Goal: Information Seeking & Learning: Learn about a topic

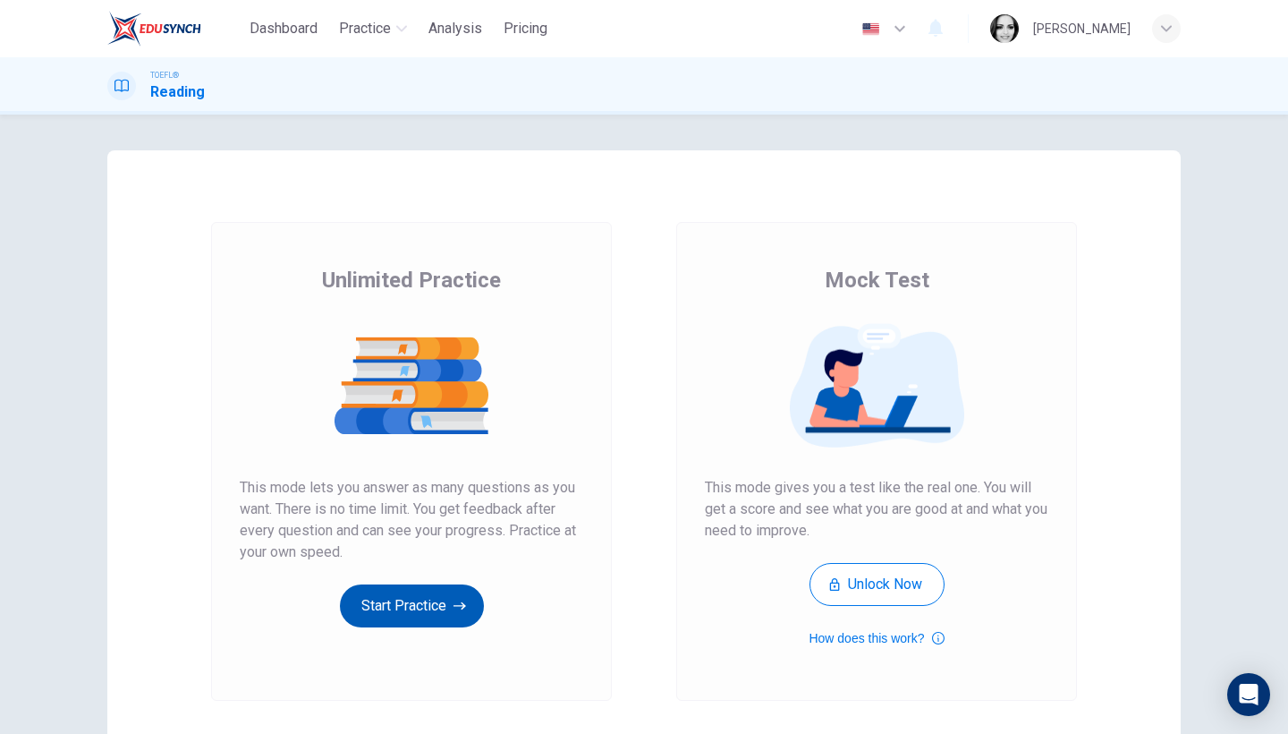
click at [404, 610] on button "Start Practice" at bounding box center [412, 605] width 144 height 43
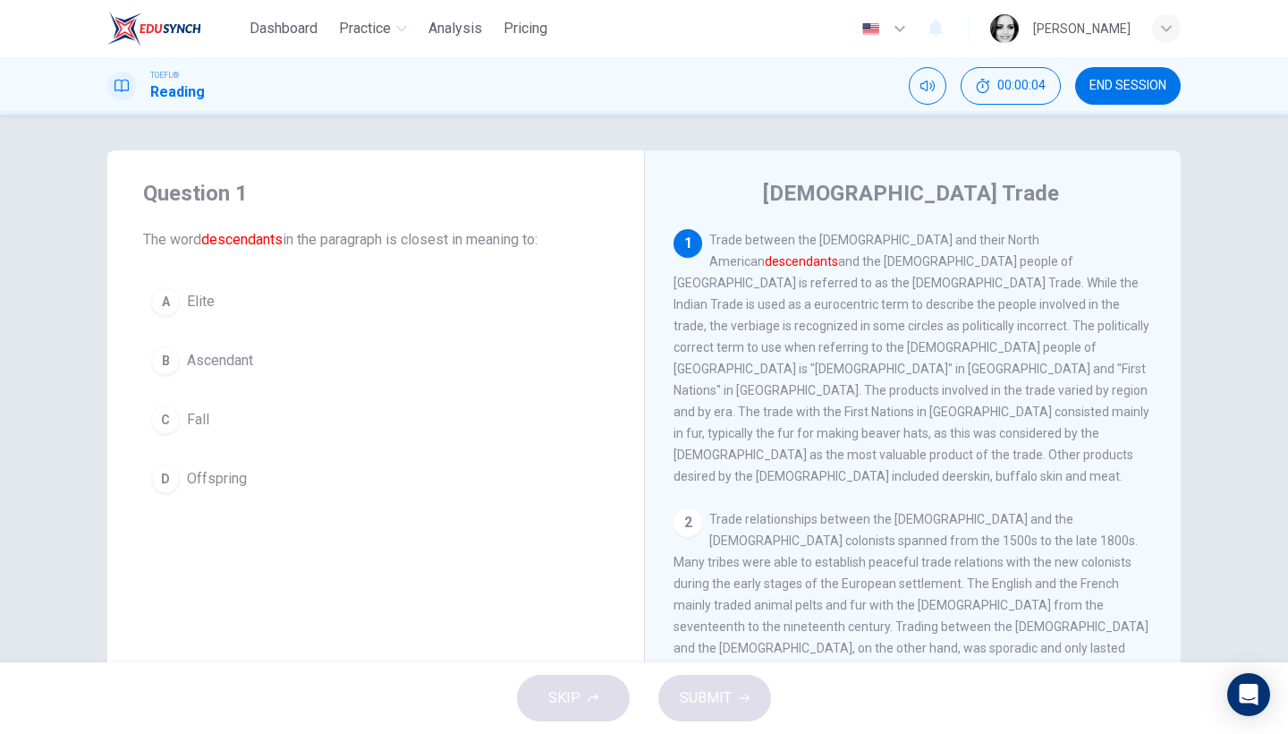
click at [202, 356] on span "Ascendant" at bounding box center [220, 360] width 66 height 21
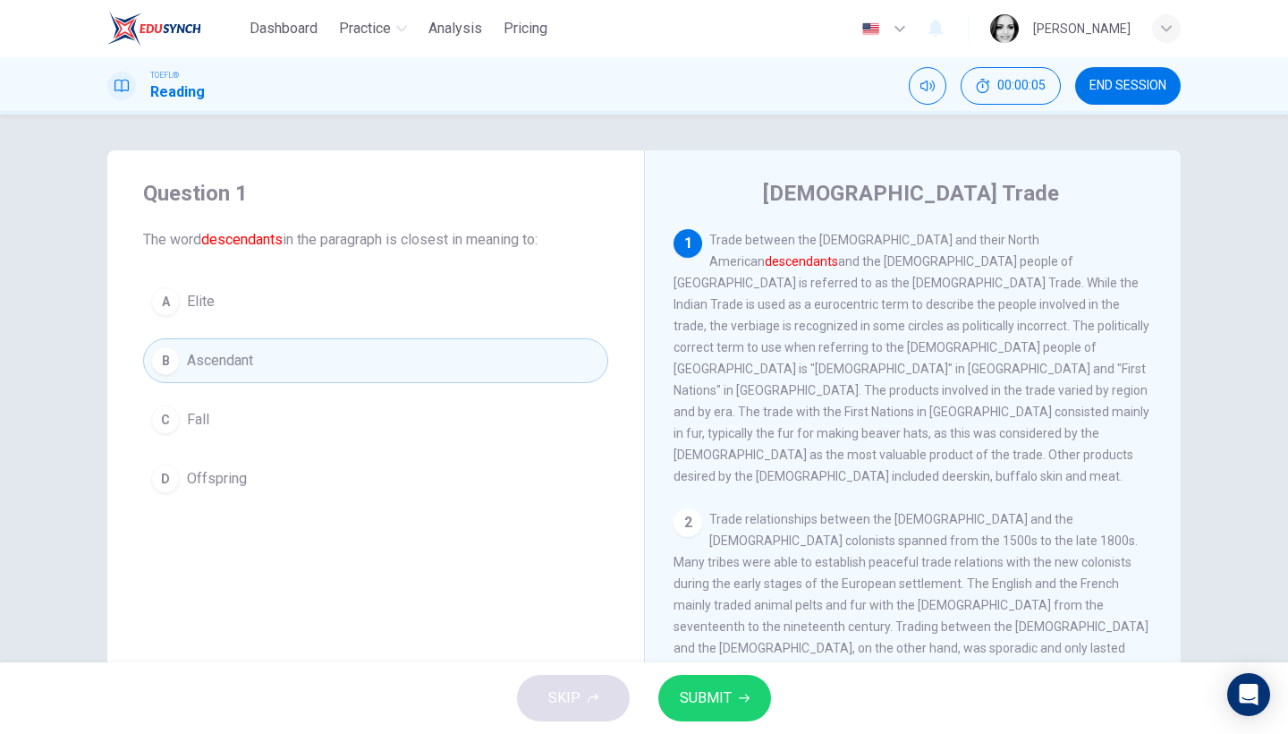
click at [725, 705] on span "SUBMIT" at bounding box center [706, 697] width 52 height 25
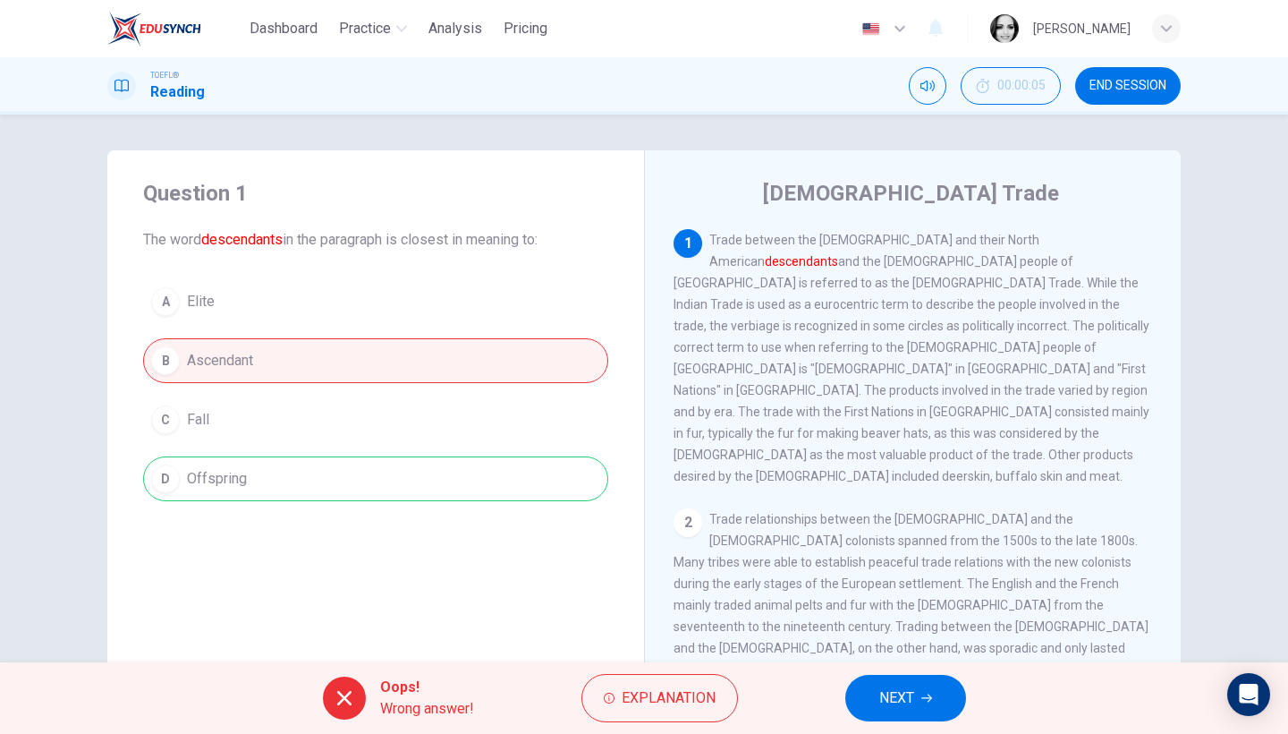
click at [1157, 84] on span "END SESSION" at bounding box center [1128, 86] width 77 height 14
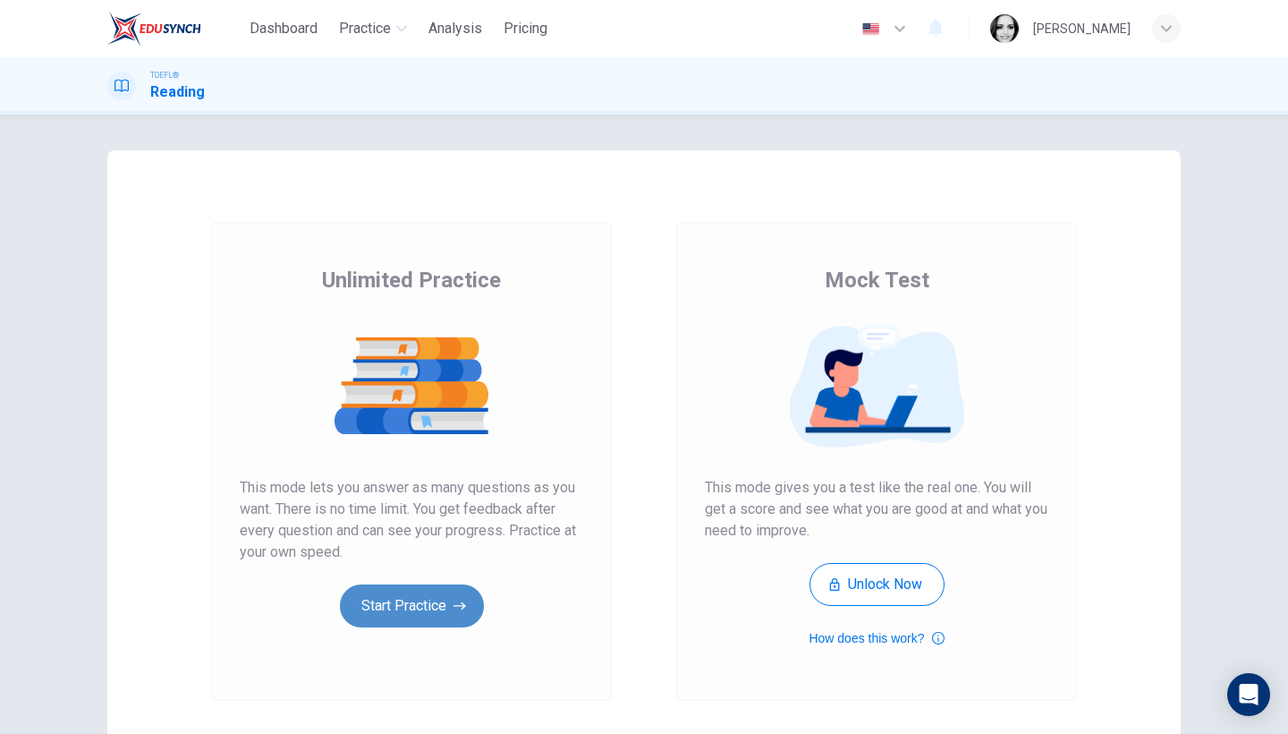
click at [447, 613] on button "Start Practice" at bounding box center [412, 605] width 144 height 43
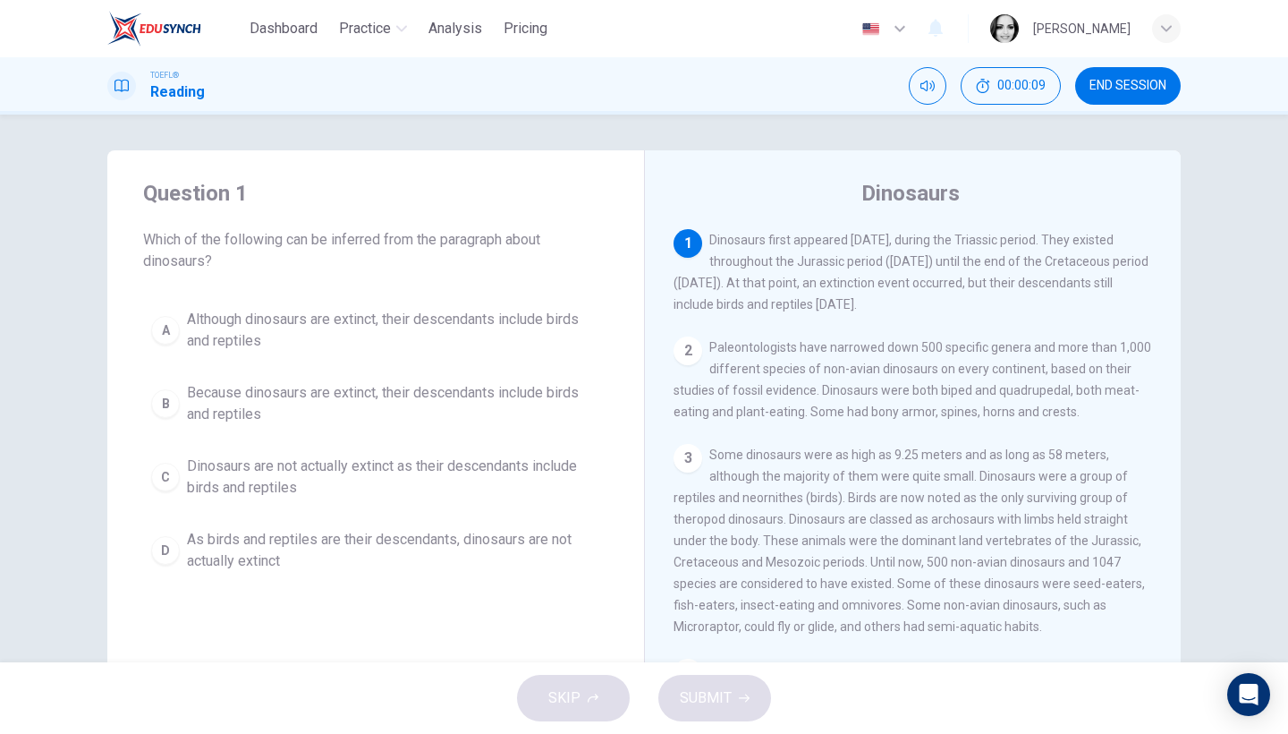
click at [1108, 80] on span "END SESSION" at bounding box center [1128, 86] width 77 height 14
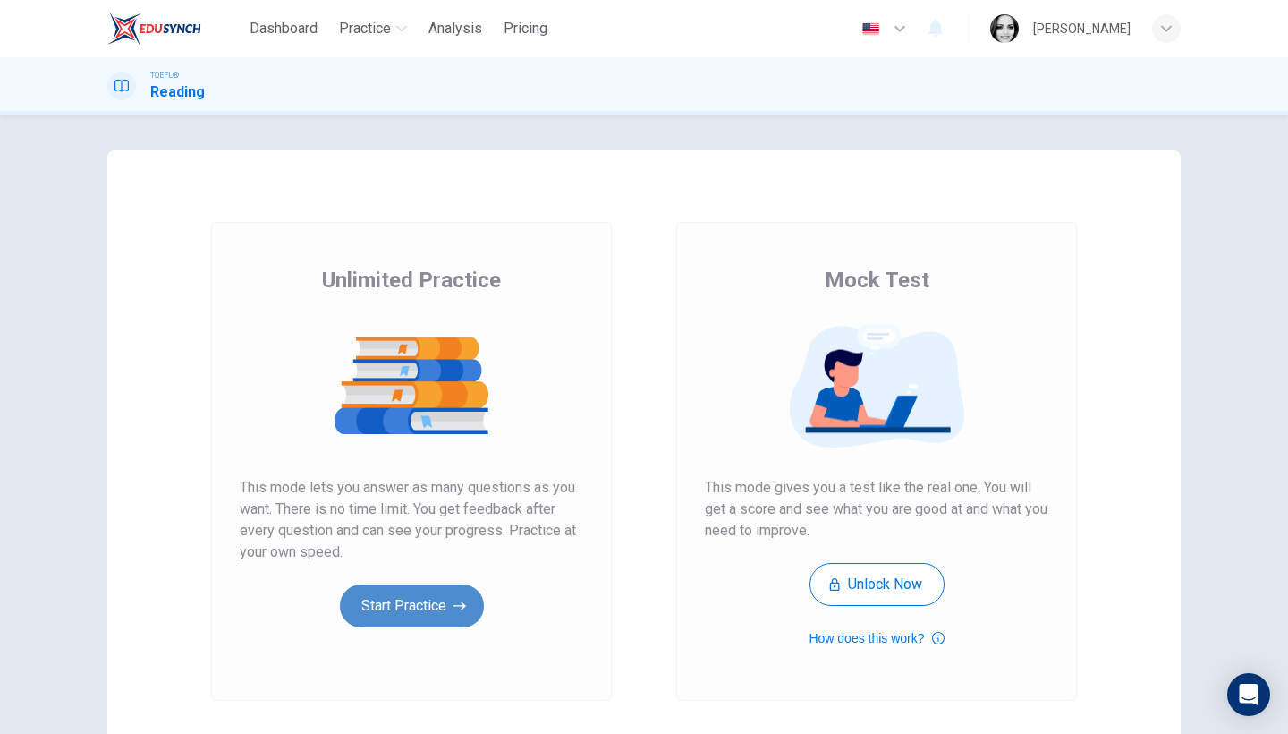
click at [378, 614] on button "Start Practice" at bounding box center [412, 605] width 144 height 43
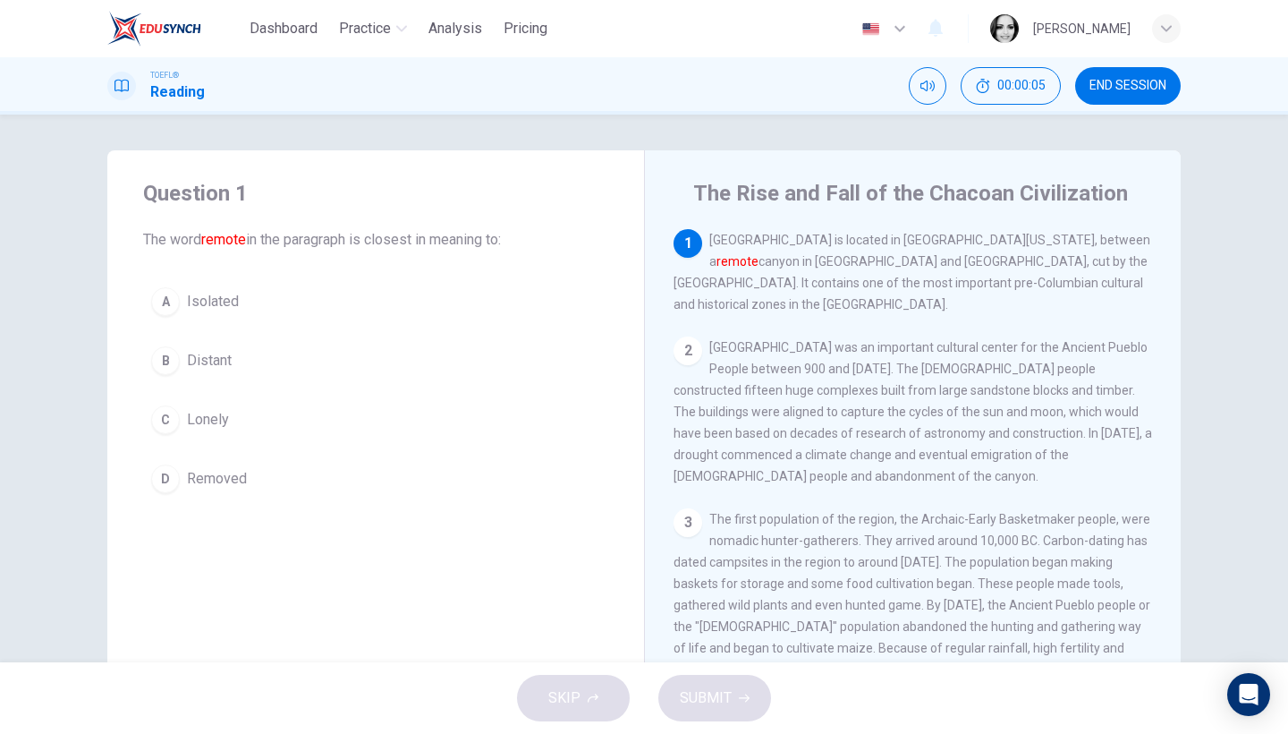
click at [217, 360] on span "Distant" at bounding box center [209, 360] width 45 height 21
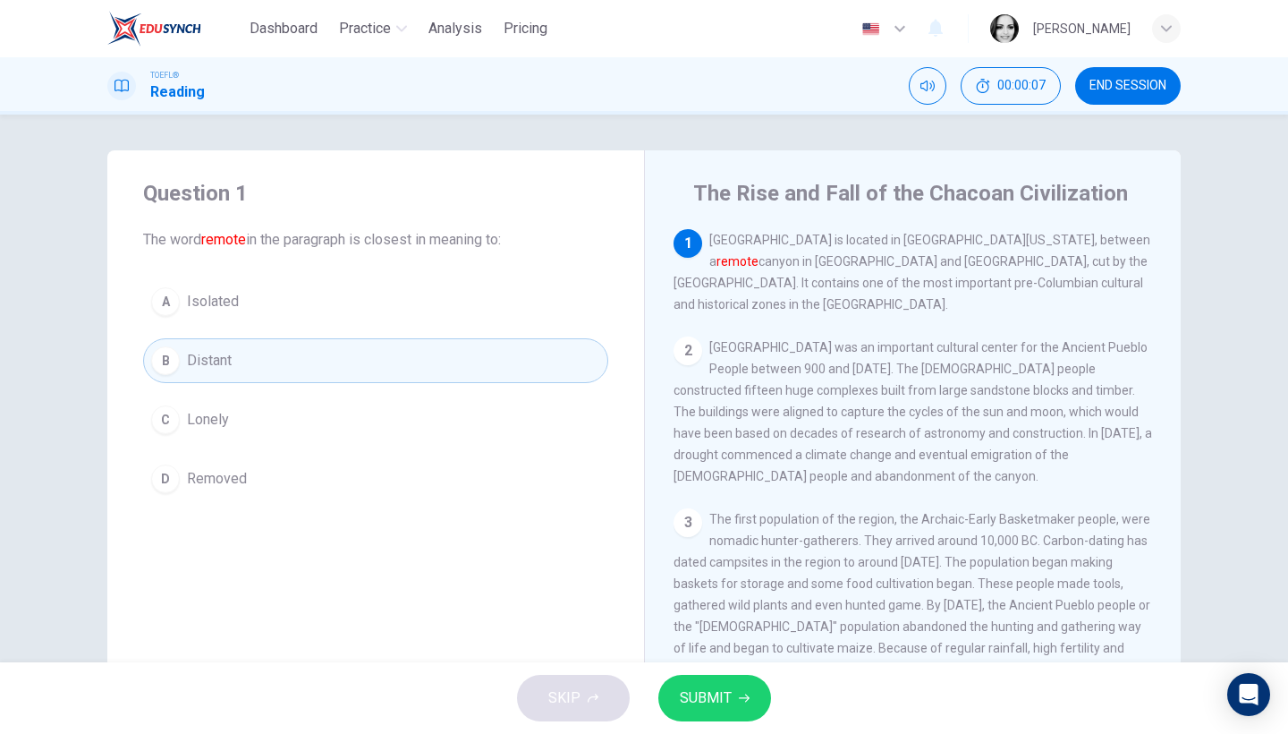
click at [726, 698] on span "SUBMIT" at bounding box center [706, 697] width 52 height 25
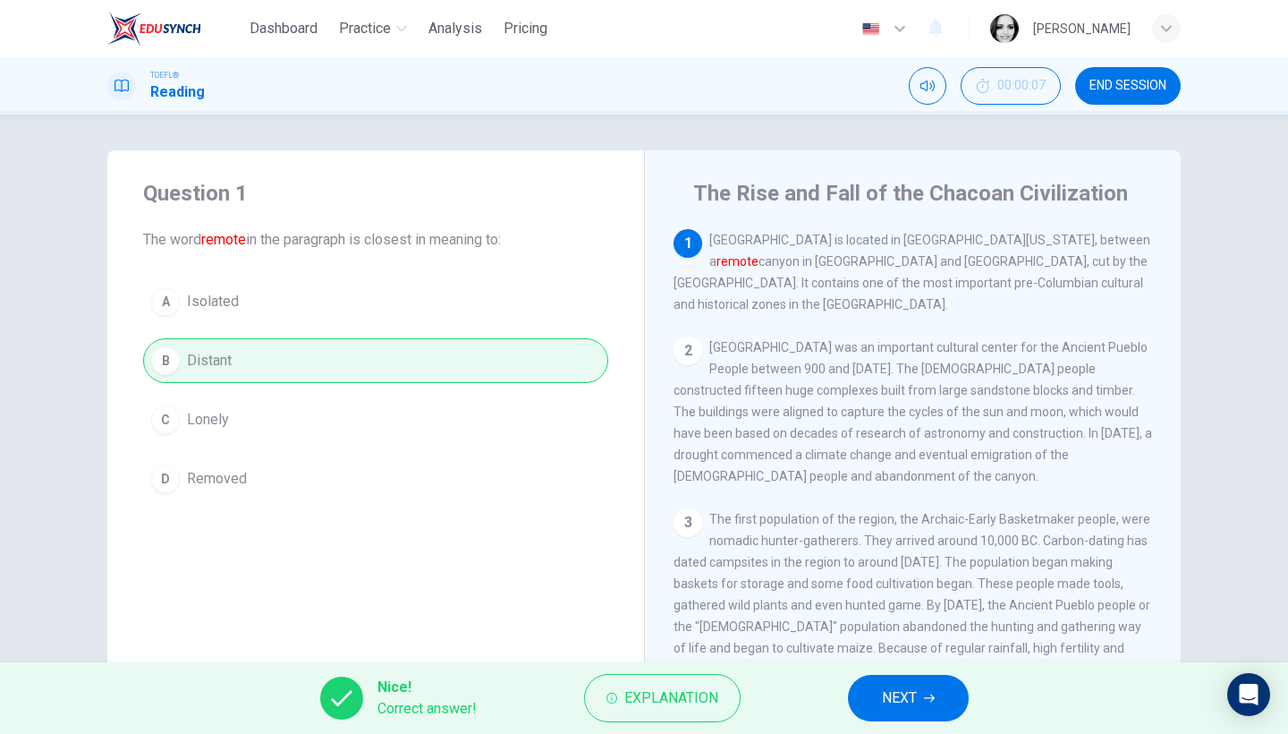
click at [918, 698] on button "NEXT" at bounding box center [908, 698] width 121 height 47
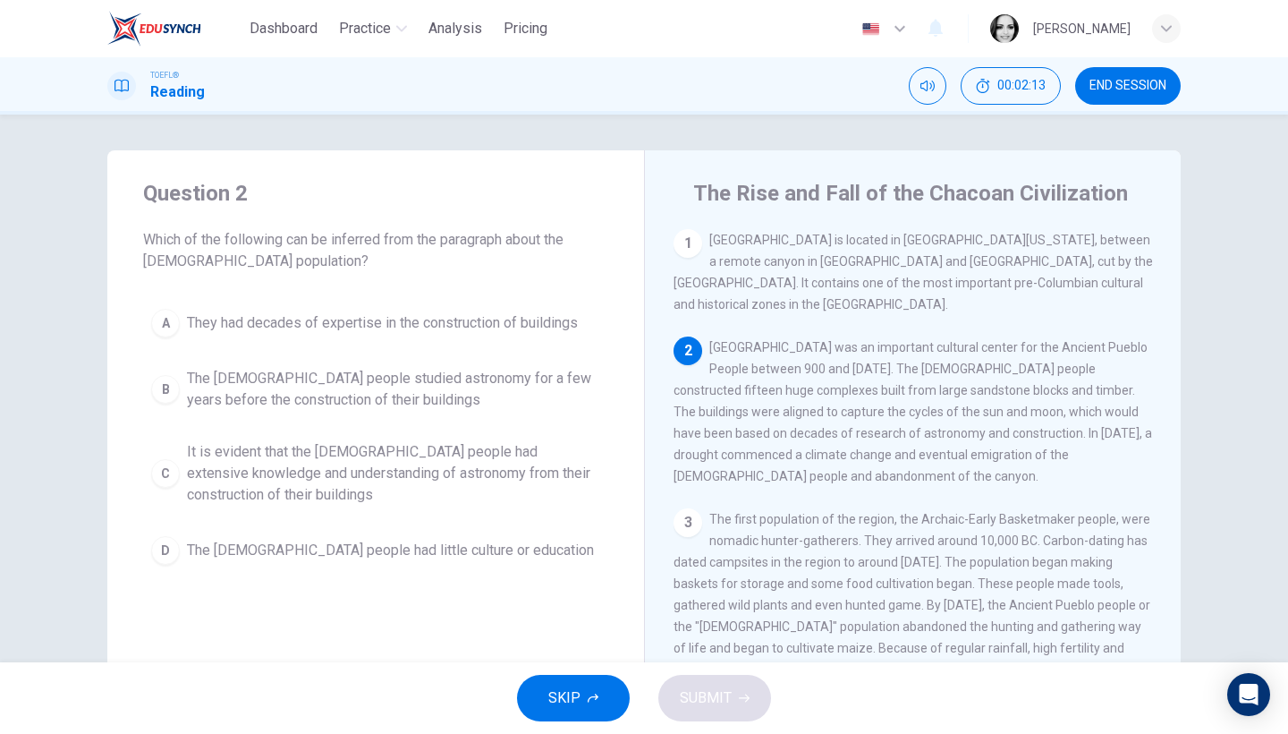
click at [1095, 93] on button "END SESSION" at bounding box center [1128, 86] width 106 height 38
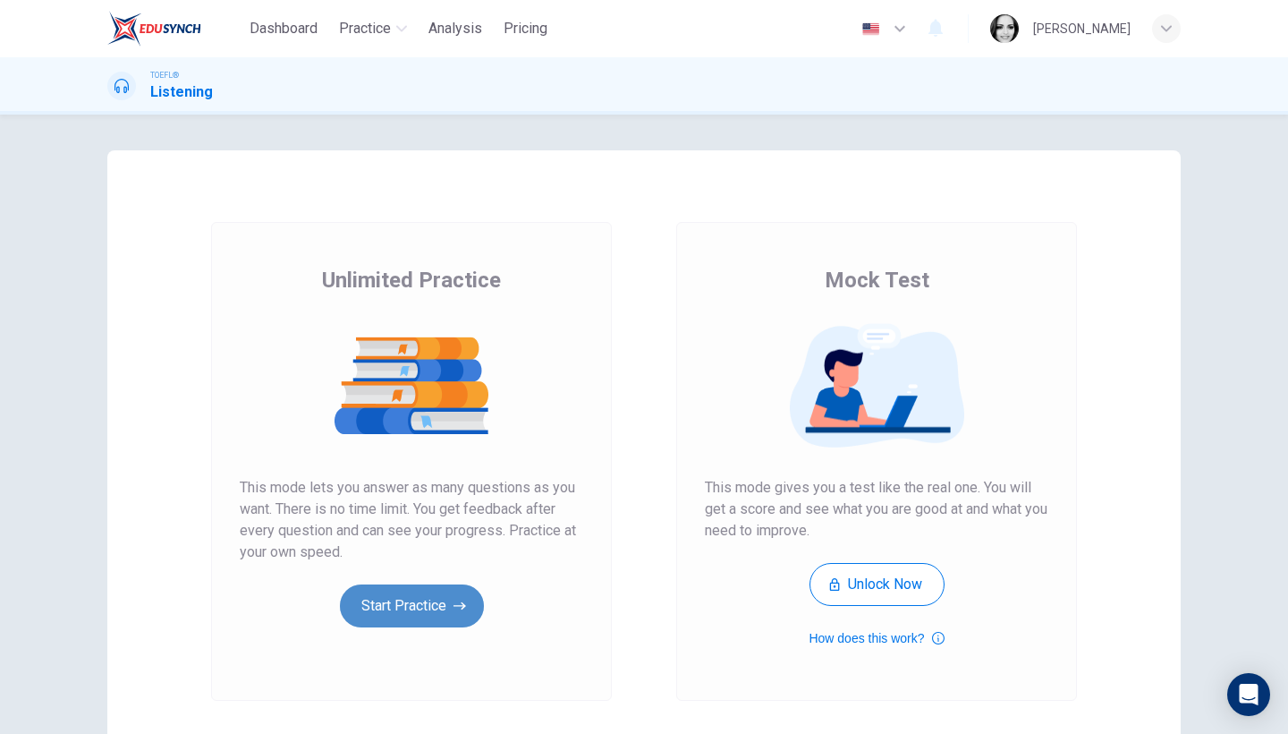
click at [446, 597] on button "Start Practice" at bounding box center [412, 605] width 144 height 43
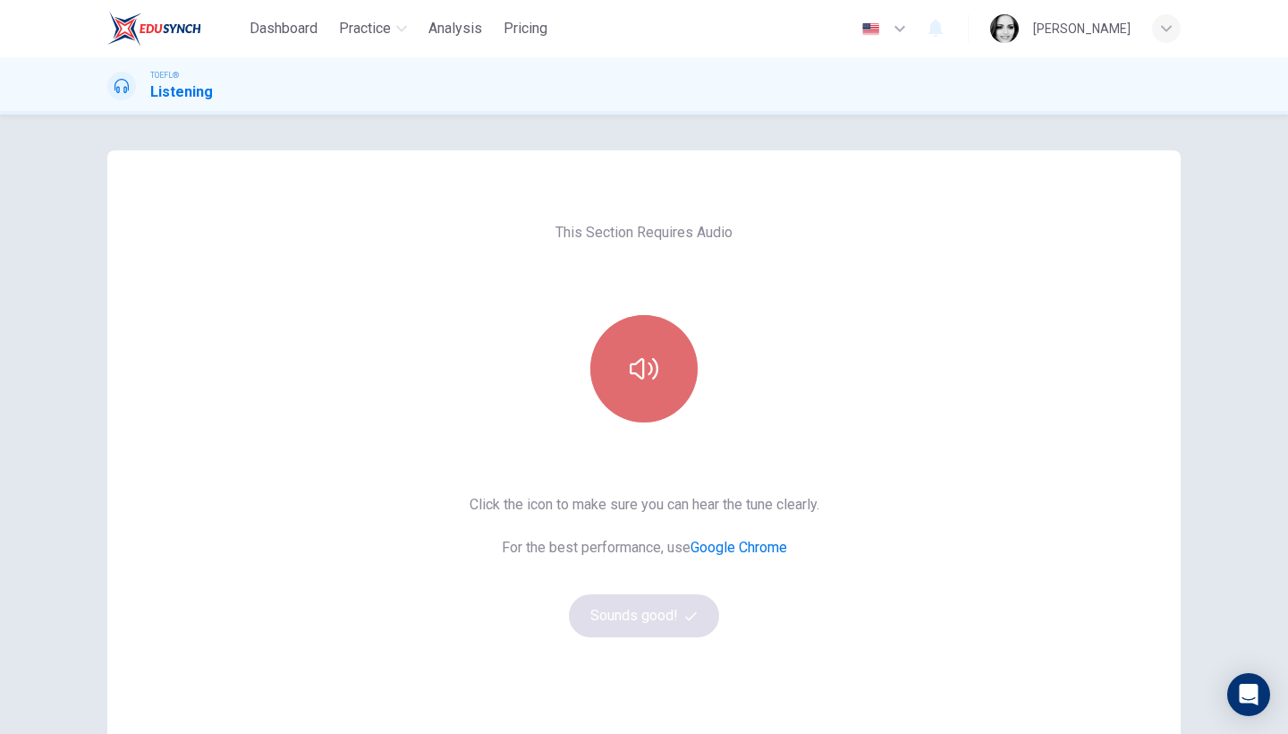
click at [624, 368] on button "button" at bounding box center [643, 368] width 107 height 107
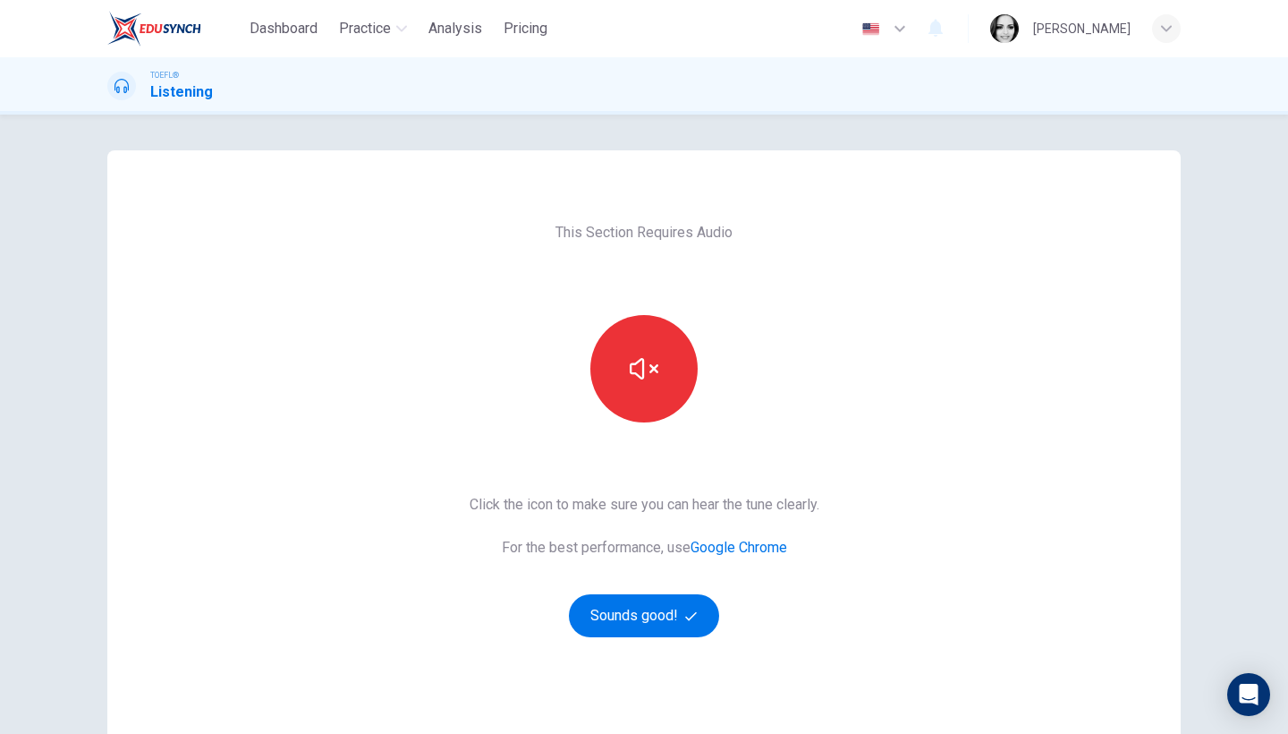
click at [644, 584] on div "Click the icon to make sure you can hear the tune clearly. For the best perform…" at bounding box center [645, 565] width 350 height 143
click at [650, 618] on button "Sounds good!" at bounding box center [644, 615] width 150 height 43
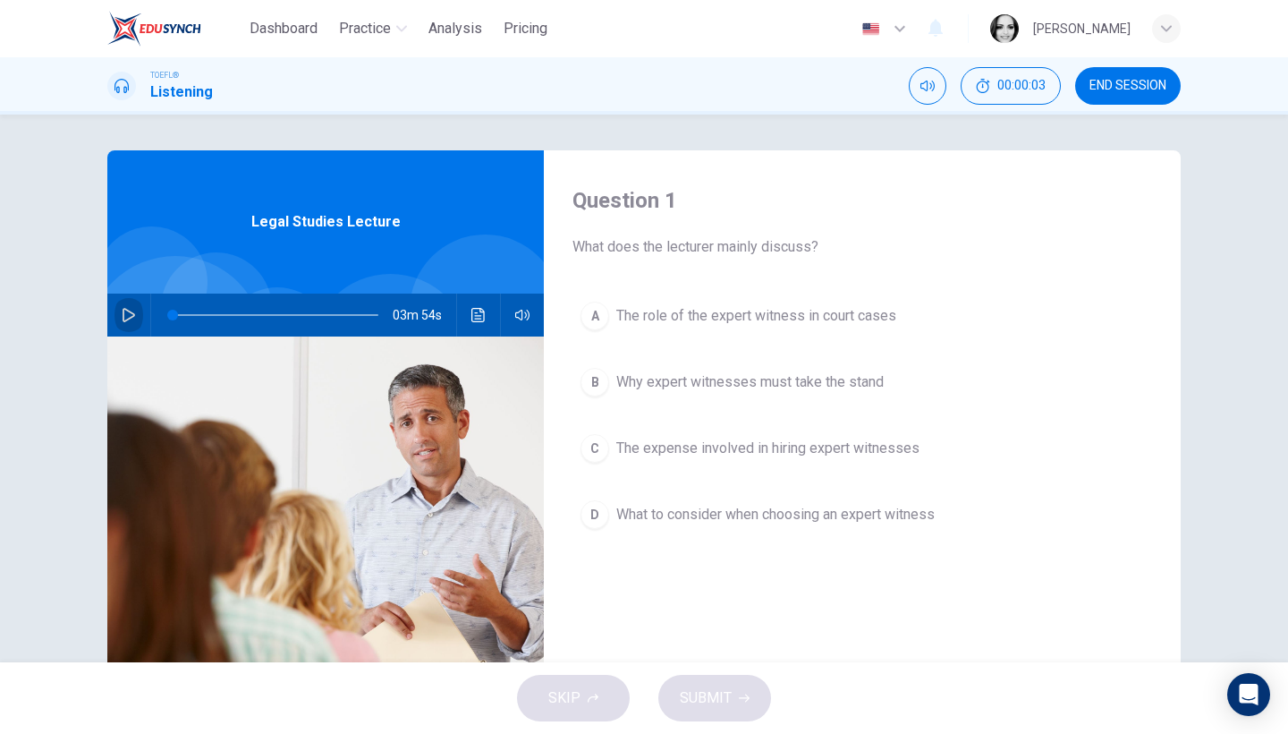
click at [128, 322] on button "button" at bounding box center [129, 314] width 29 height 43
type input "0"
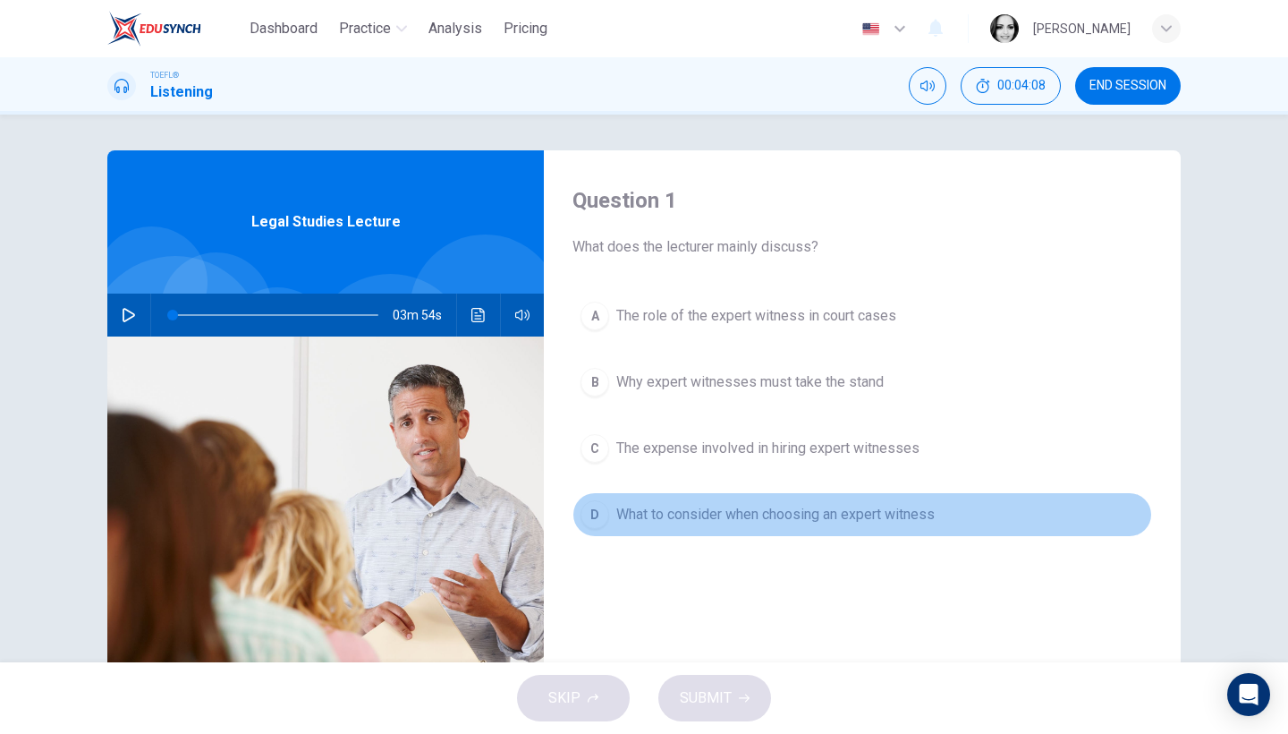
click at [757, 507] on span "What to consider when choosing an expert witness" at bounding box center [775, 514] width 319 height 21
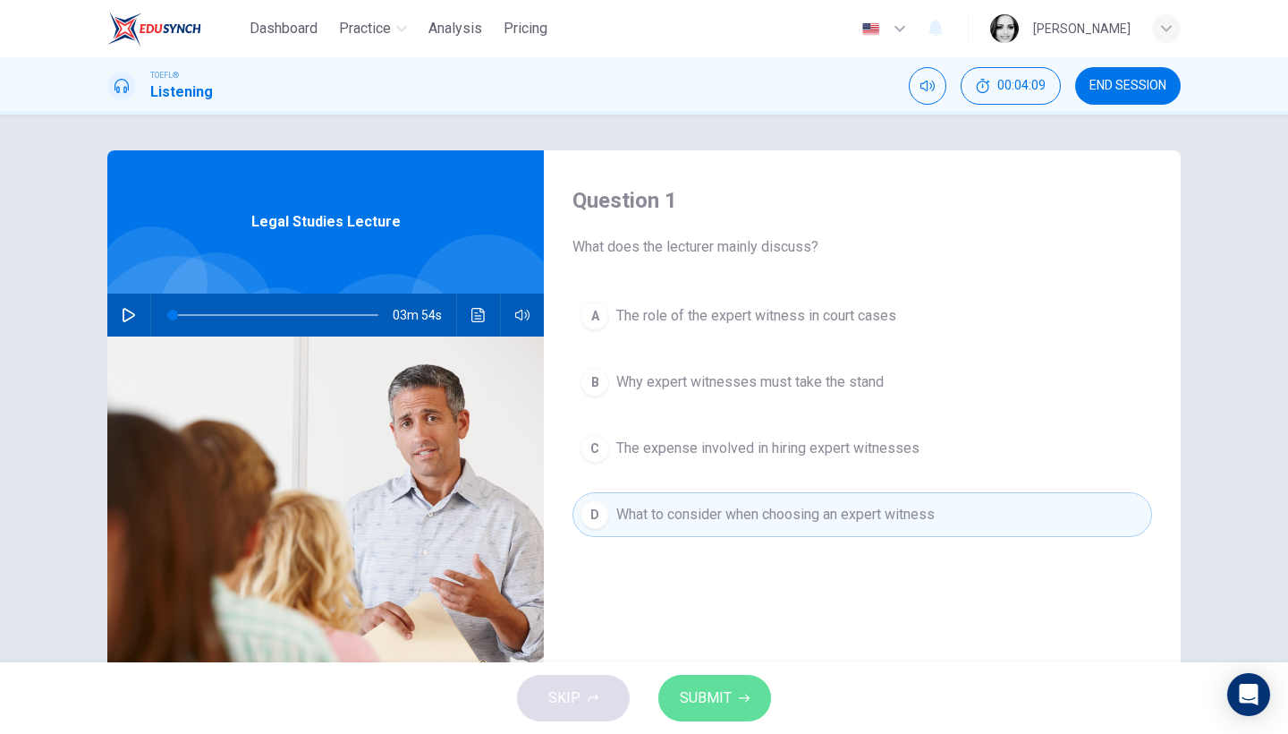
click at [718, 705] on span "SUBMIT" at bounding box center [706, 697] width 52 height 25
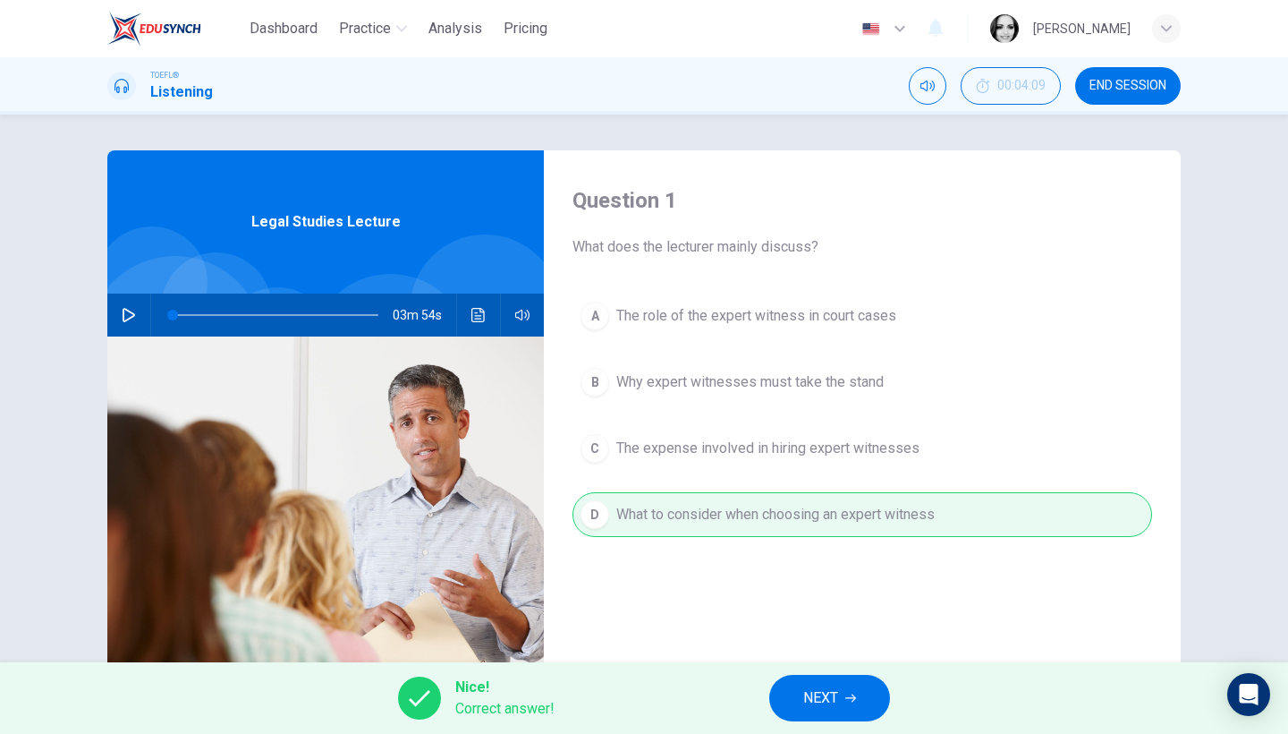
click at [802, 690] on button "NEXT" at bounding box center [829, 698] width 121 height 47
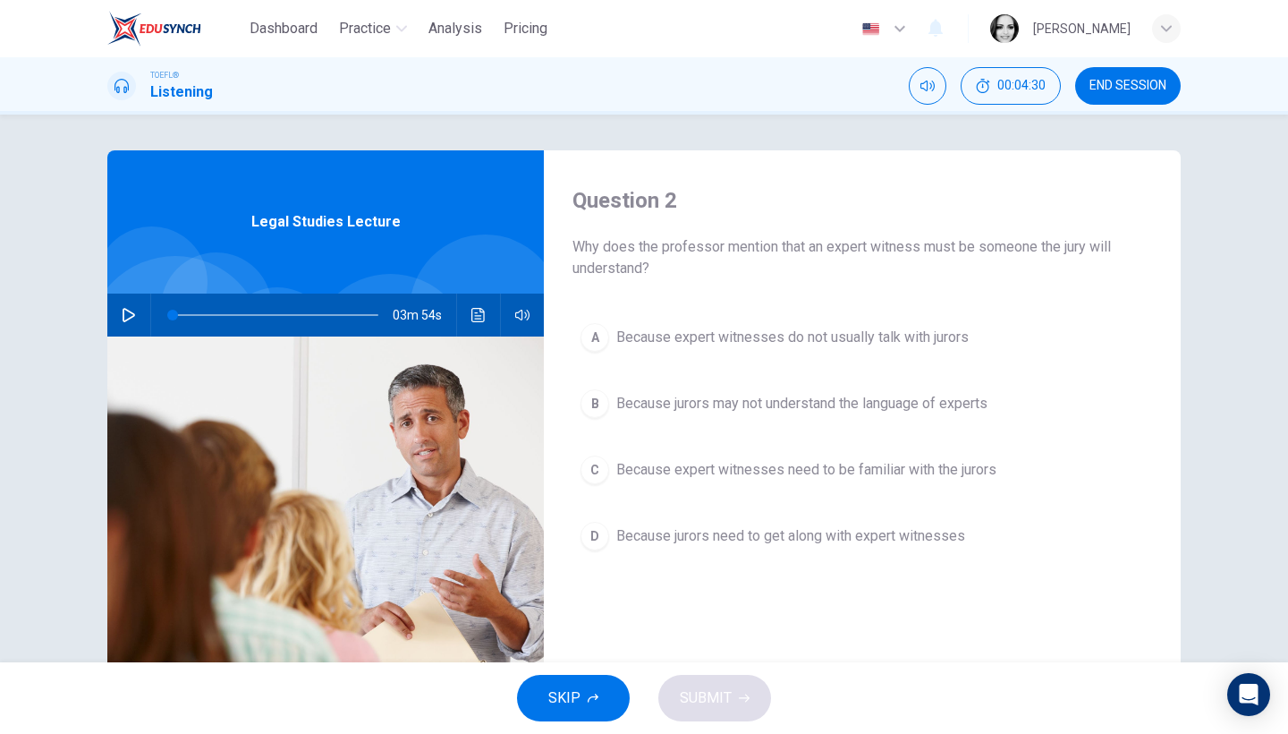
click at [881, 402] on span "Because jurors may not understand the language of experts" at bounding box center [801, 403] width 371 height 21
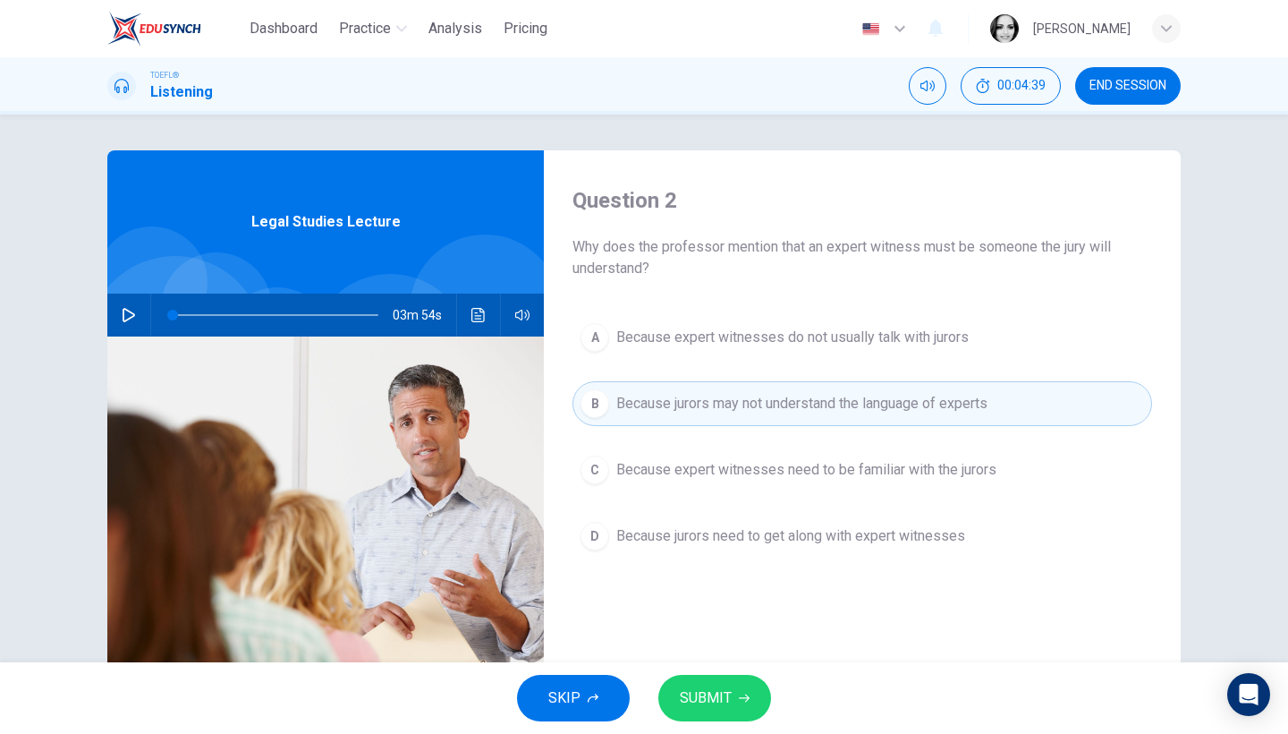
click at [877, 542] on span "Because jurors need to get along with expert witnesses" at bounding box center [790, 535] width 349 height 21
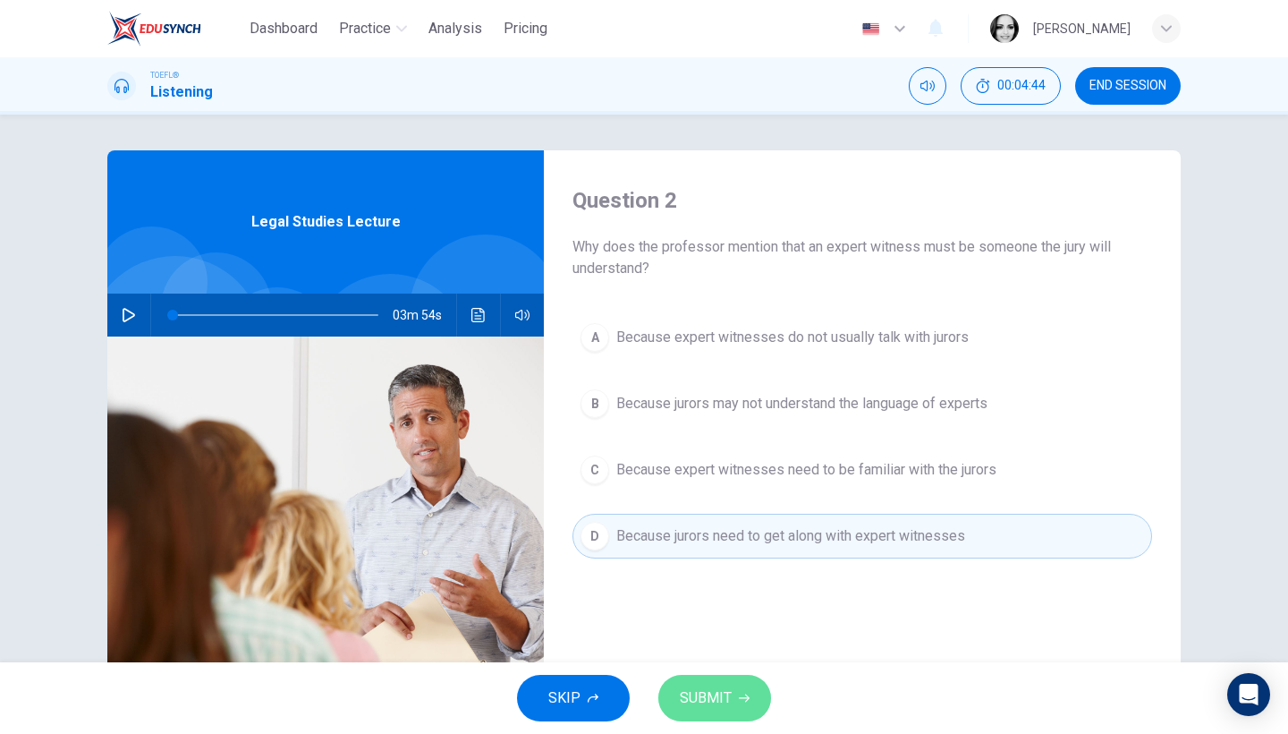
click at [717, 698] on span "SUBMIT" at bounding box center [706, 697] width 52 height 25
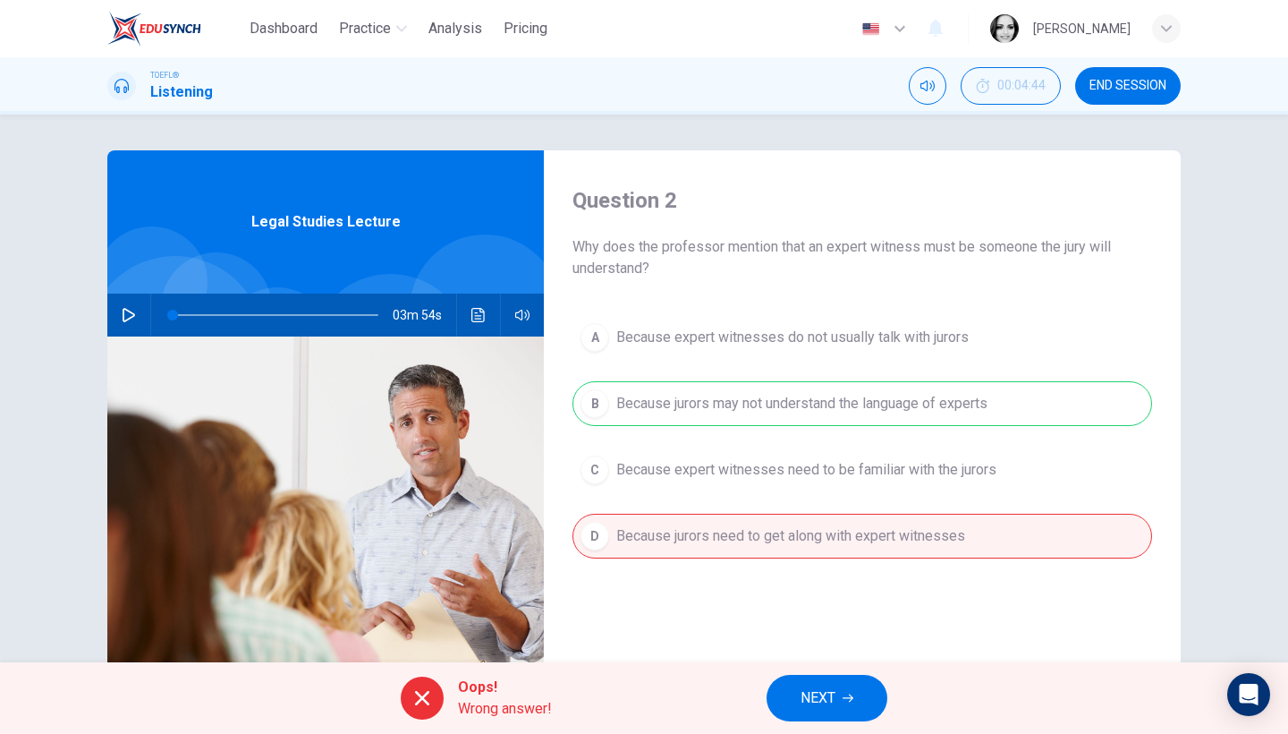
click at [855, 693] on button "NEXT" at bounding box center [827, 698] width 121 height 47
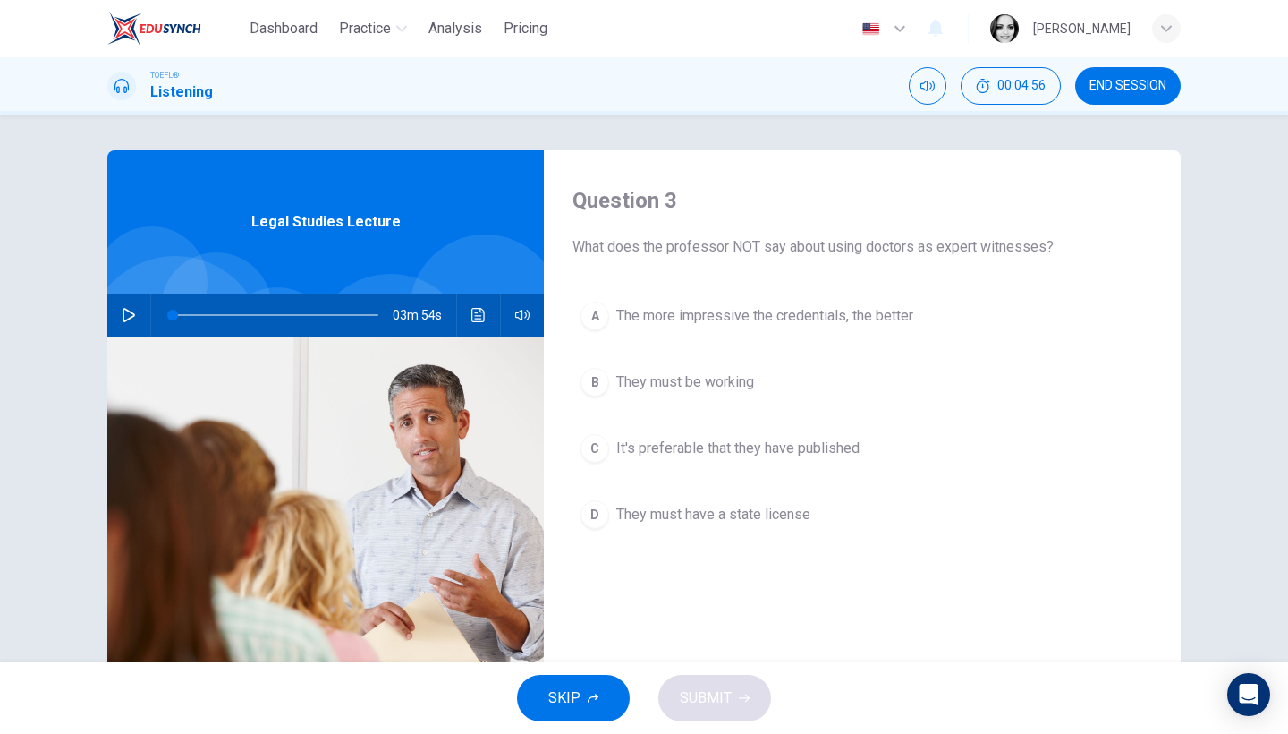
click at [717, 518] on span "They must have a state license" at bounding box center [713, 514] width 194 height 21
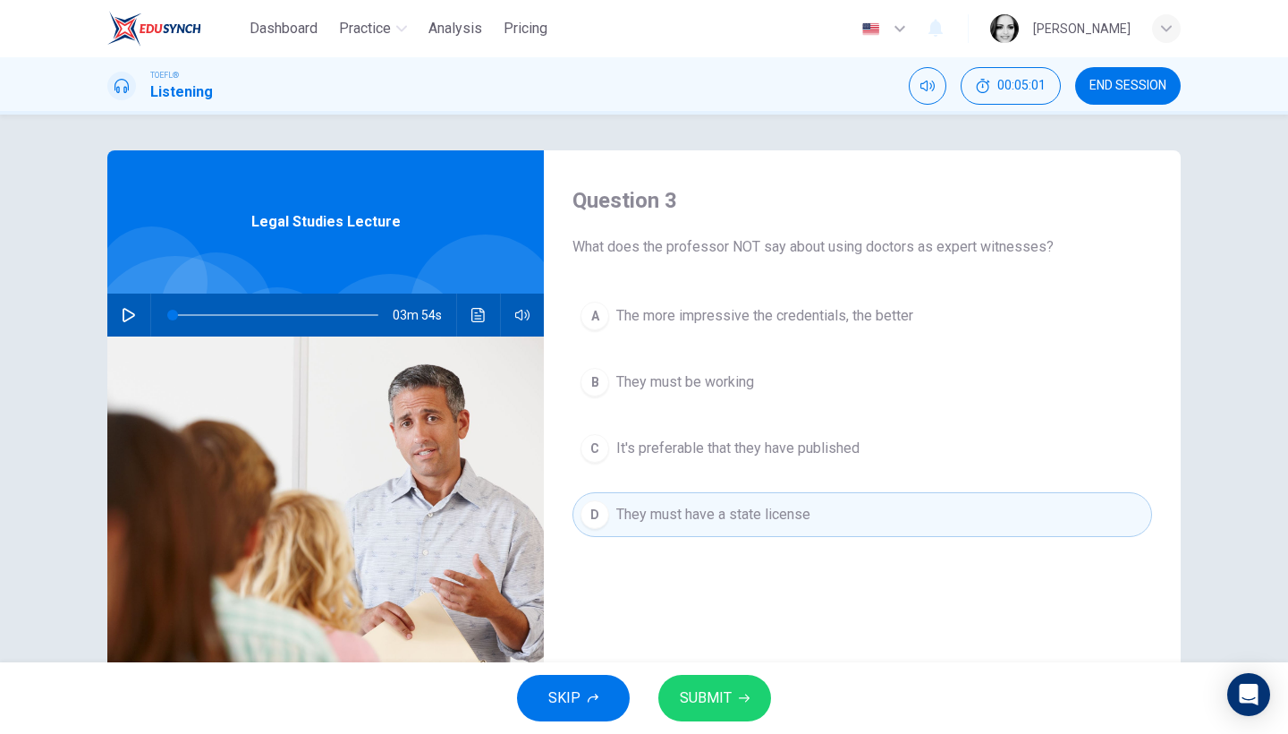
click at [730, 691] on span "SUBMIT" at bounding box center [706, 697] width 52 height 25
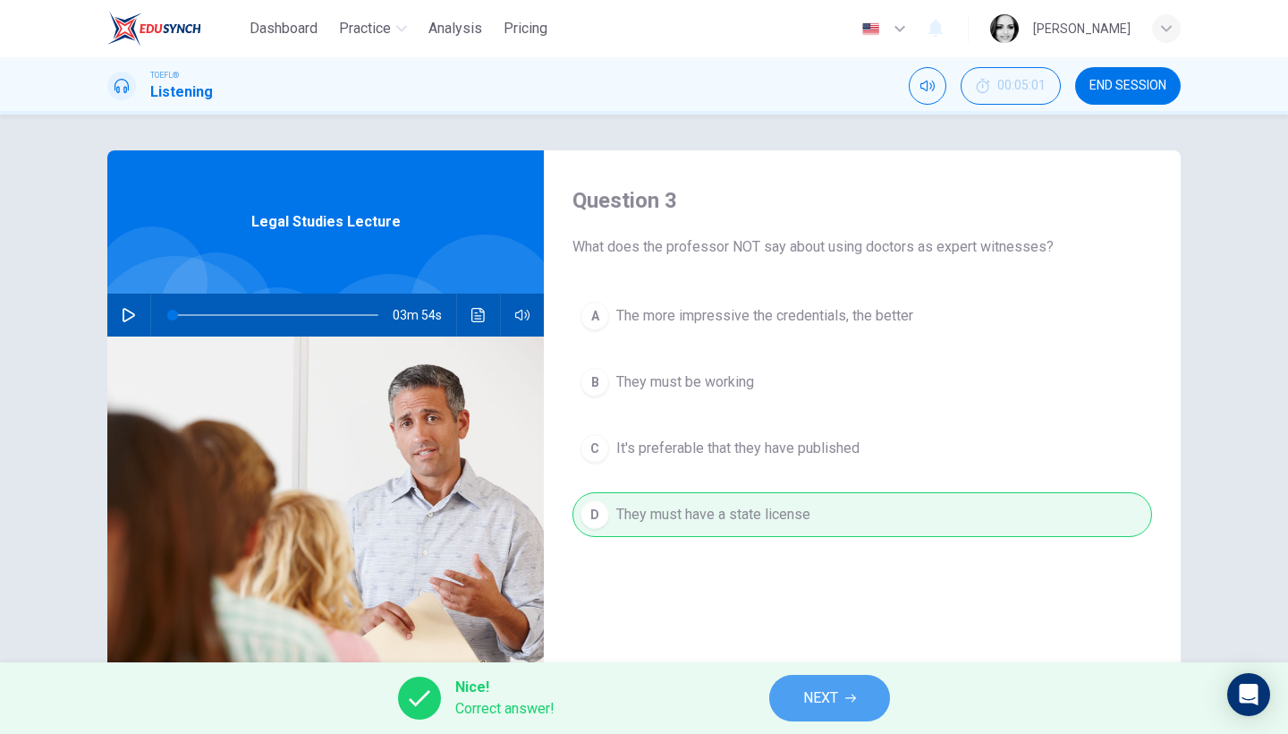
click at [852, 688] on button "NEXT" at bounding box center [829, 698] width 121 height 47
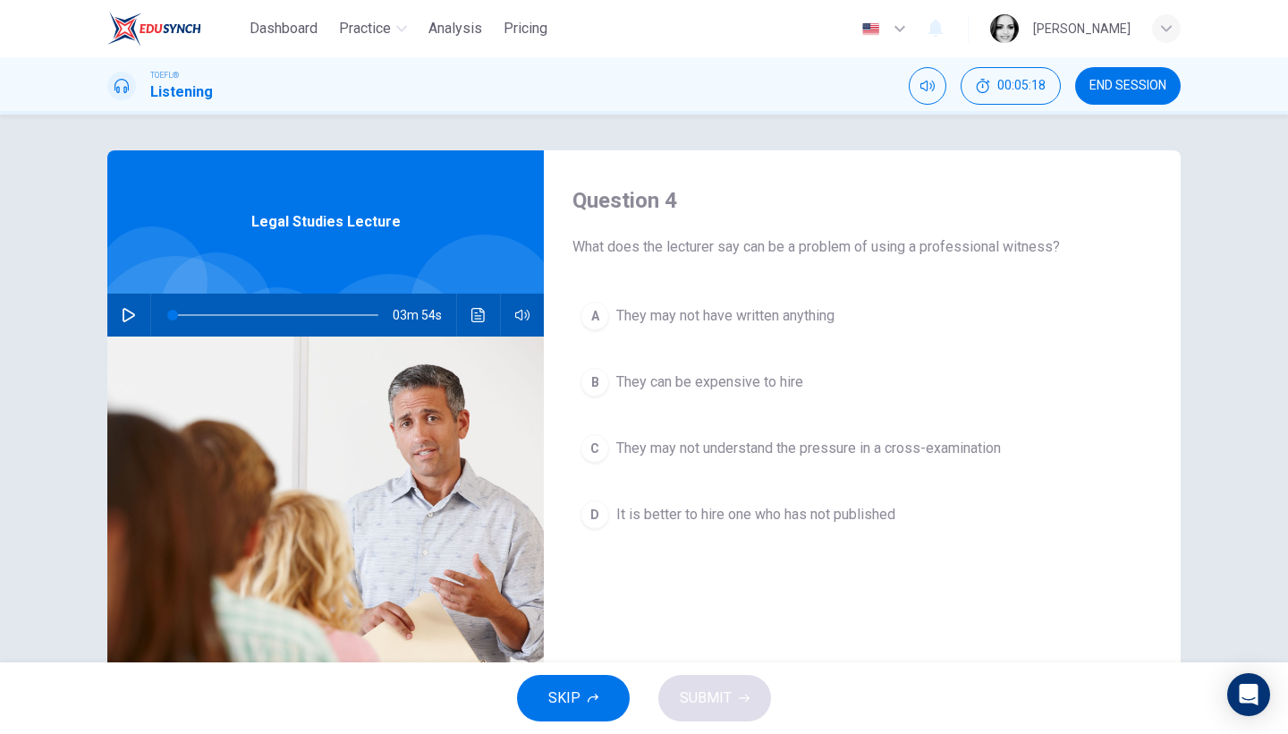
click at [749, 379] on span "They can be expensive to hire" at bounding box center [709, 381] width 187 height 21
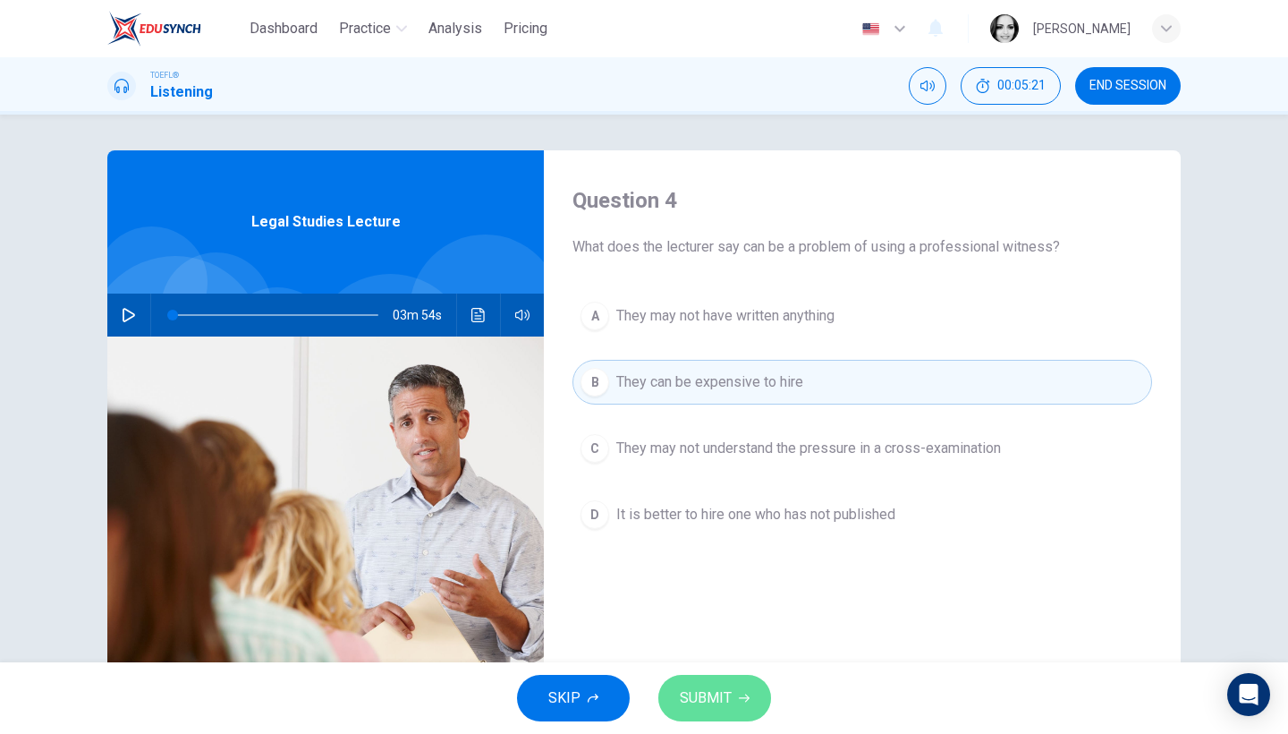
click at [740, 687] on button "SUBMIT" at bounding box center [714, 698] width 113 height 47
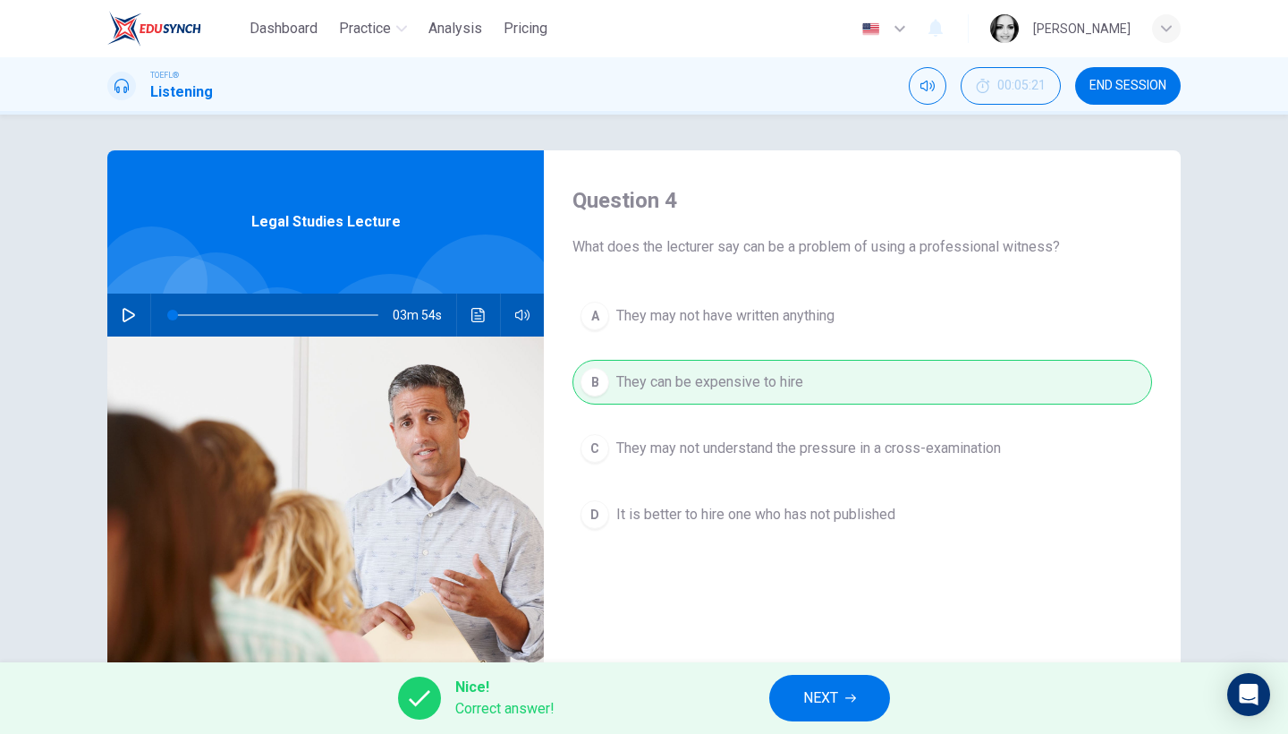
click at [837, 702] on span "NEXT" at bounding box center [820, 697] width 35 height 25
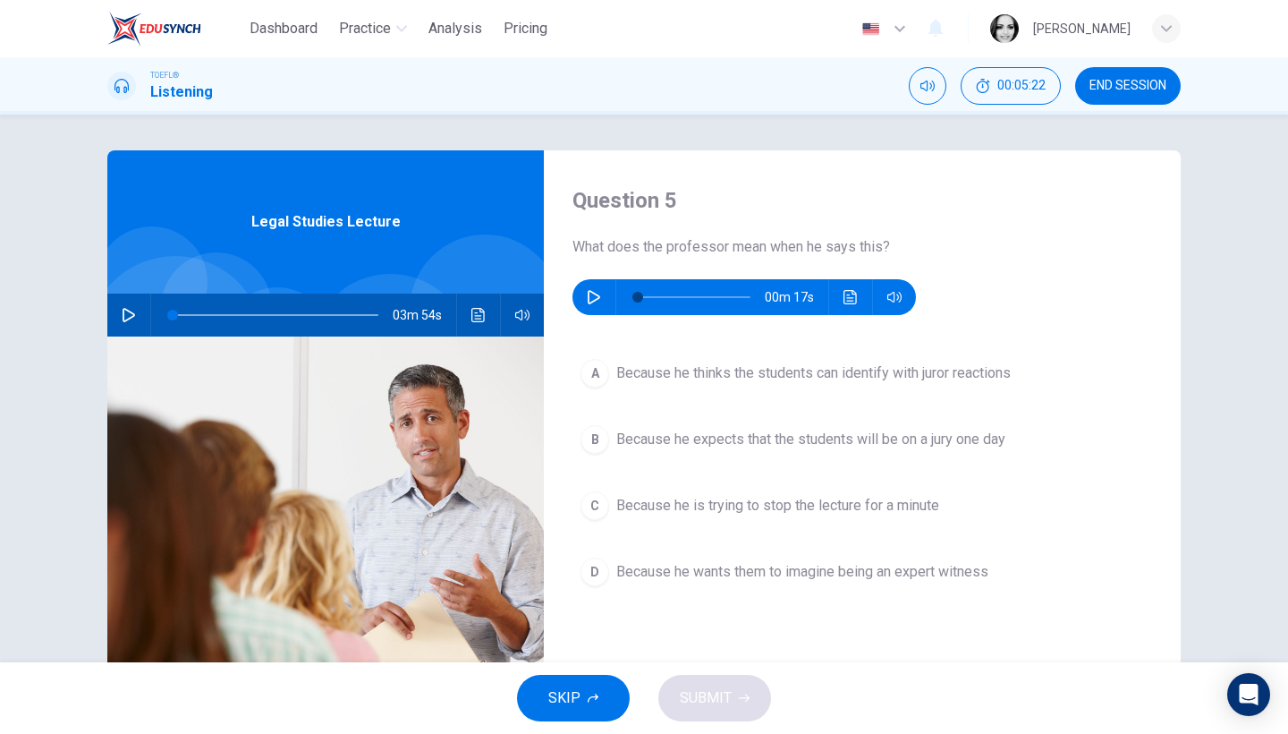
click at [589, 298] on icon "button" at bounding box center [594, 297] width 14 height 14
click at [937, 576] on span "Because he wants them to imagine being an expert witness" at bounding box center [802, 571] width 372 height 21
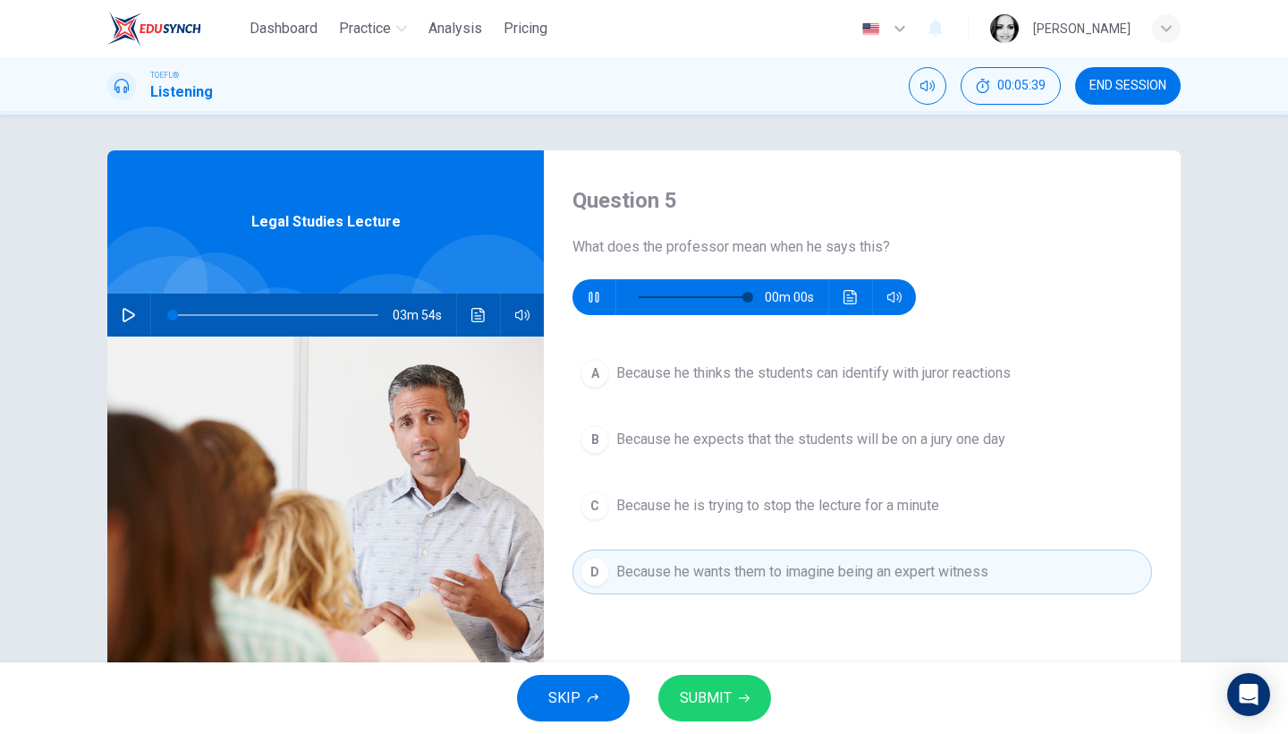
type input "0"
click at [718, 686] on span "SUBMIT" at bounding box center [706, 697] width 52 height 25
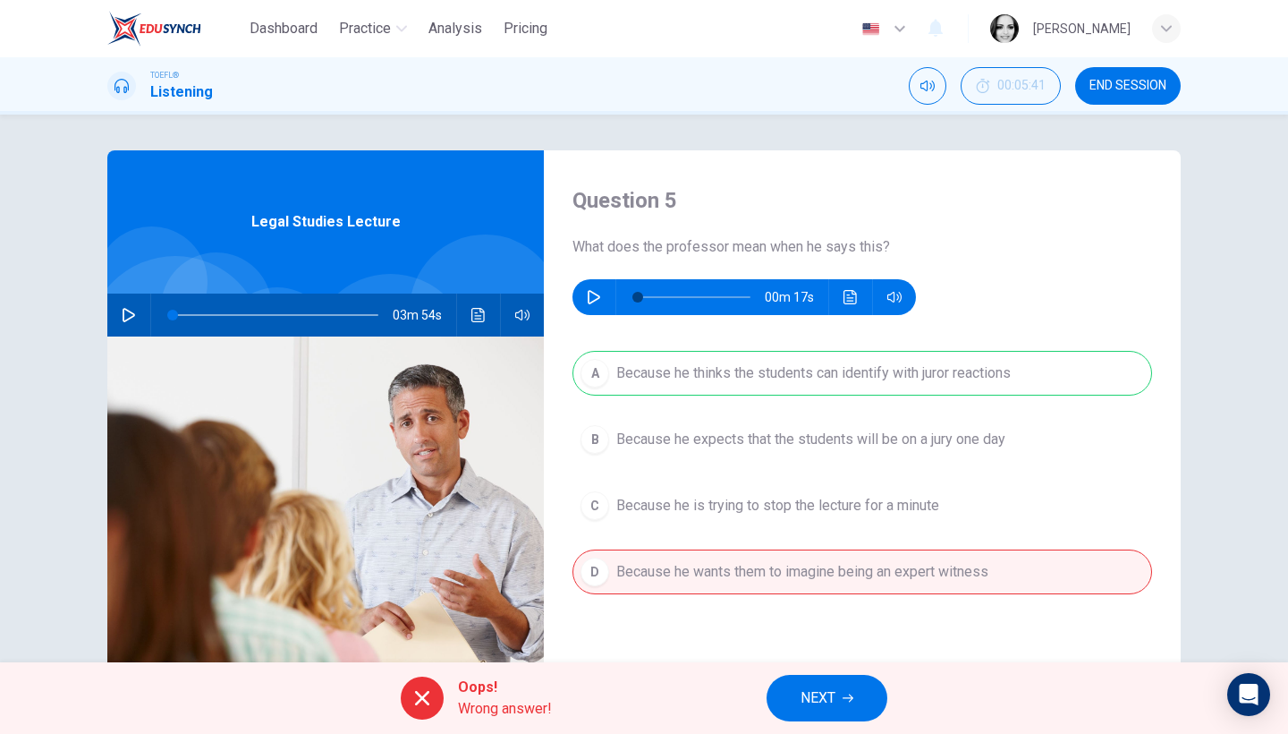
click at [870, 691] on button "NEXT" at bounding box center [827, 698] width 121 height 47
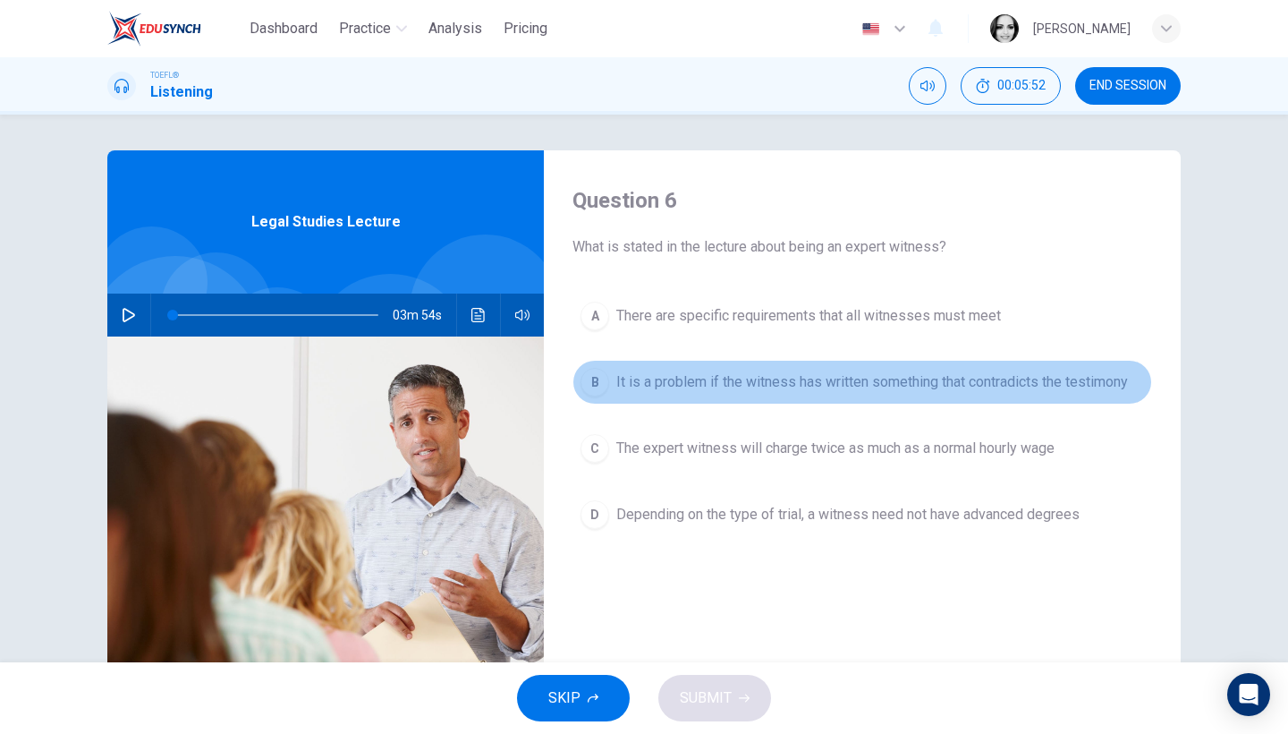
click at [966, 388] on span "It is a problem if the witness has written something that contradicts the testi…" at bounding box center [872, 381] width 512 height 21
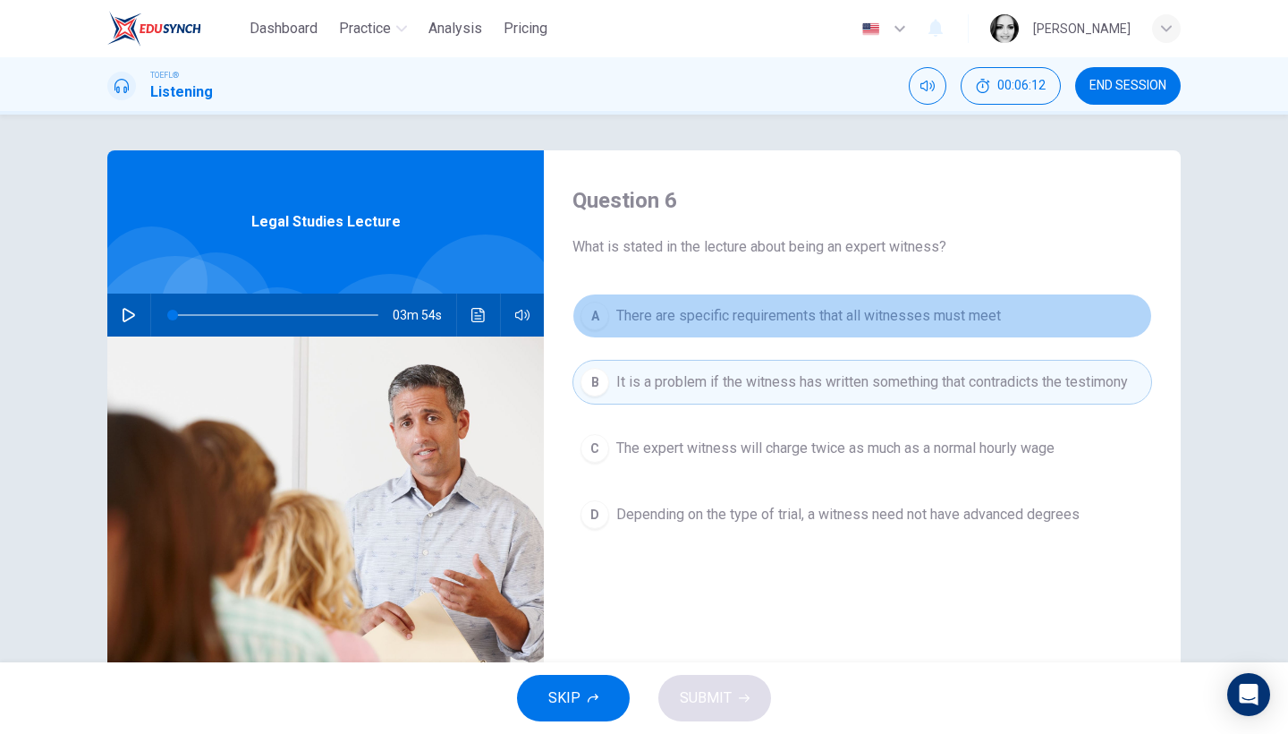
click at [993, 316] on span "There are specific requirements that all witnesses must meet" at bounding box center [808, 315] width 385 height 21
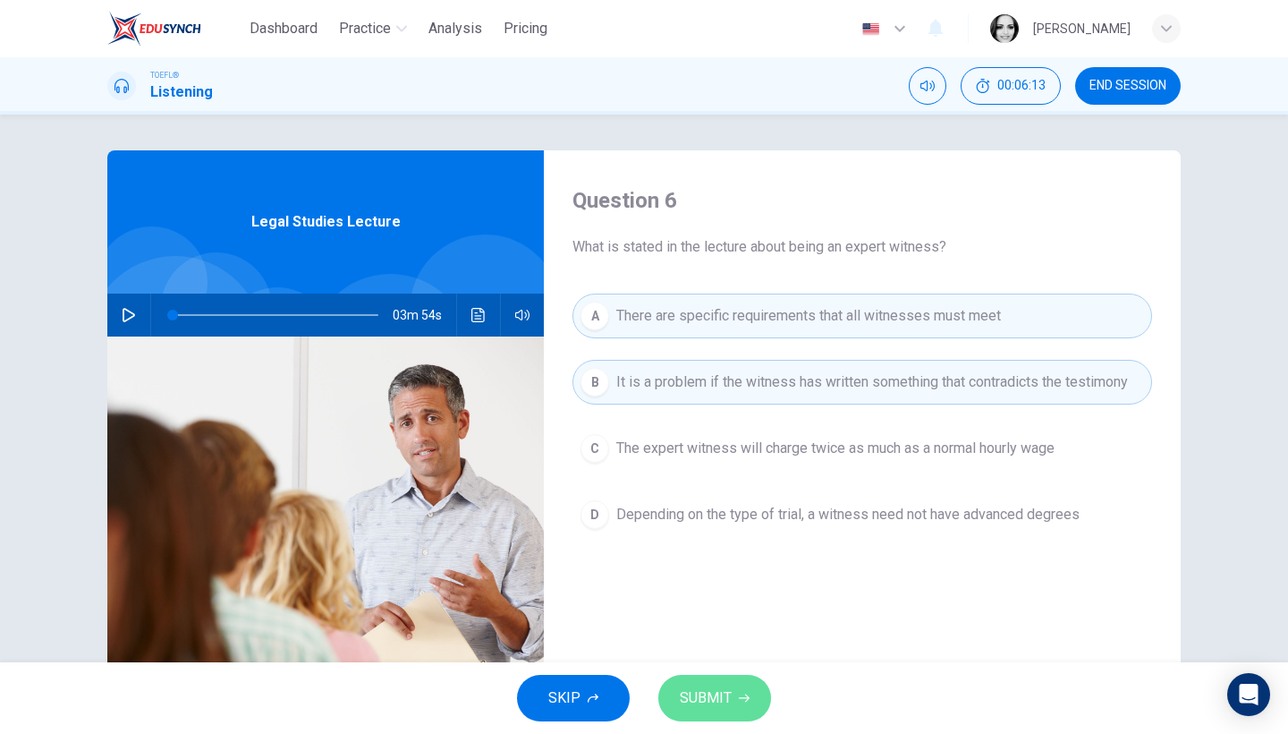
click at [716, 714] on button "SUBMIT" at bounding box center [714, 698] width 113 height 47
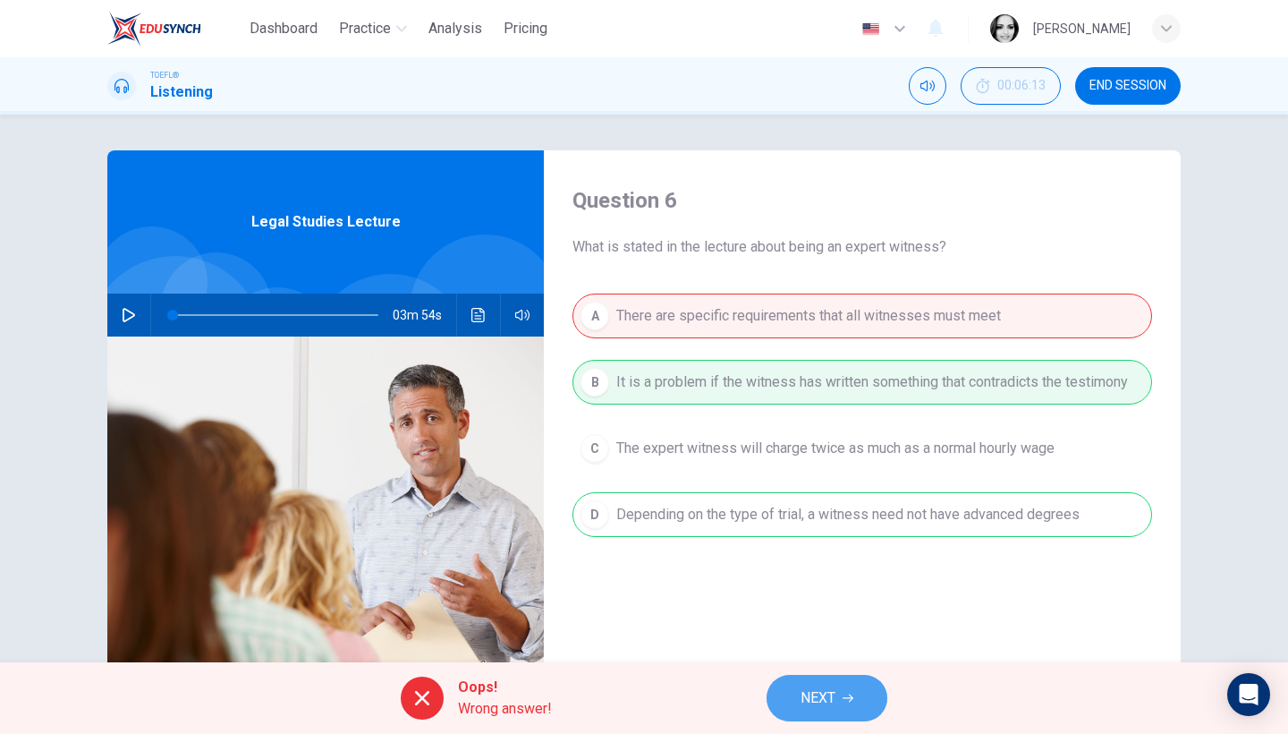
click at [804, 700] on span "NEXT" at bounding box center [818, 697] width 35 height 25
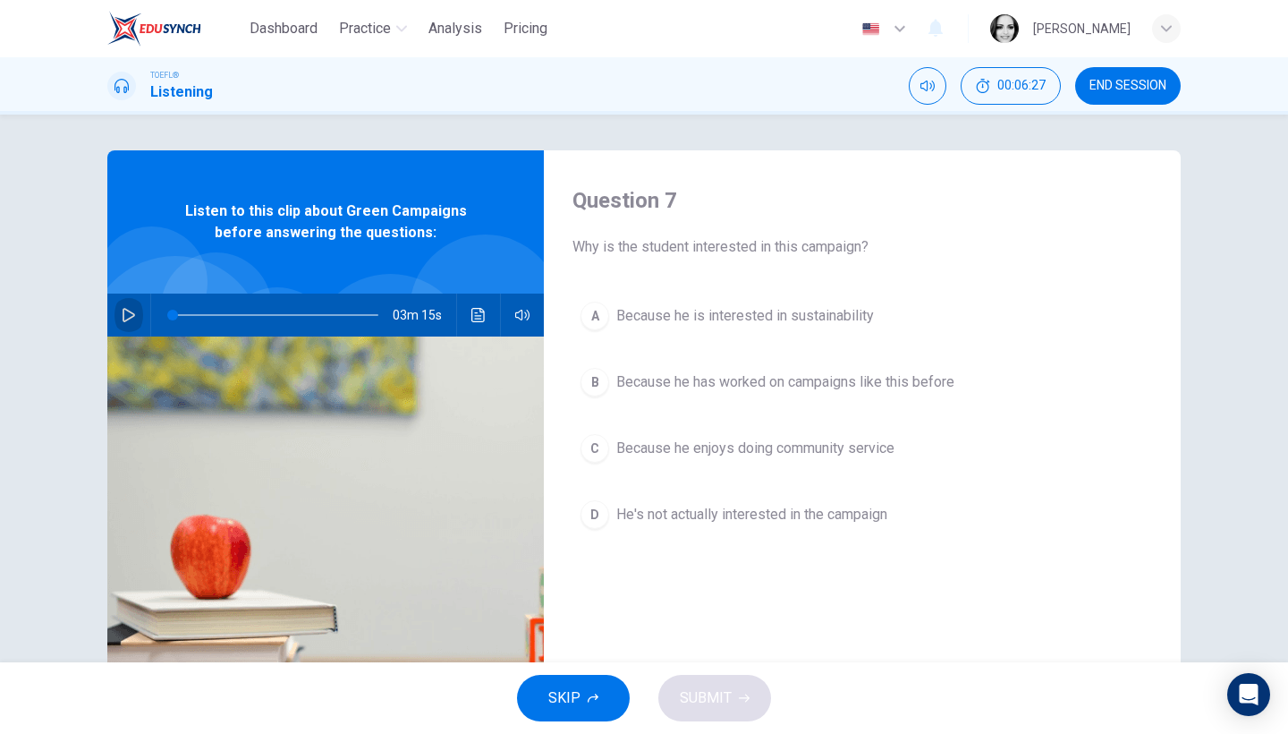
click at [130, 313] on icon "button" at bounding box center [129, 315] width 13 height 14
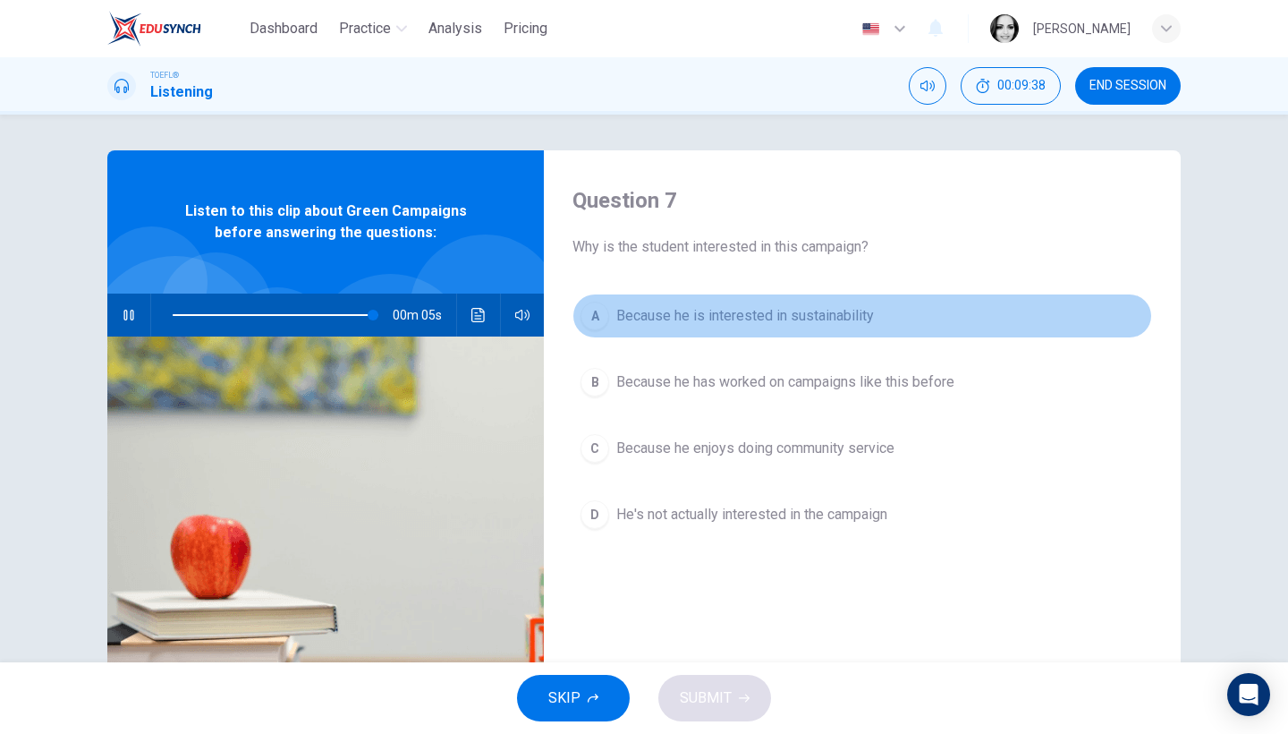
click at [872, 310] on button "A Because he is interested in sustainability" at bounding box center [863, 315] width 580 height 45
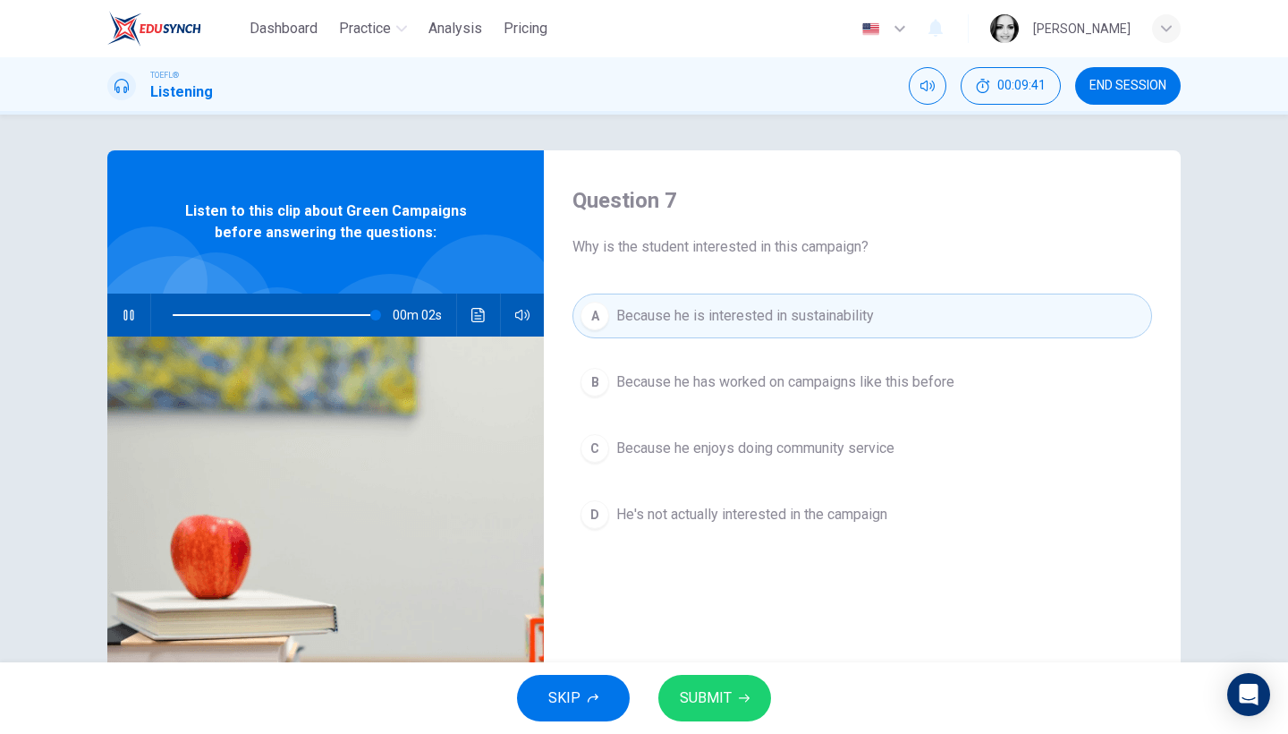
click at [708, 697] on span "SUBMIT" at bounding box center [706, 697] width 52 height 25
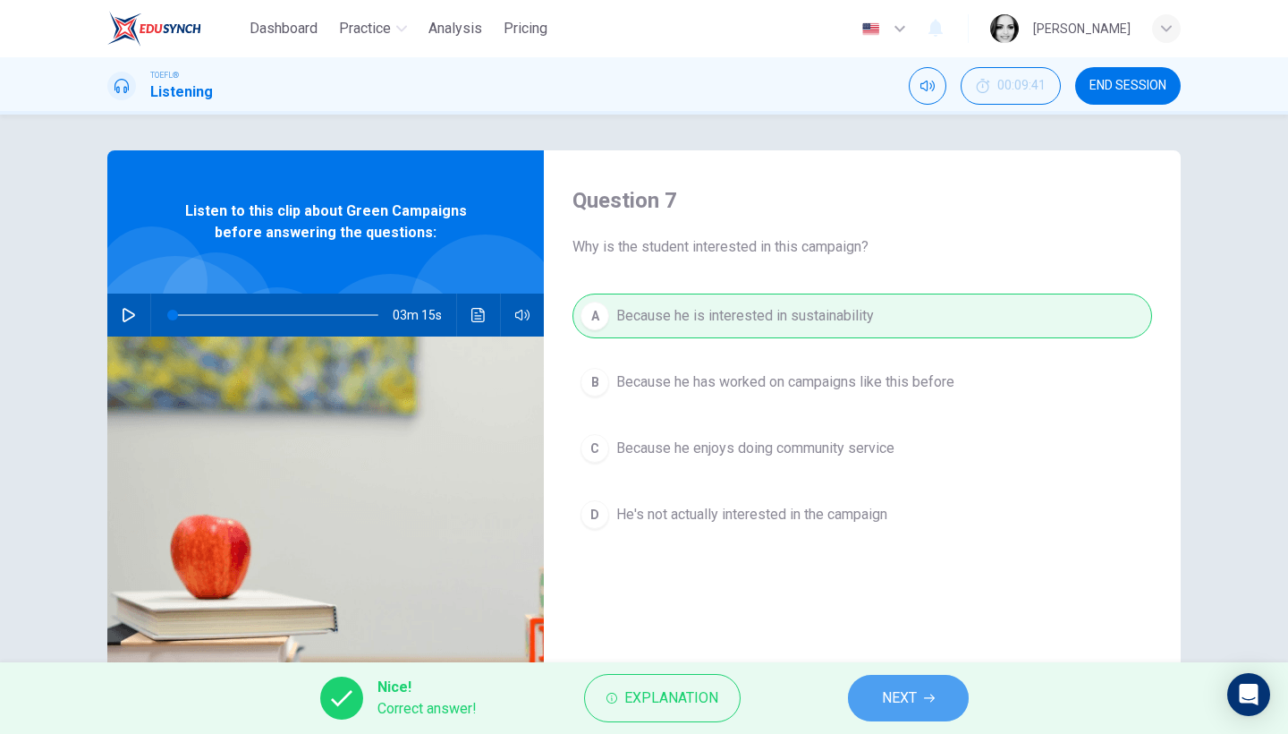
click at [912, 698] on span "NEXT" at bounding box center [899, 697] width 35 height 25
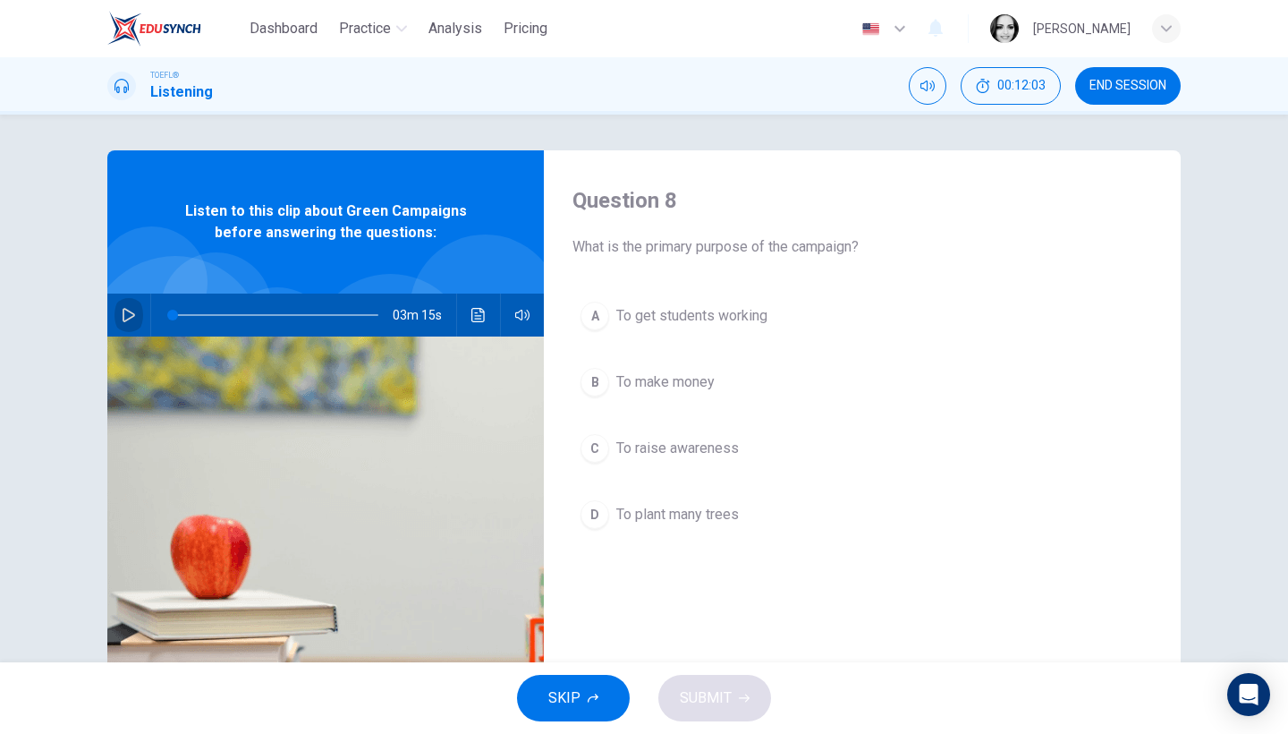
click at [132, 306] on button "button" at bounding box center [129, 314] width 29 height 43
click at [132, 316] on icon "button" at bounding box center [128, 315] width 10 height 11
click at [675, 514] on span "To plant many trees" at bounding box center [677, 514] width 123 height 21
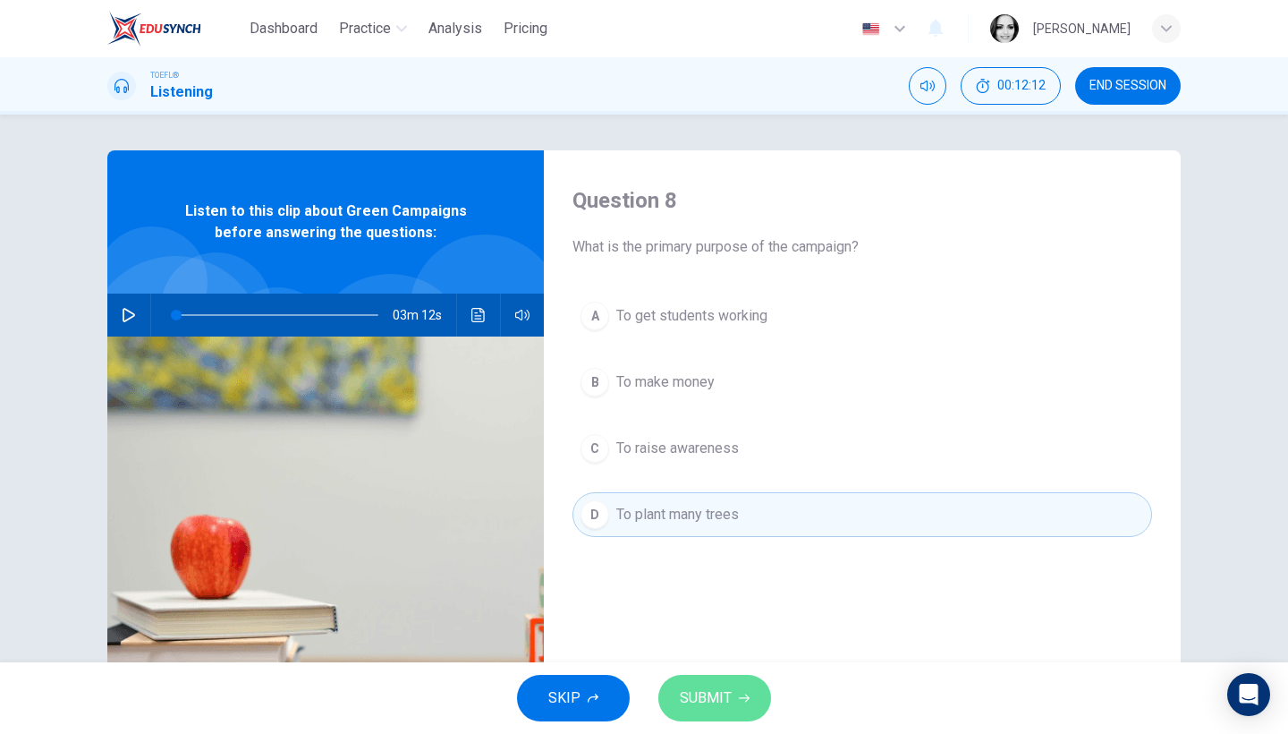
click at [713, 701] on span "SUBMIT" at bounding box center [706, 697] width 52 height 25
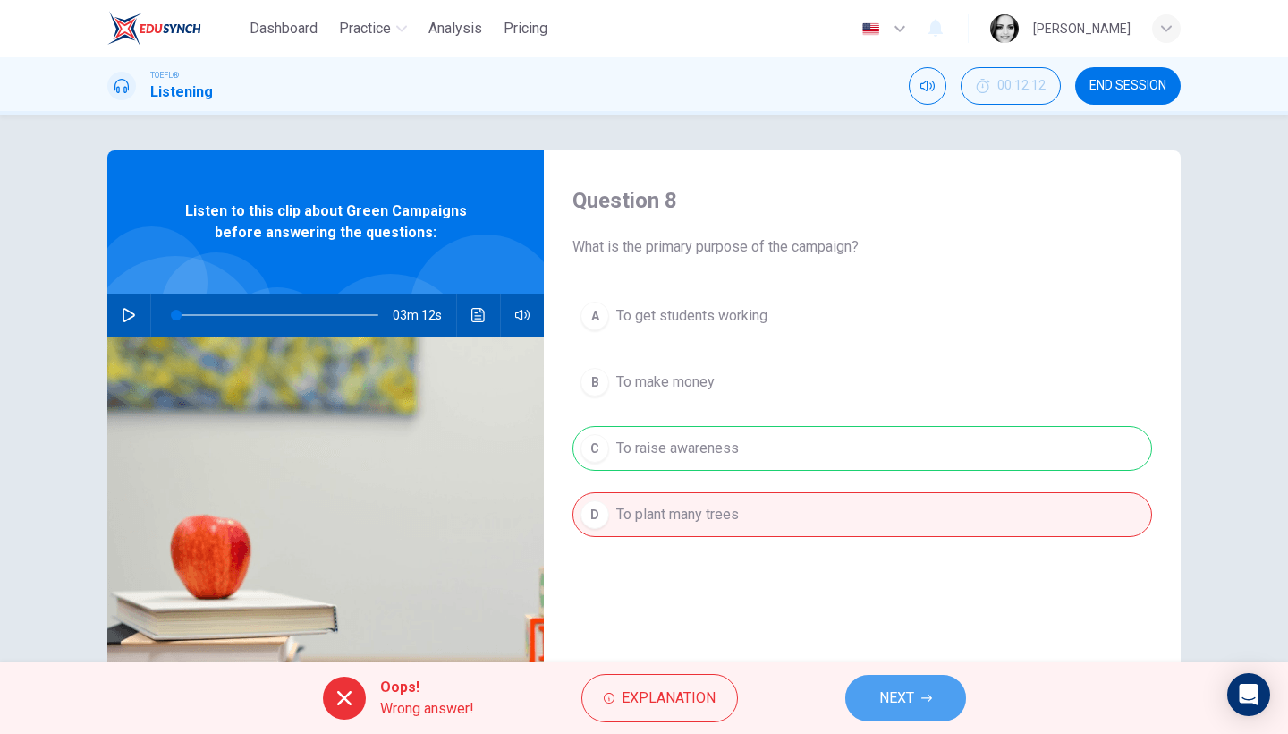
click at [928, 709] on button "NEXT" at bounding box center [905, 698] width 121 height 47
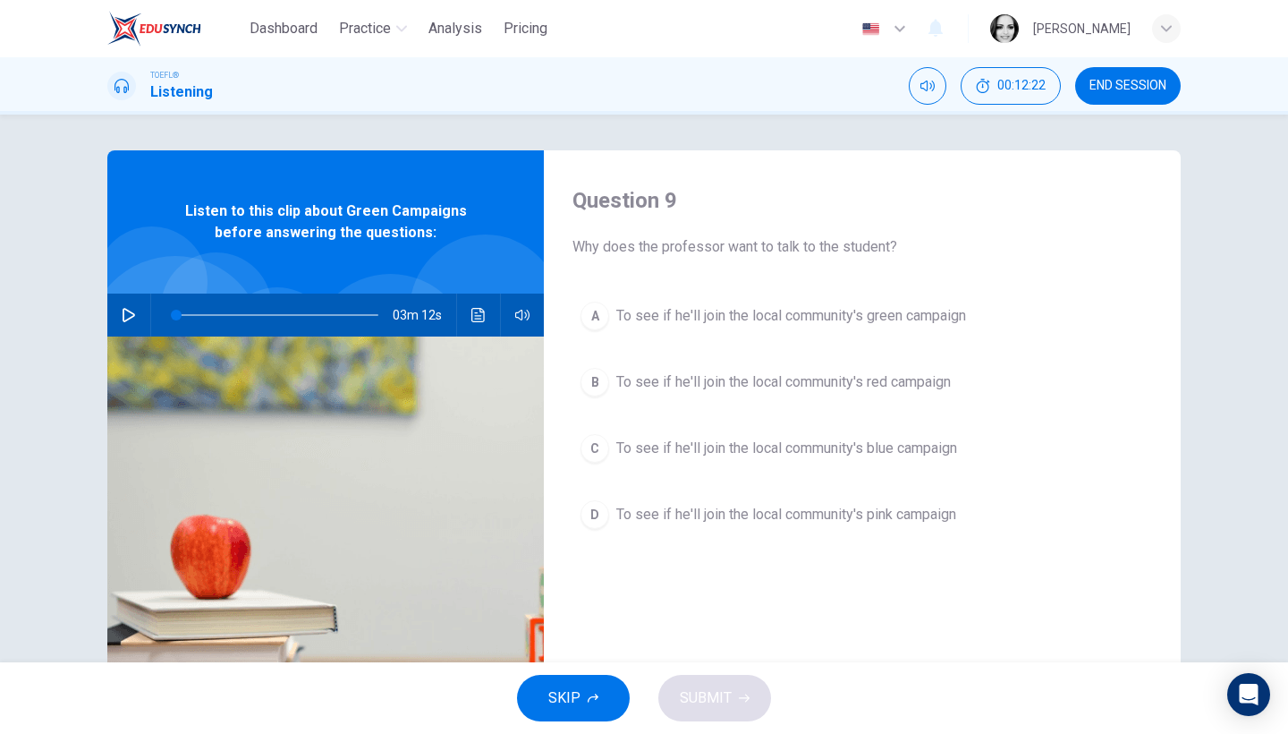
click at [948, 333] on button "A To see if he'll join the local community's green campaign" at bounding box center [863, 315] width 580 height 45
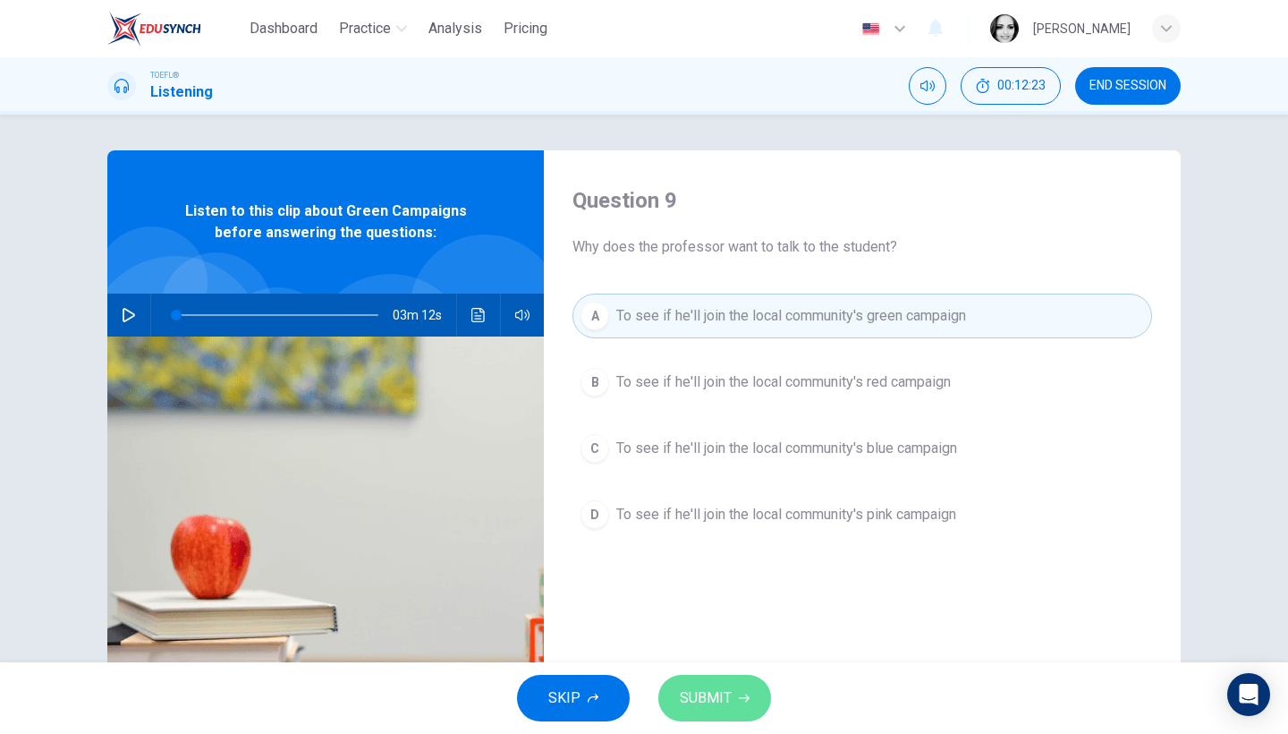
click at [732, 694] on button "SUBMIT" at bounding box center [714, 698] width 113 height 47
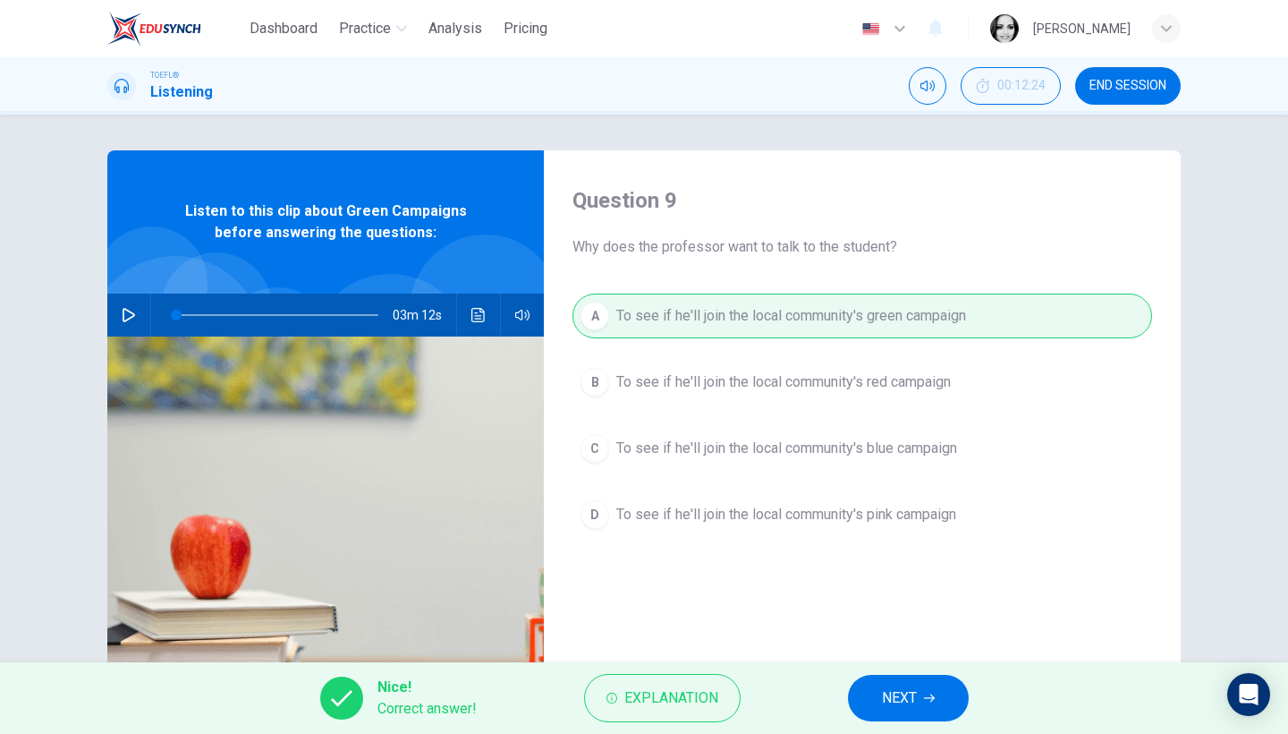
click at [897, 715] on button "NEXT" at bounding box center [908, 698] width 121 height 47
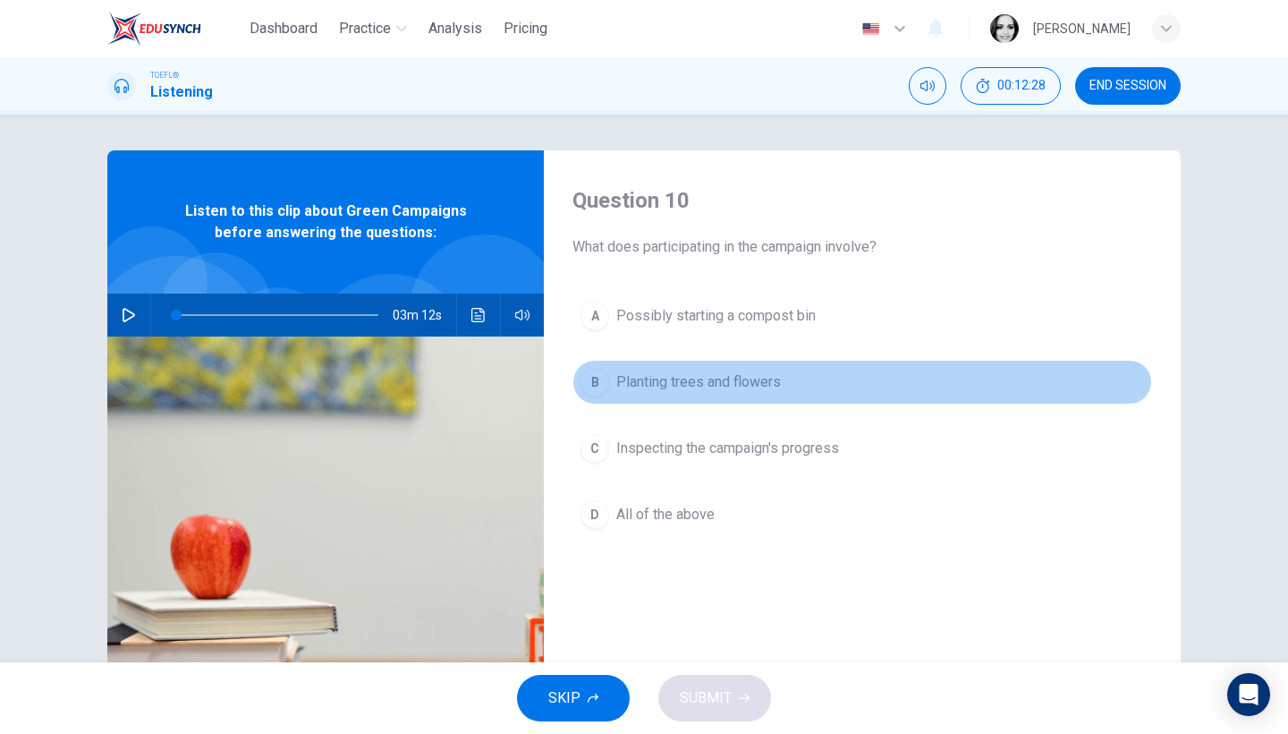
click at [713, 391] on span "Planting trees and flowers" at bounding box center [698, 381] width 165 height 21
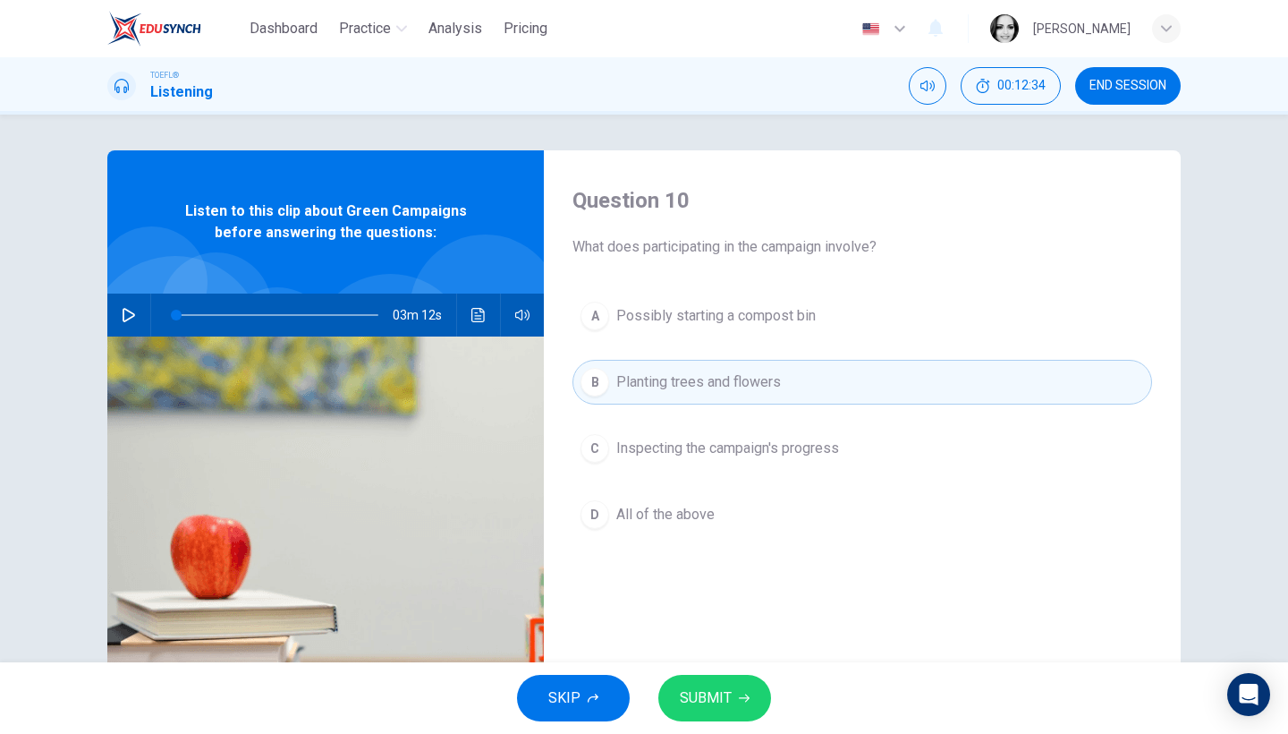
click at [689, 509] on span "All of the above" at bounding box center [665, 514] width 98 height 21
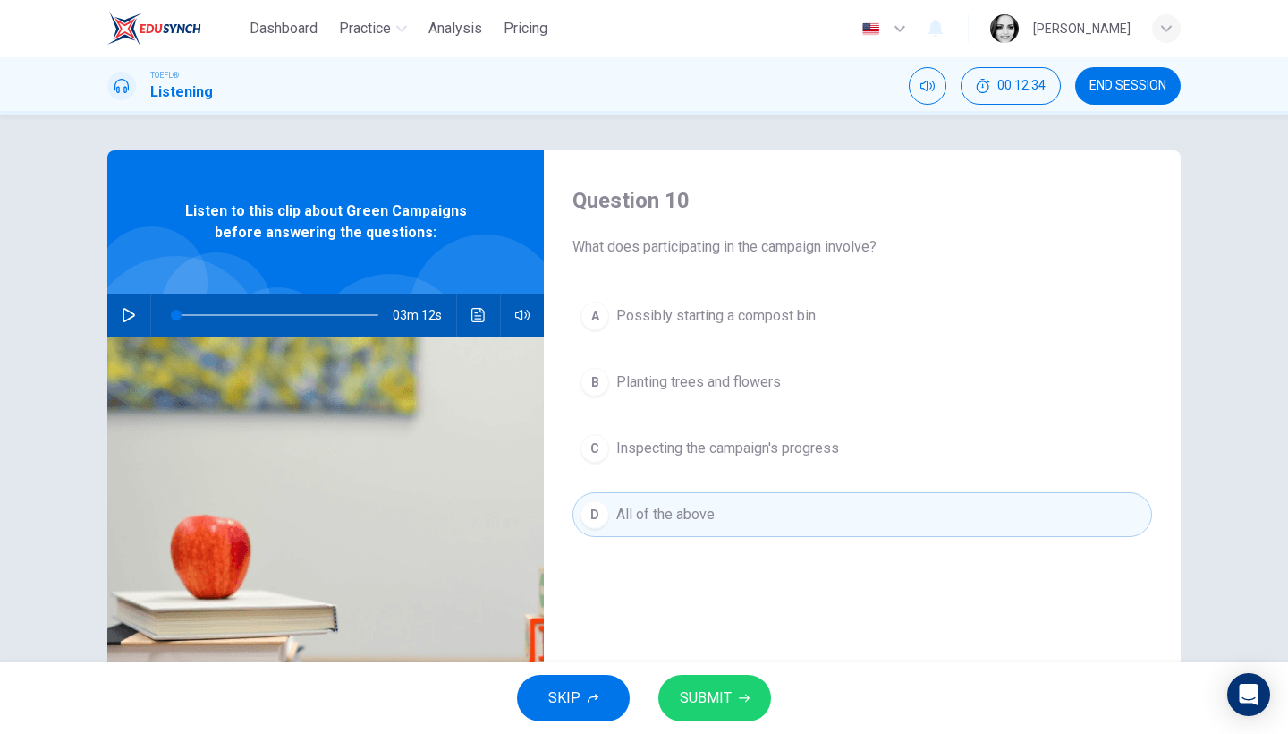
click at [717, 685] on span "SUBMIT" at bounding box center [706, 697] width 52 height 25
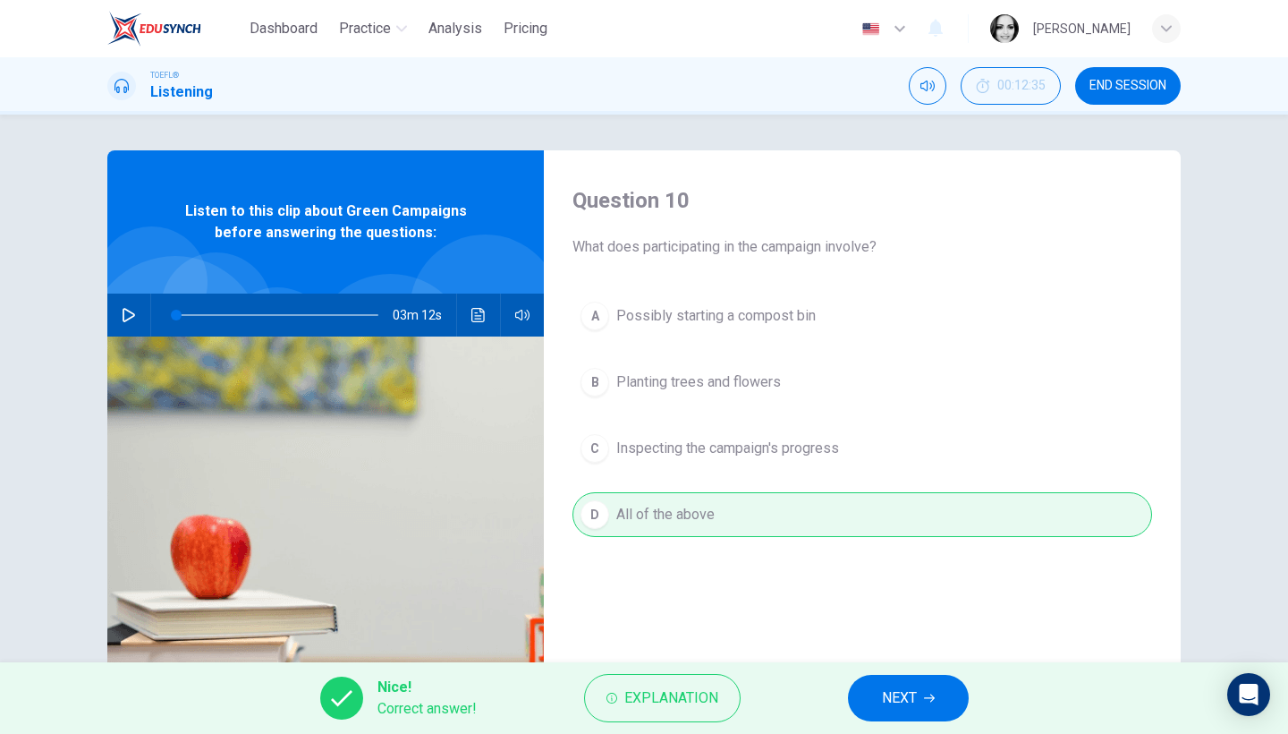
type input "2"
click at [925, 706] on button "NEXT" at bounding box center [908, 698] width 121 height 47
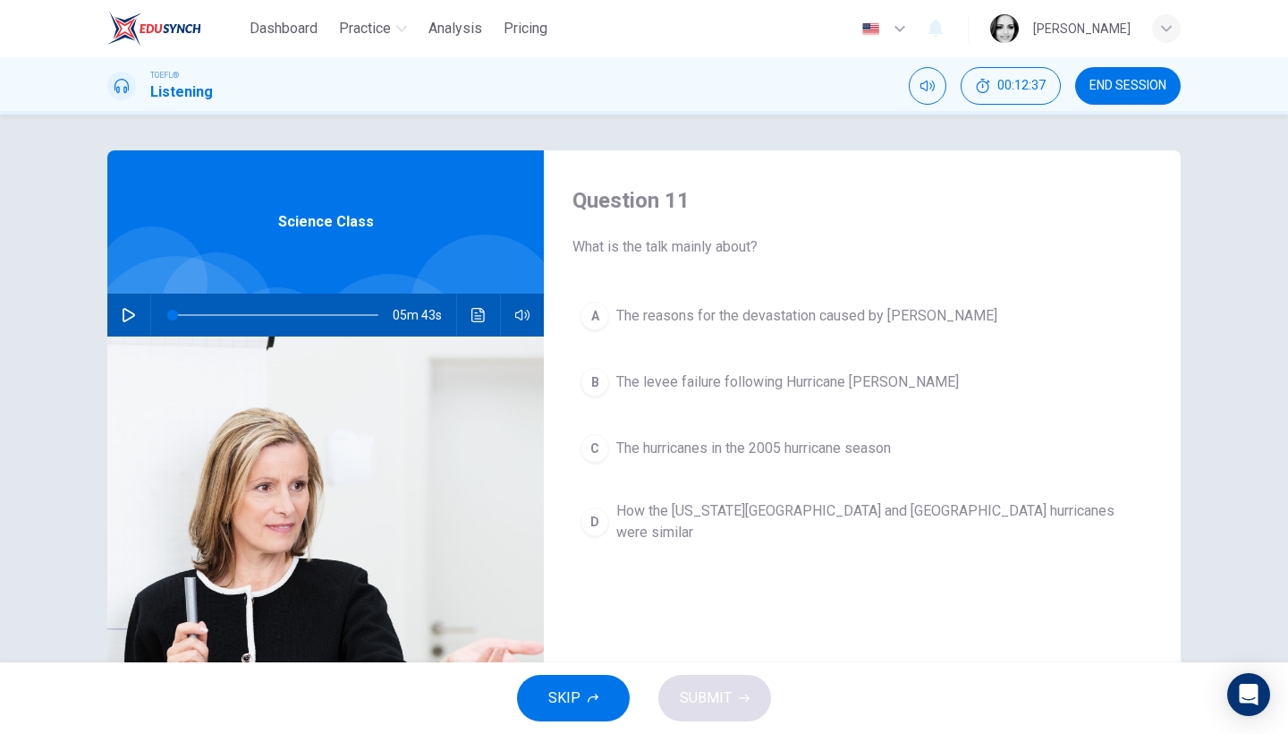
click at [139, 319] on button "button" at bounding box center [129, 314] width 29 height 43
type input "0"
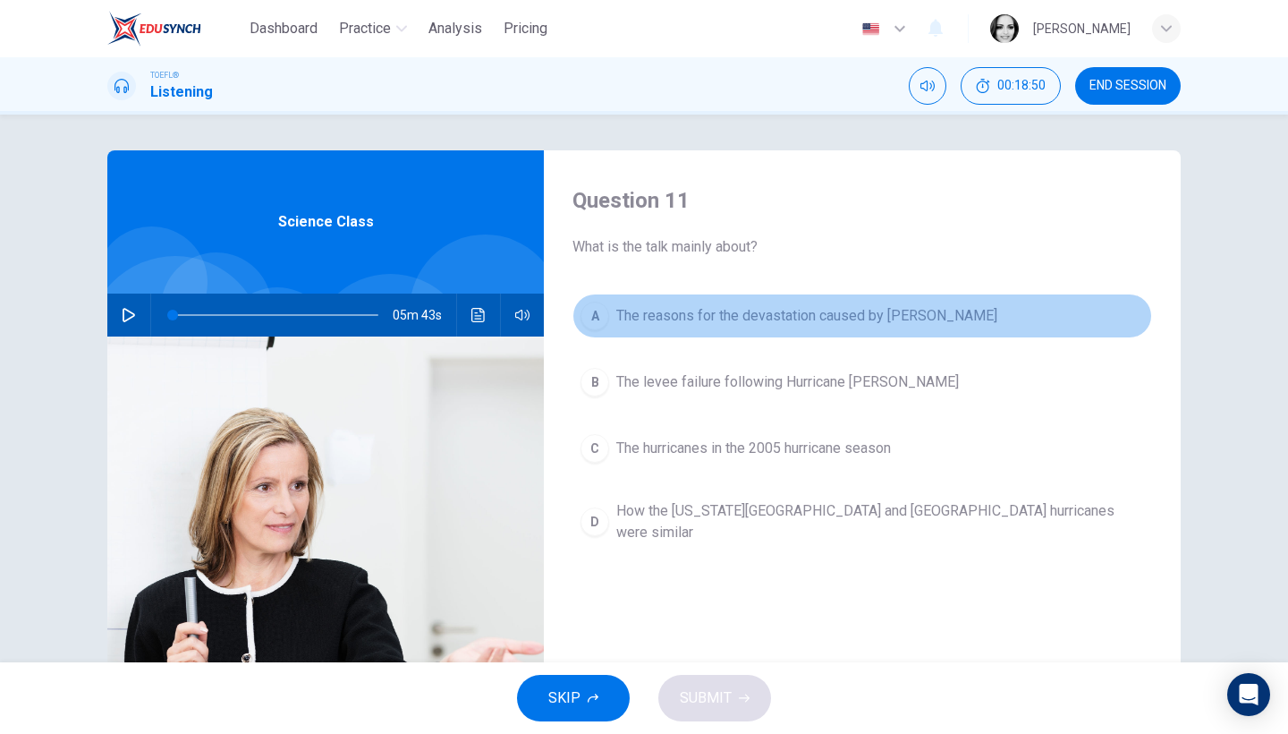
click at [711, 309] on span "The reasons for the devastation caused by Katrina" at bounding box center [806, 315] width 381 height 21
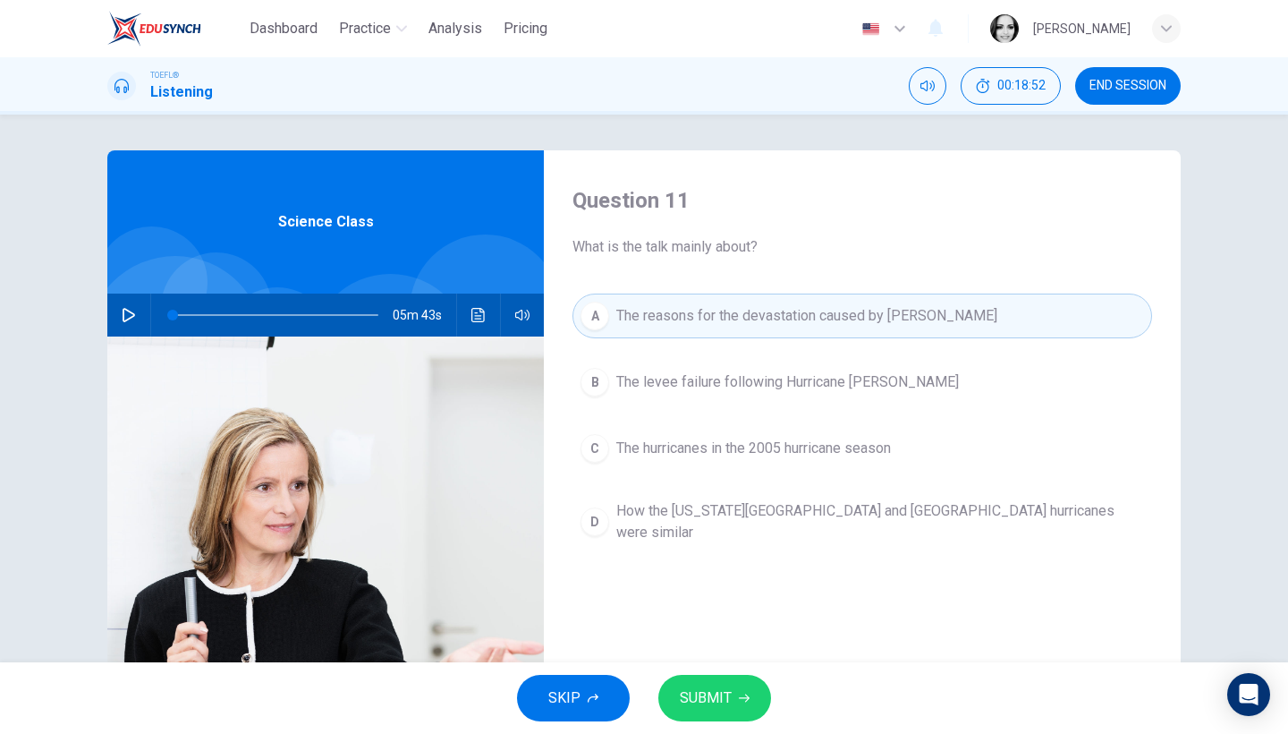
click at [720, 689] on span "SUBMIT" at bounding box center [706, 697] width 52 height 25
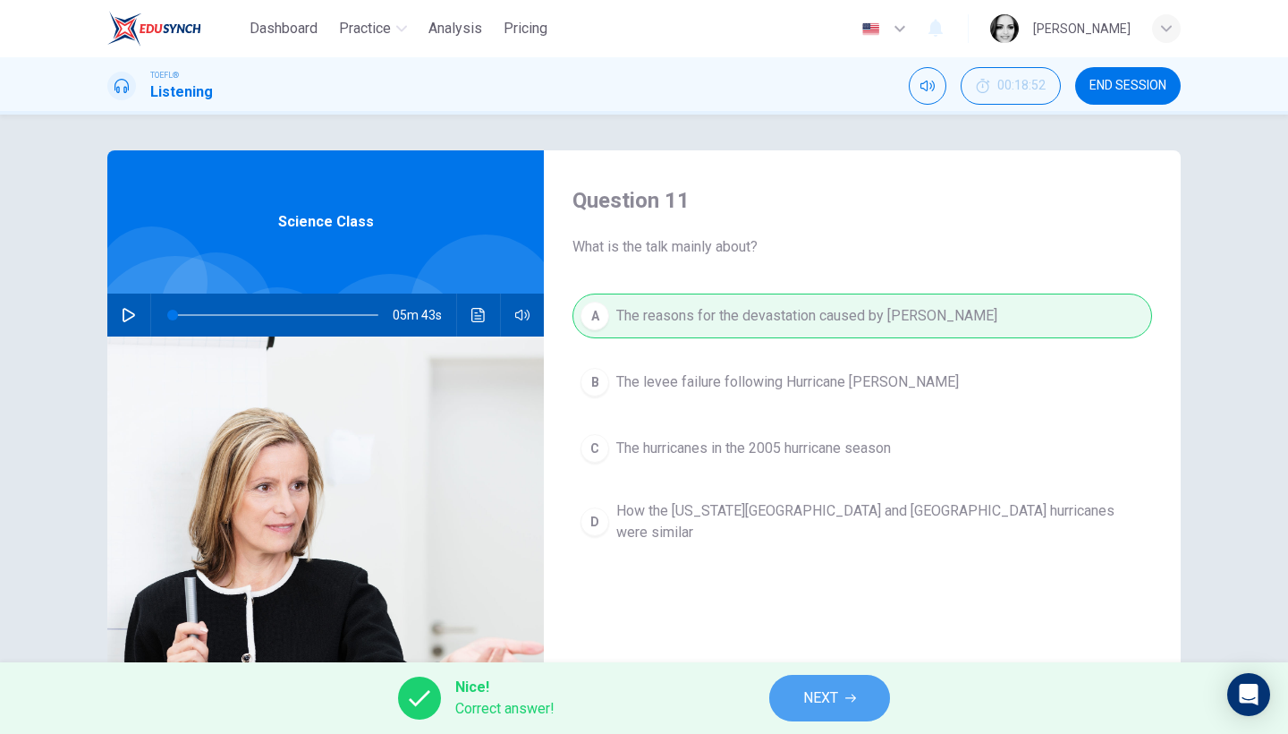
click at [833, 708] on span "NEXT" at bounding box center [820, 697] width 35 height 25
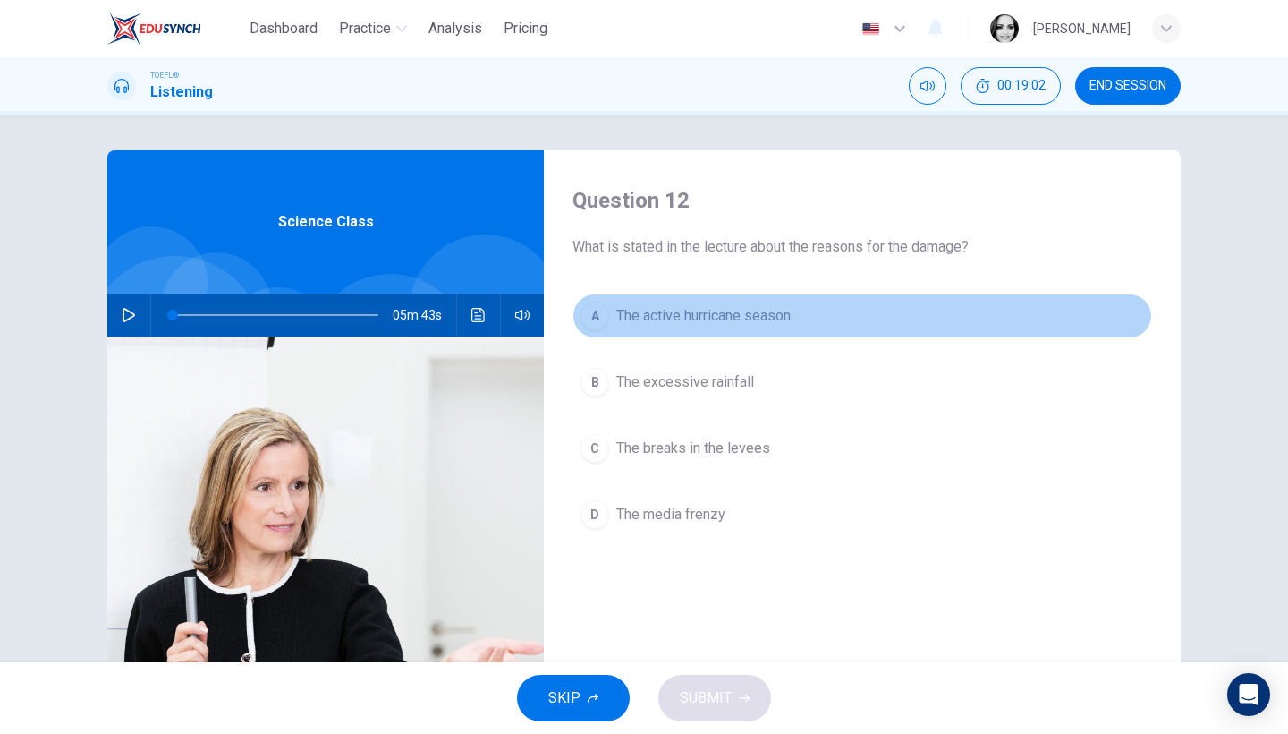
click at [710, 309] on span "The active hurricane season" at bounding box center [703, 315] width 174 height 21
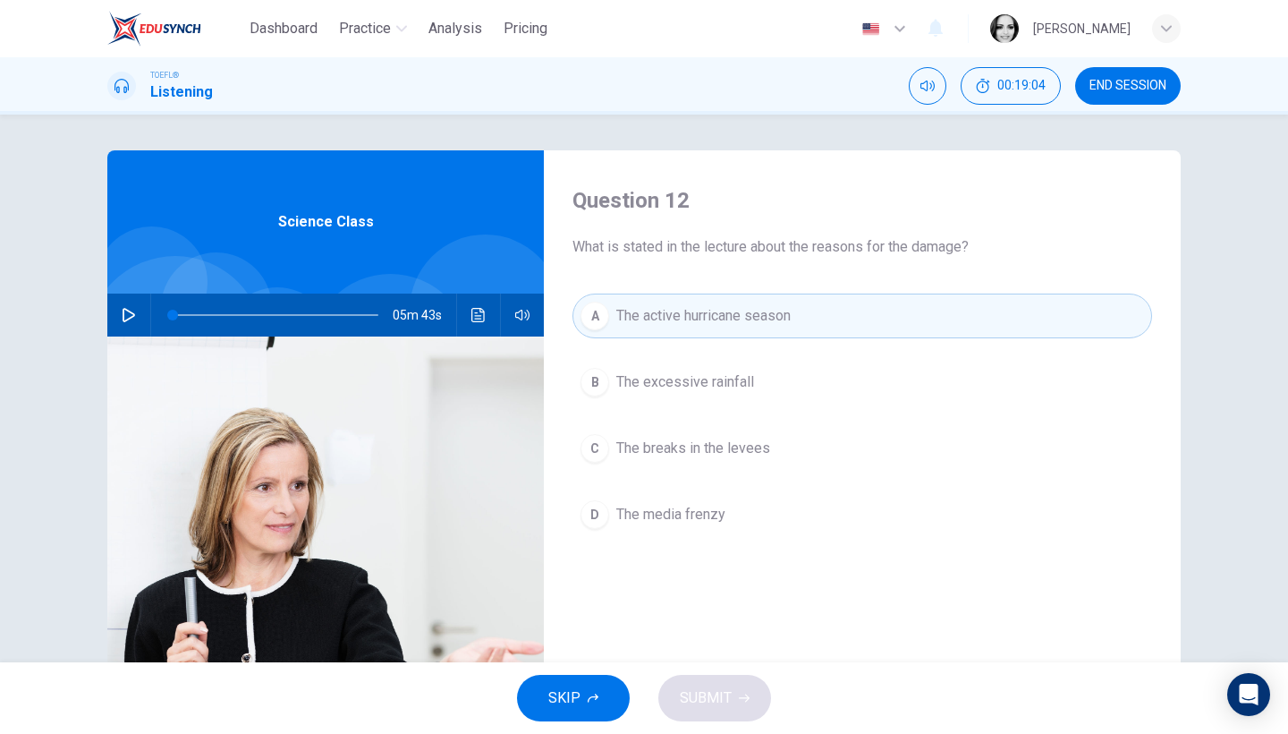
click at [714, 387] on span "The excessive rainfall" at bounding box center [685, 381] width 138 height 21
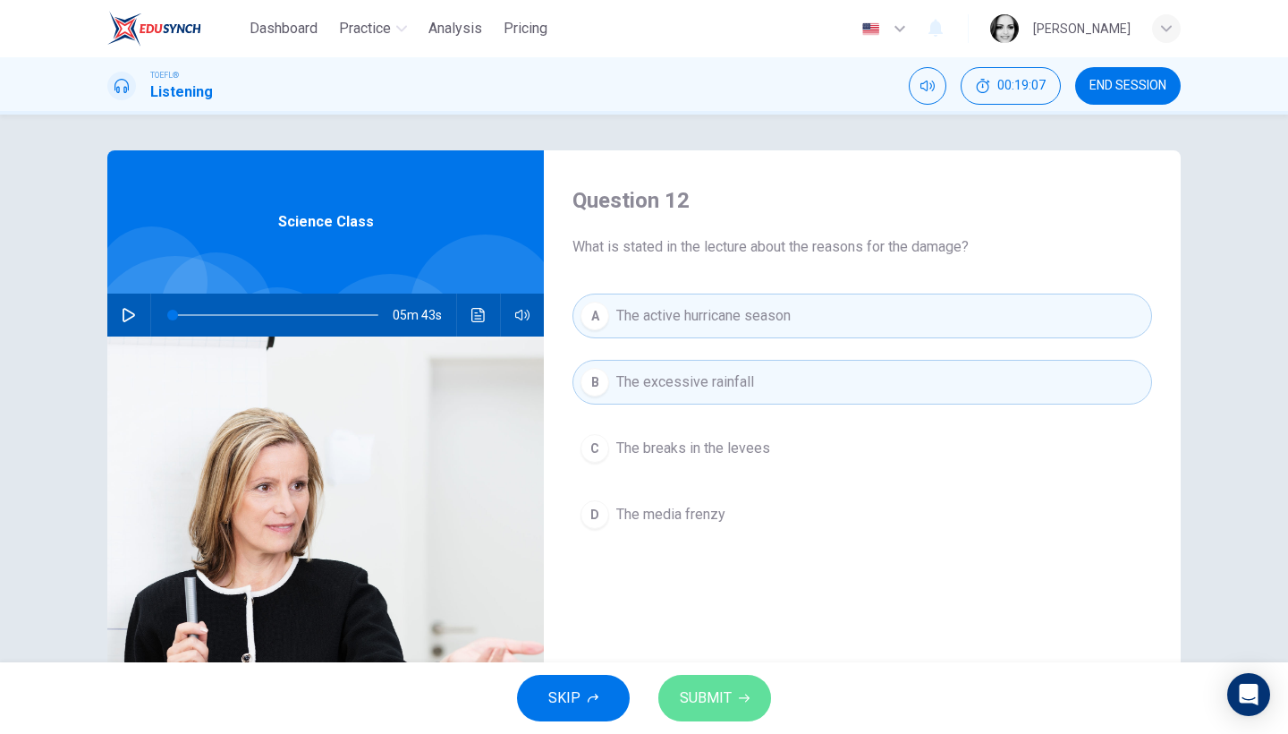
click at [743, 697] on icon "button" at bounding box center [744, 697] width 11 height 11
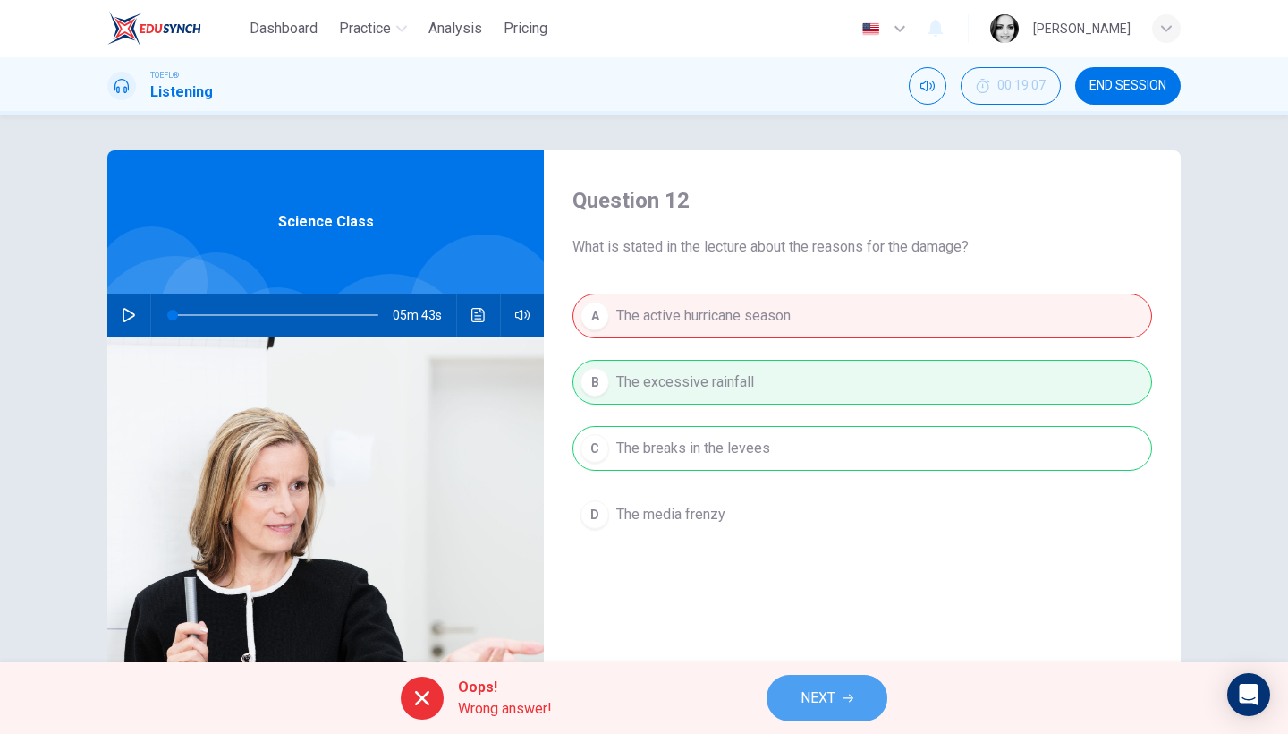
click at [818, 681] on button "NEXT" at bounding box center [827, 698] width 121 height 47
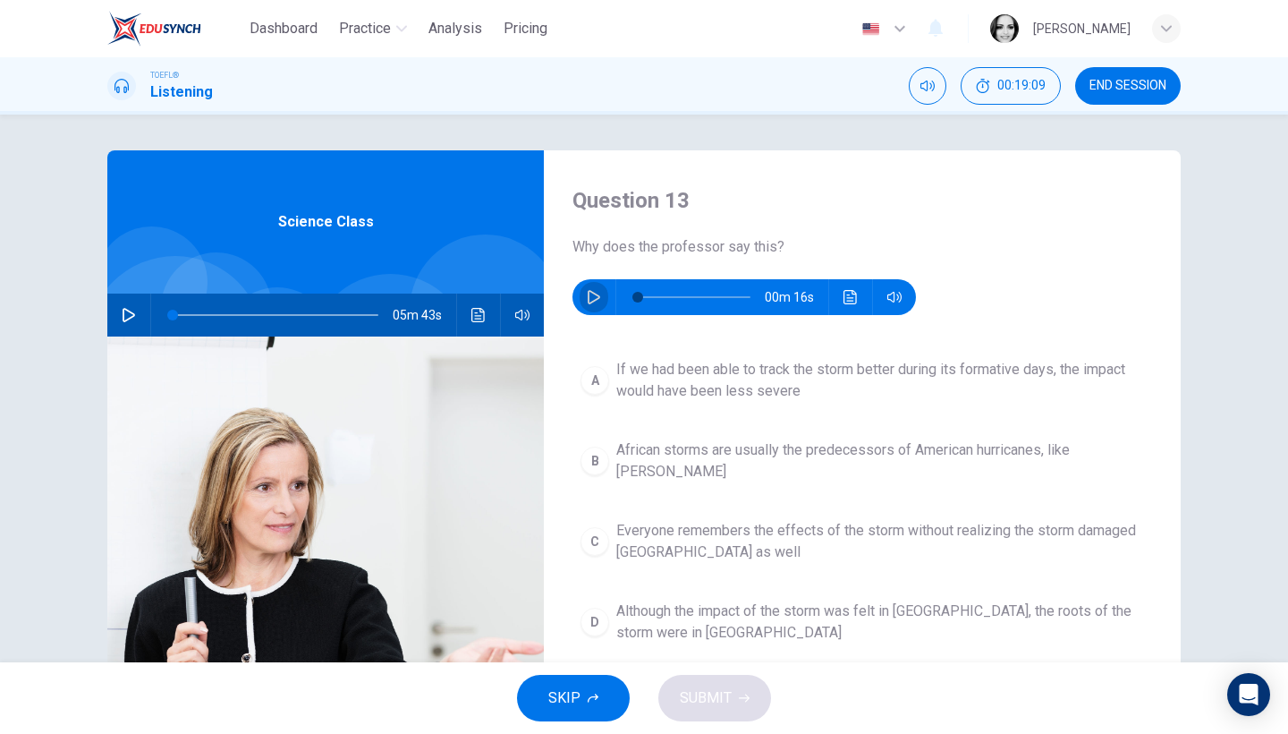
click at [582, 292] on button "button" at bounding box center [594, 297] width 29 height 36
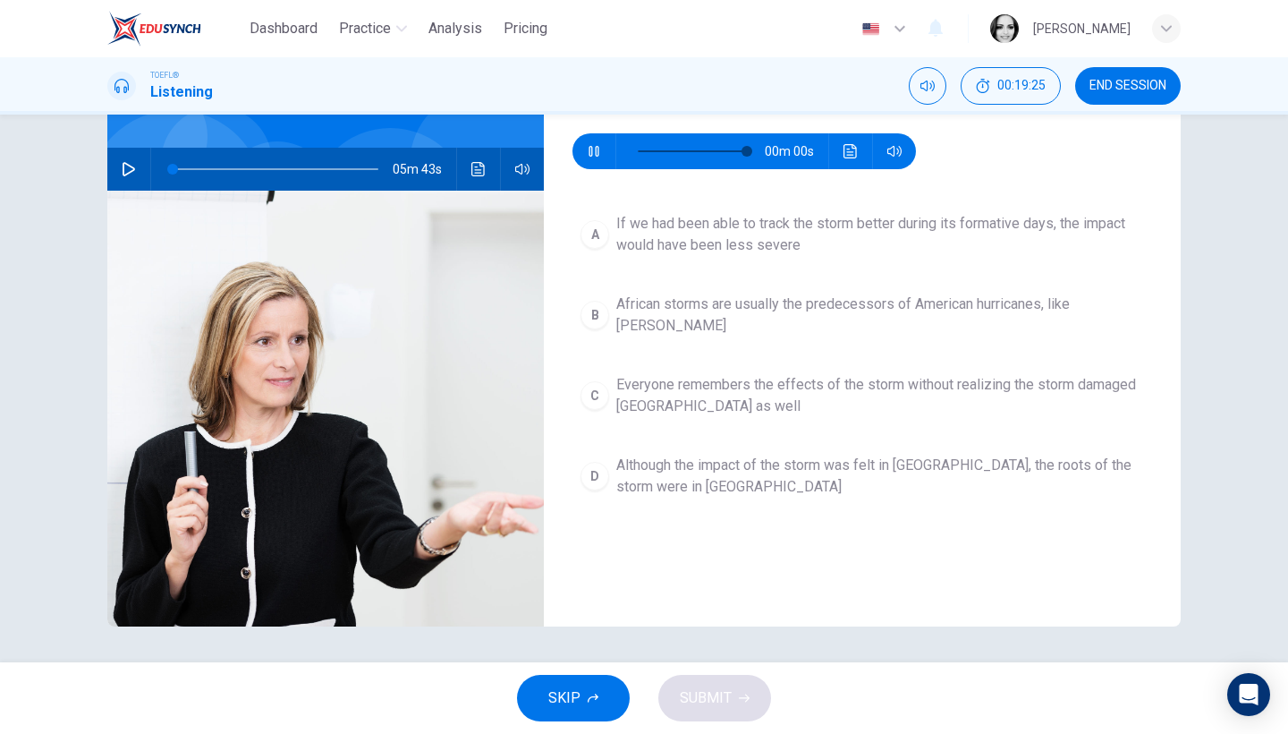
type input "0"
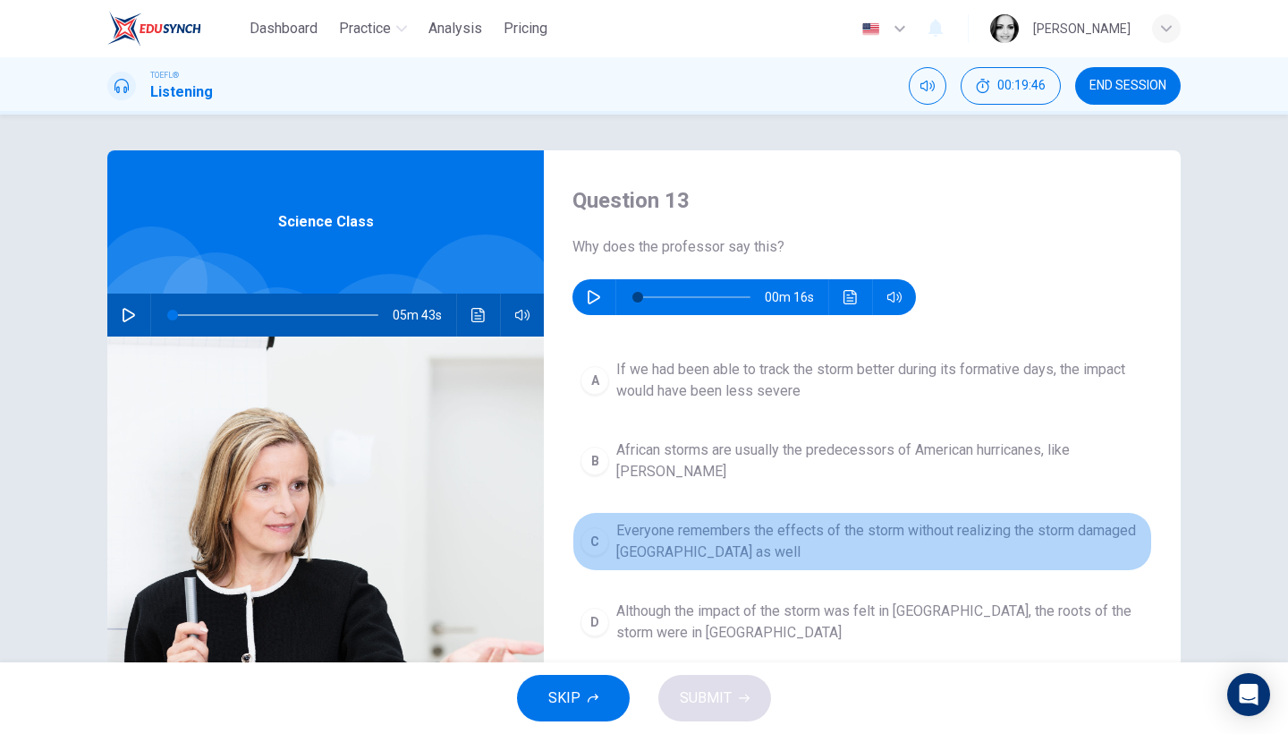
click at [782, 539] on span "Everyone remembers the effects of the storm without realizing the storm damaged…" at bounding box center [880, 541] width 528 height 43
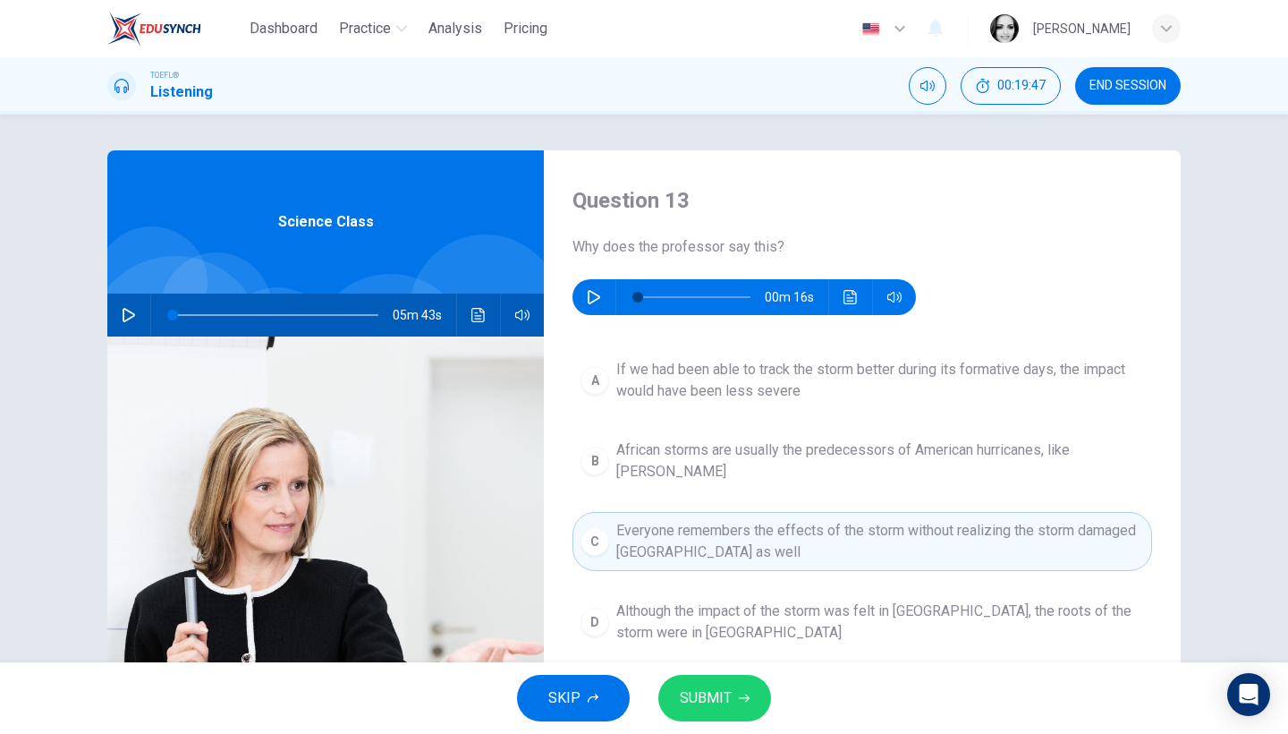
scroll to position [36, 0]
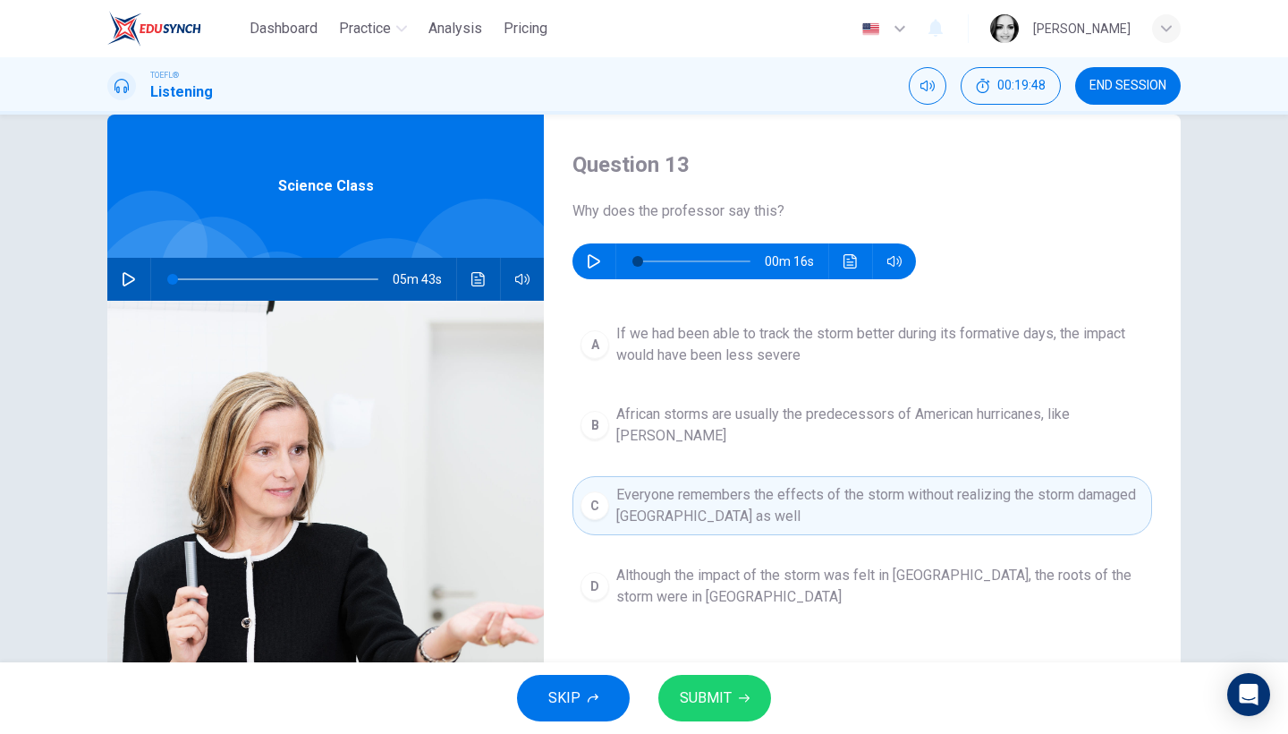
click at [725, 690] on span "SUBMIT" at bounding box center [706, 697] width 52 height 25
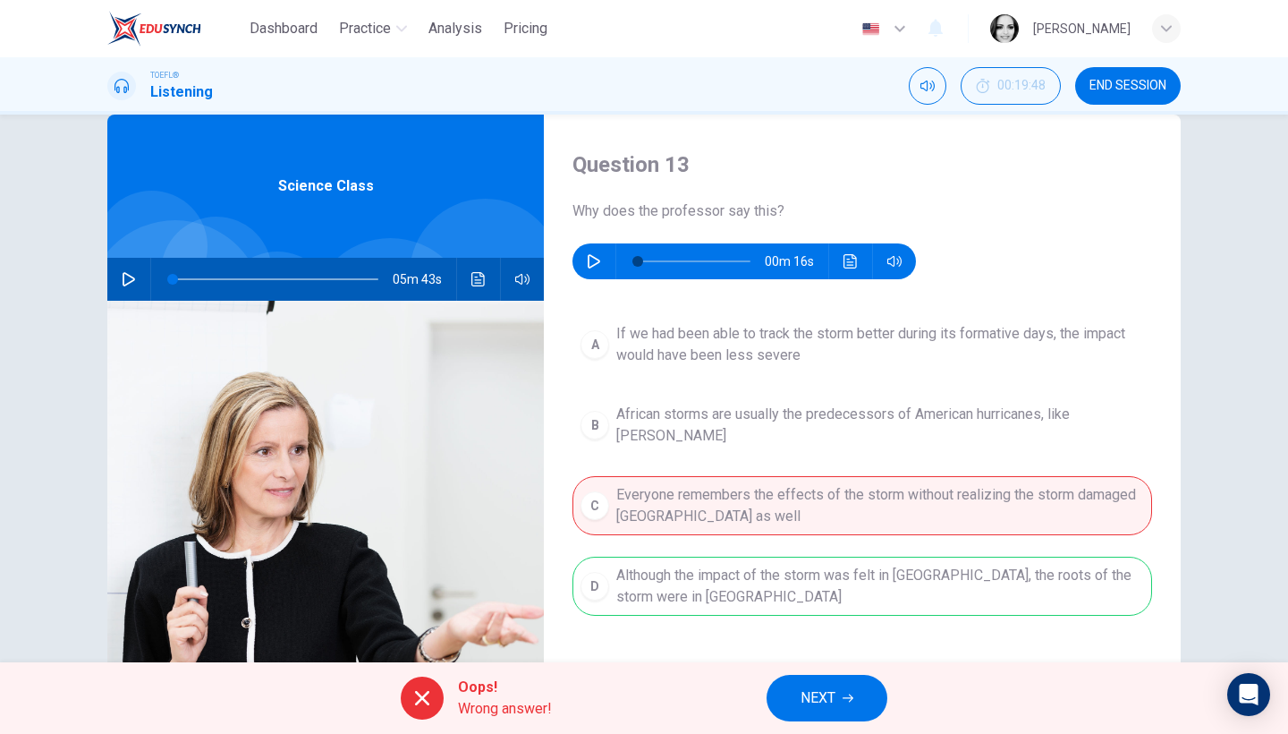
click at [819, 690] on span "NEXT" at bounding box center [818, 697] width 35 height 25
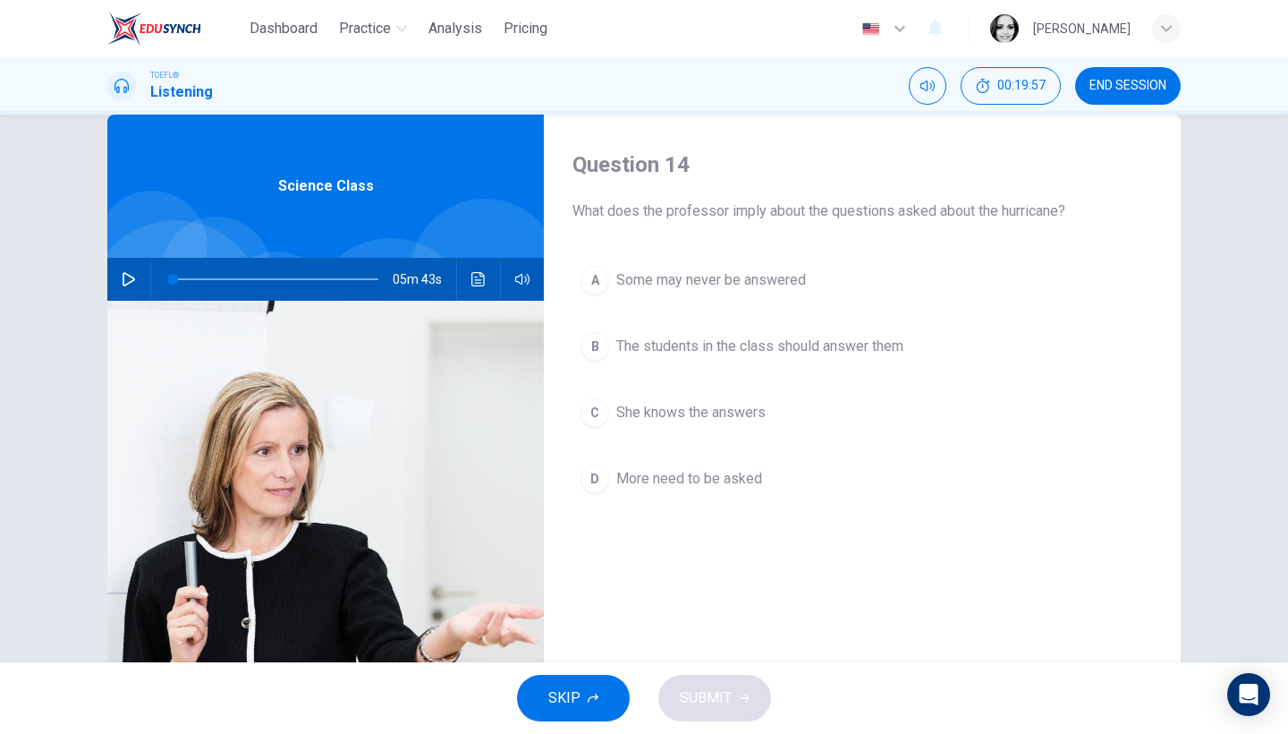
click at [666, 474] on span "More need to be asked" at bounding box center [689, 478] width 146 height 21
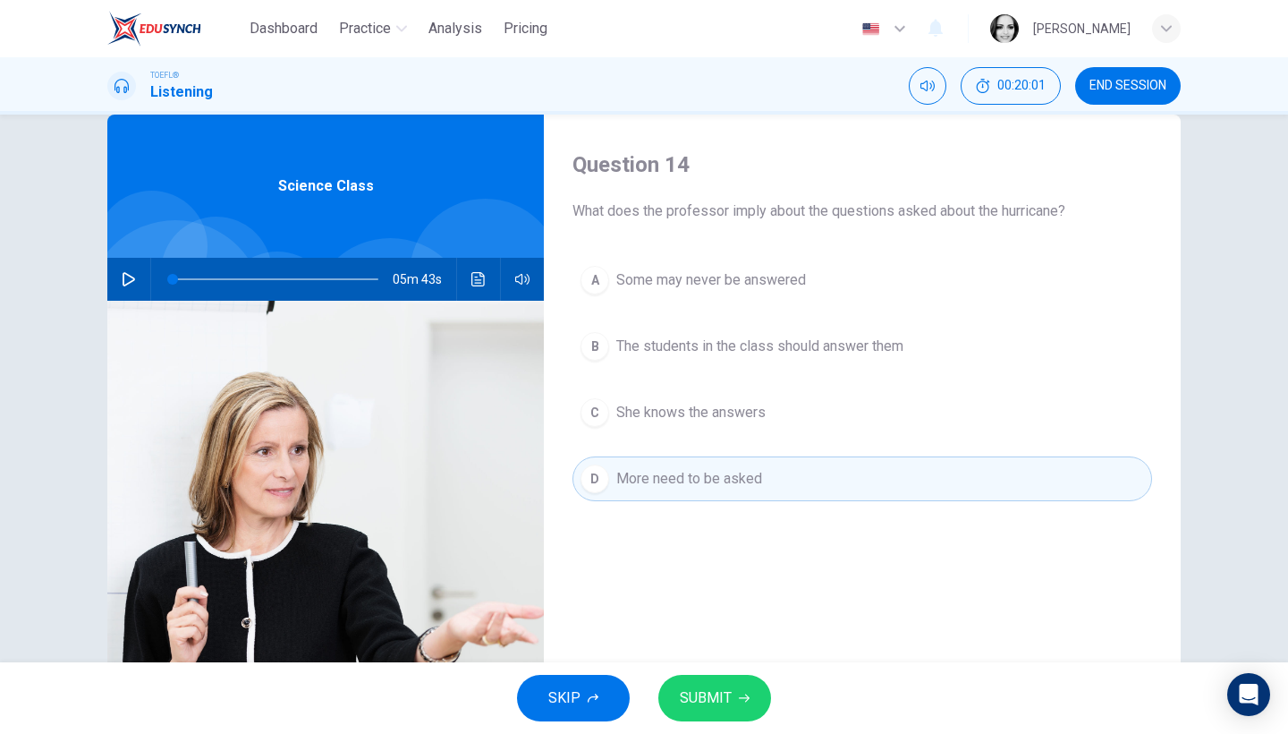
click at [731, 702] on button "SUBMIT" at bounding box center [714, 698] width 113 height 47
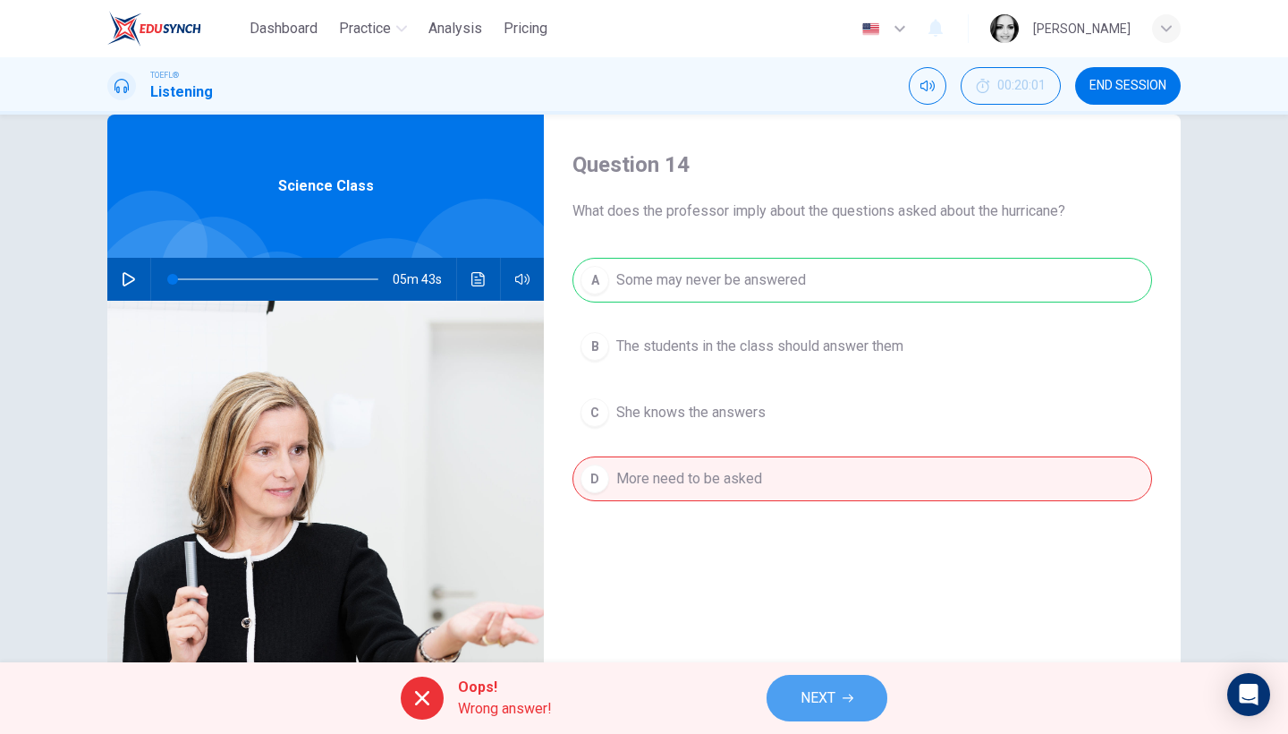
click at [836, 692] on button "NEXT" at bounding box center [827, 698] width 121 height 47
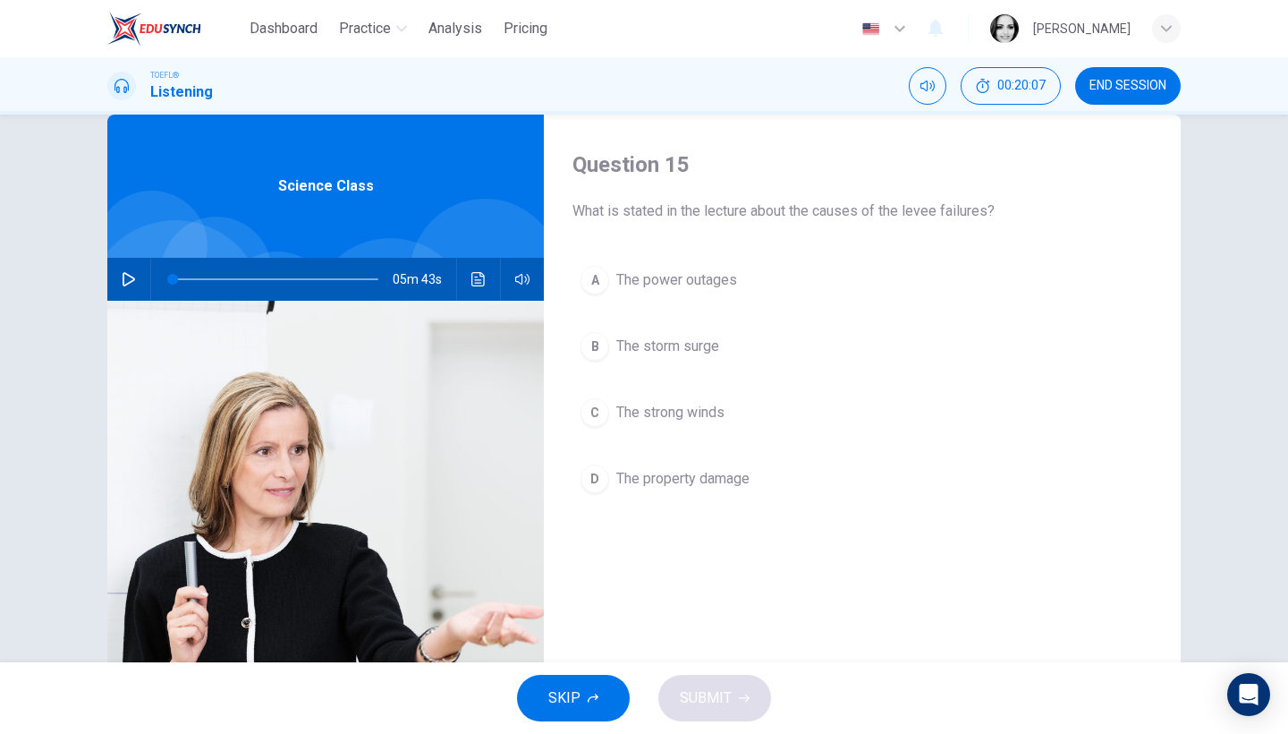
click at [710, 292] on button "A The power outages" at bounding box center [863, 280] width 580 height 45
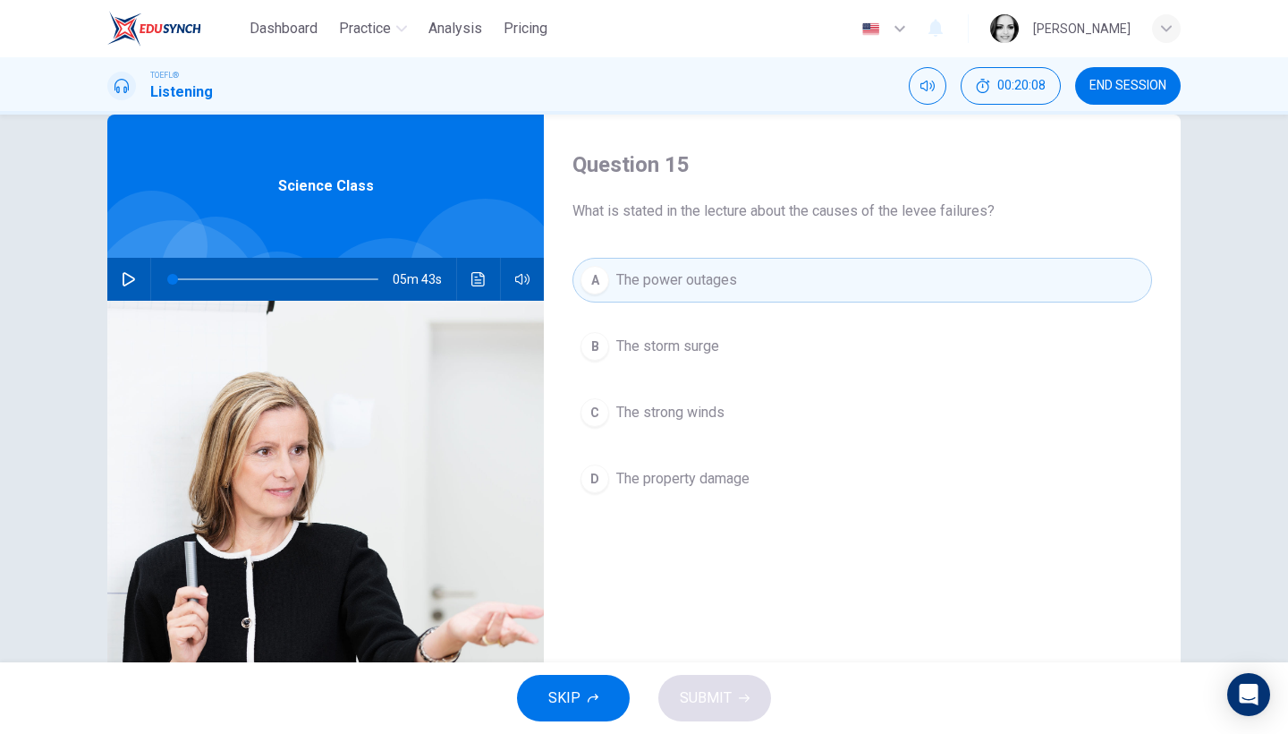
click at [700, 486] on span "The property damage" at bounding box center [682, 478] width 133 height 21
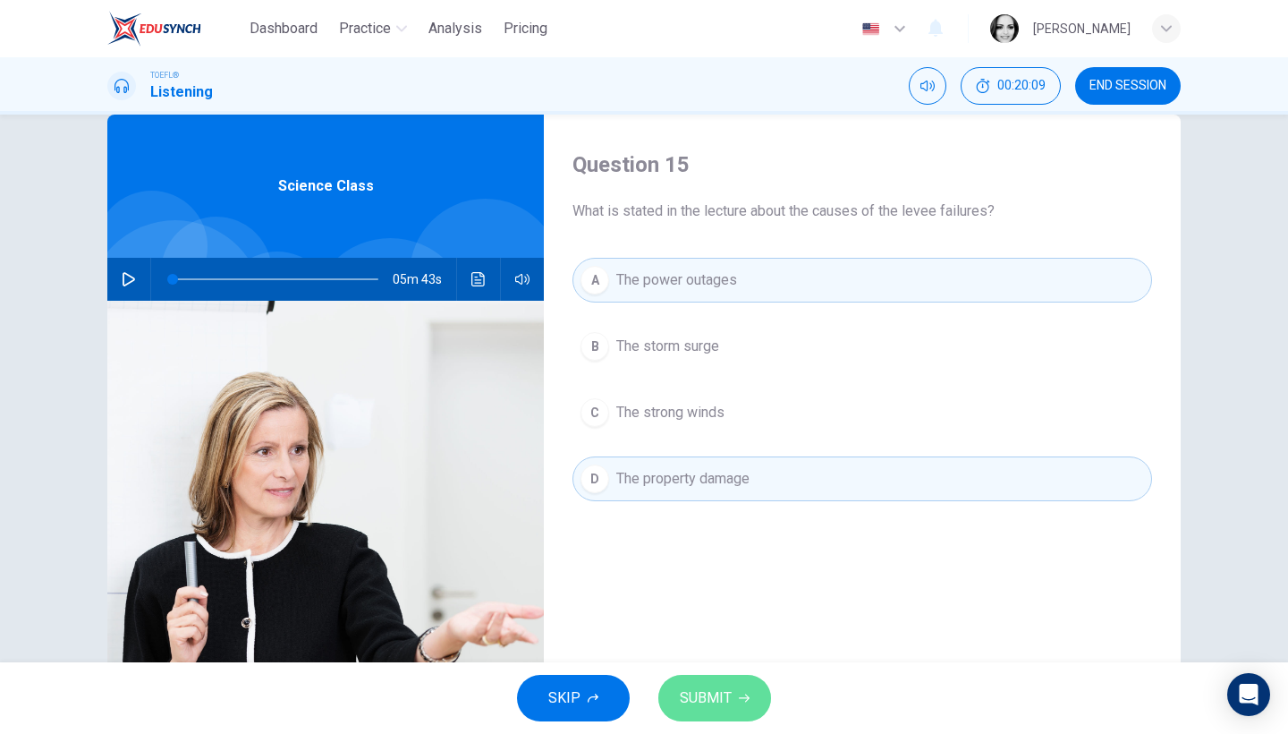
click at [688, 705] on span "SUBMIT" at bounding box center [706, 697] width 52 height 25
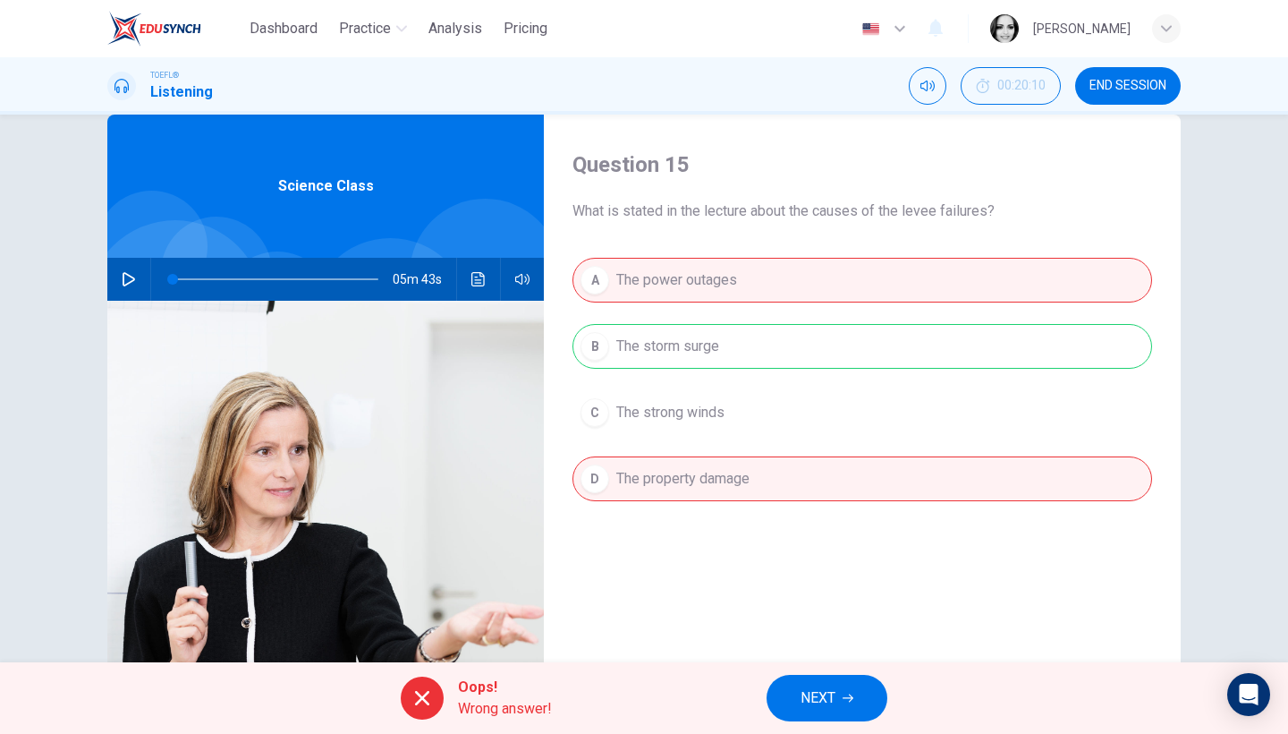
click at [826, 693] on span "NEXT" at bounding box center [818, 697] width 35 height 25
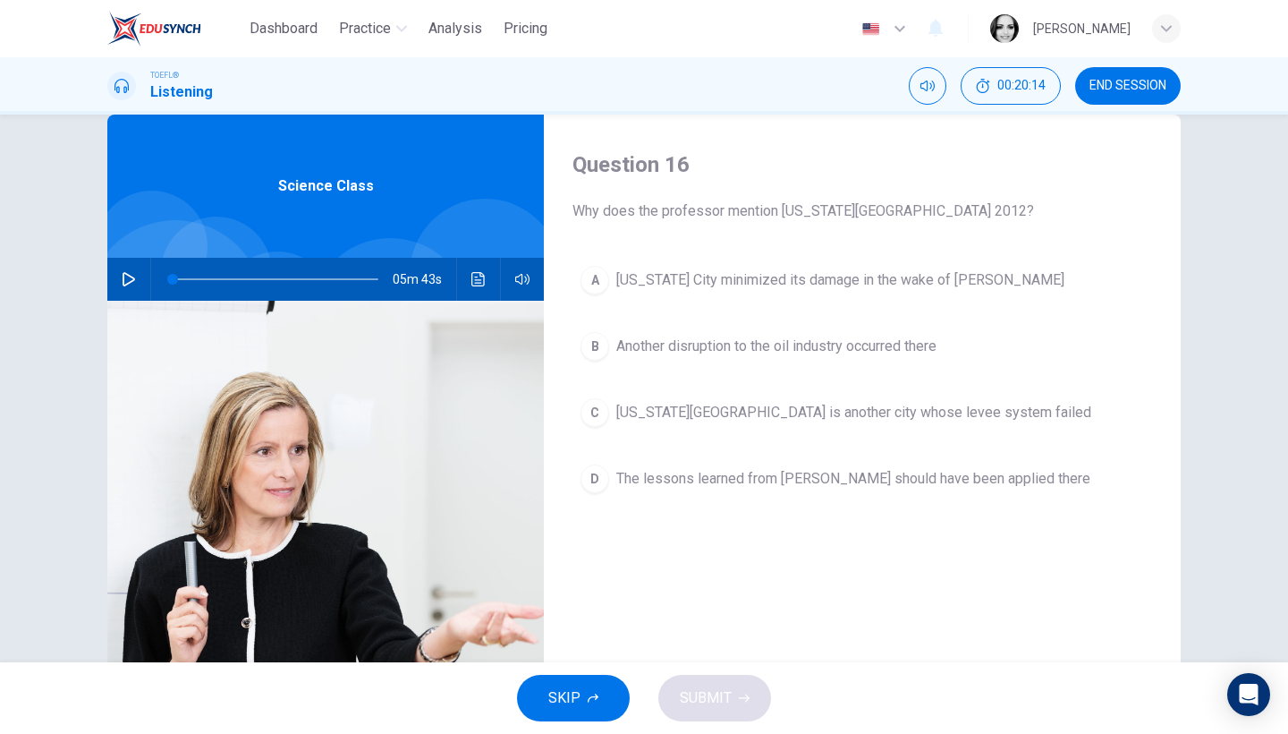
click at [862, 282] on span "New York City minimized its damage in the wake of Katrina" at bounding box center [840, 279] width 448 height 21
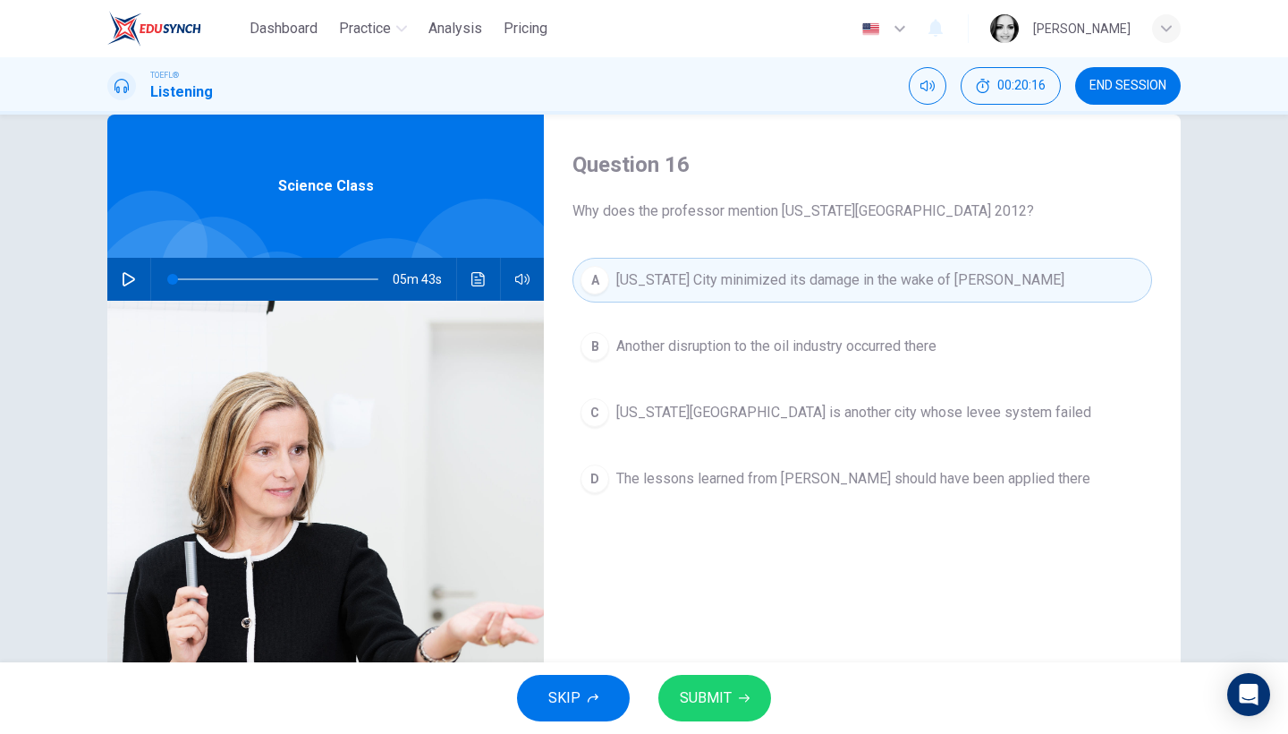
click at [727, 693] on span "SUBMIT" at bounding box center [706, 697] width 52 height 25
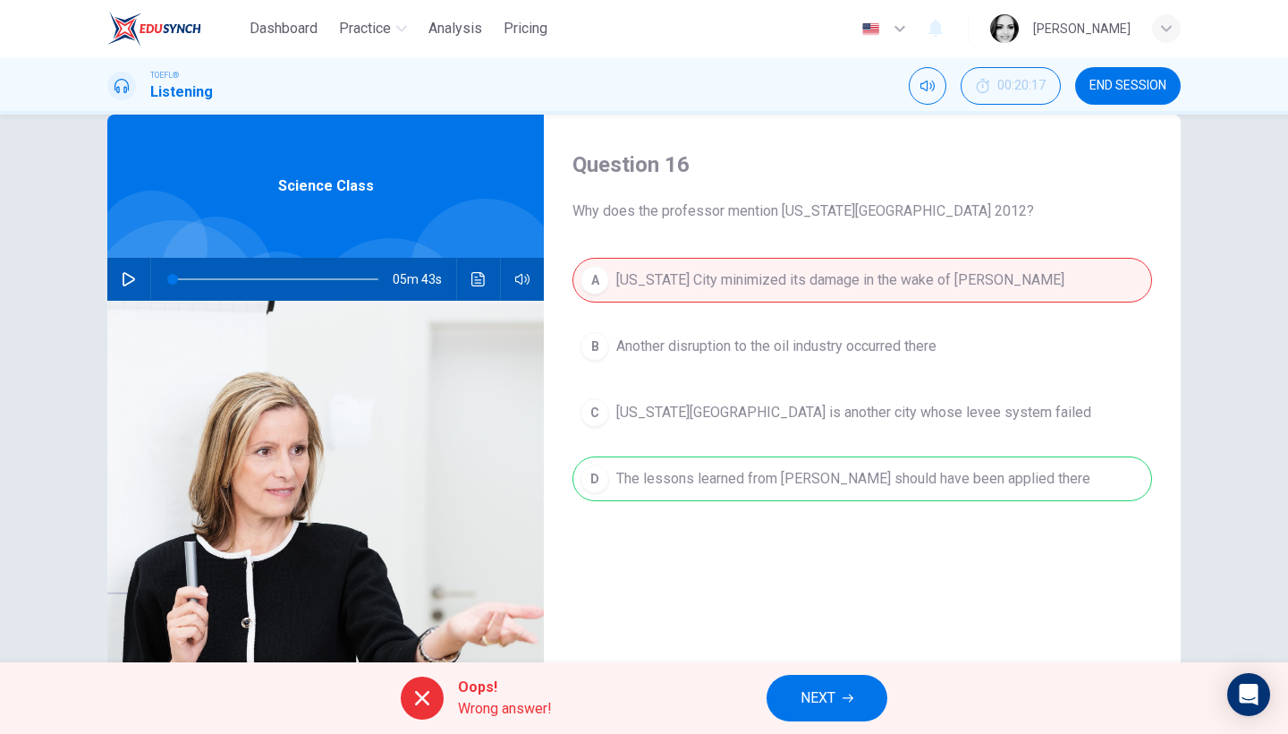
click at [826, 685] on span "NEXT" at bounding box center [818, 697] width 35 height 25
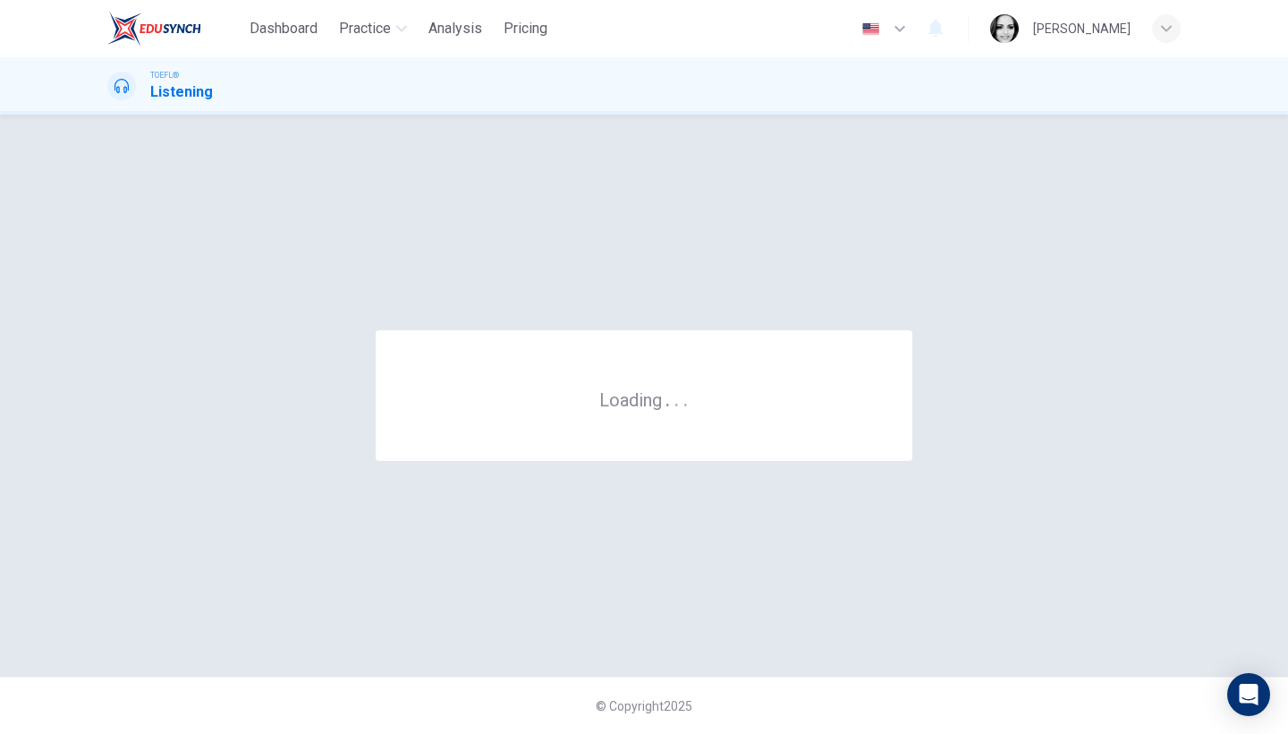
scroll to position [0, 0]
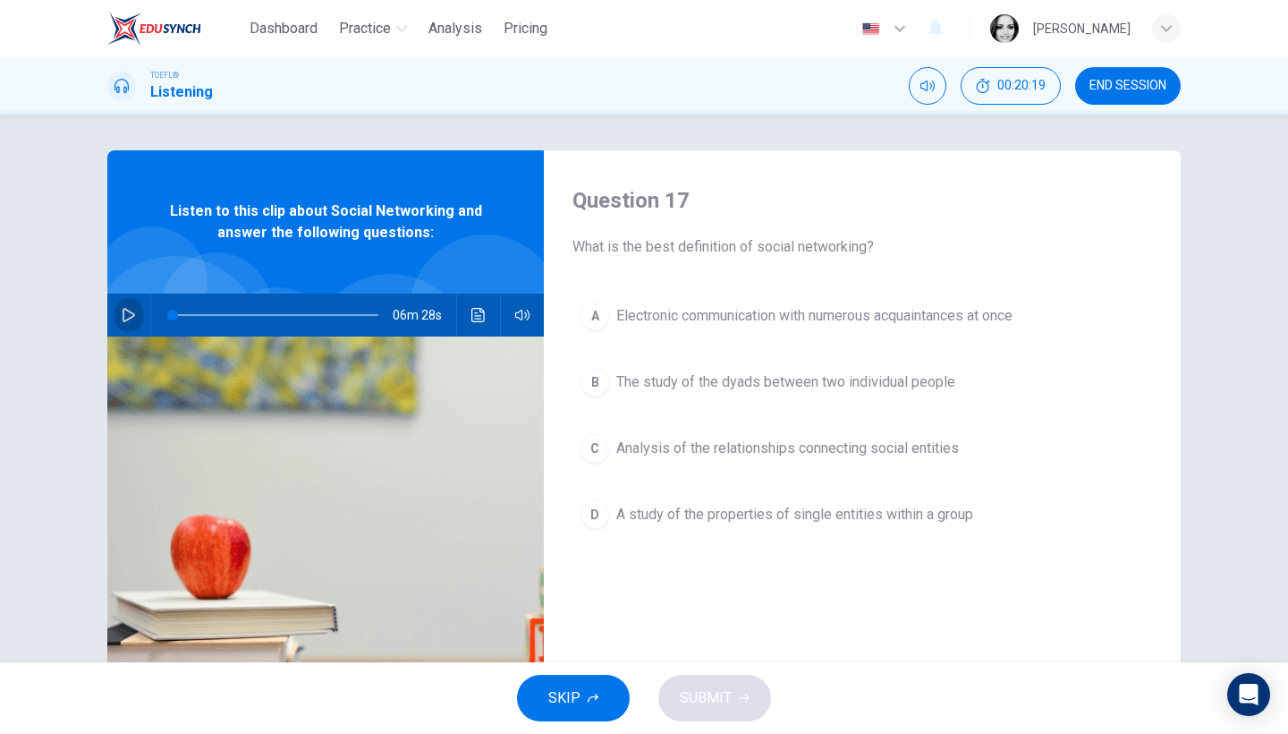
click at [118, 304] on button "button" at bounding box center [129, 314] width 29 height 43
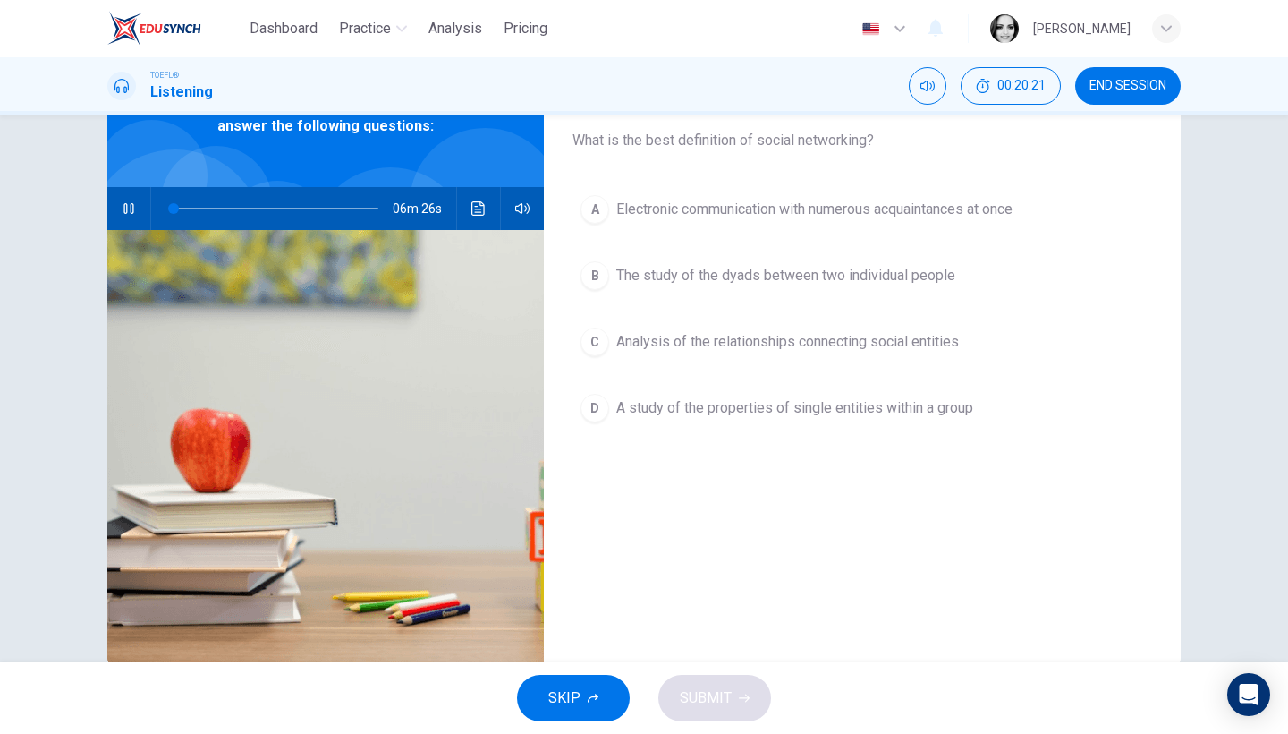
scroll to position [72, 0]
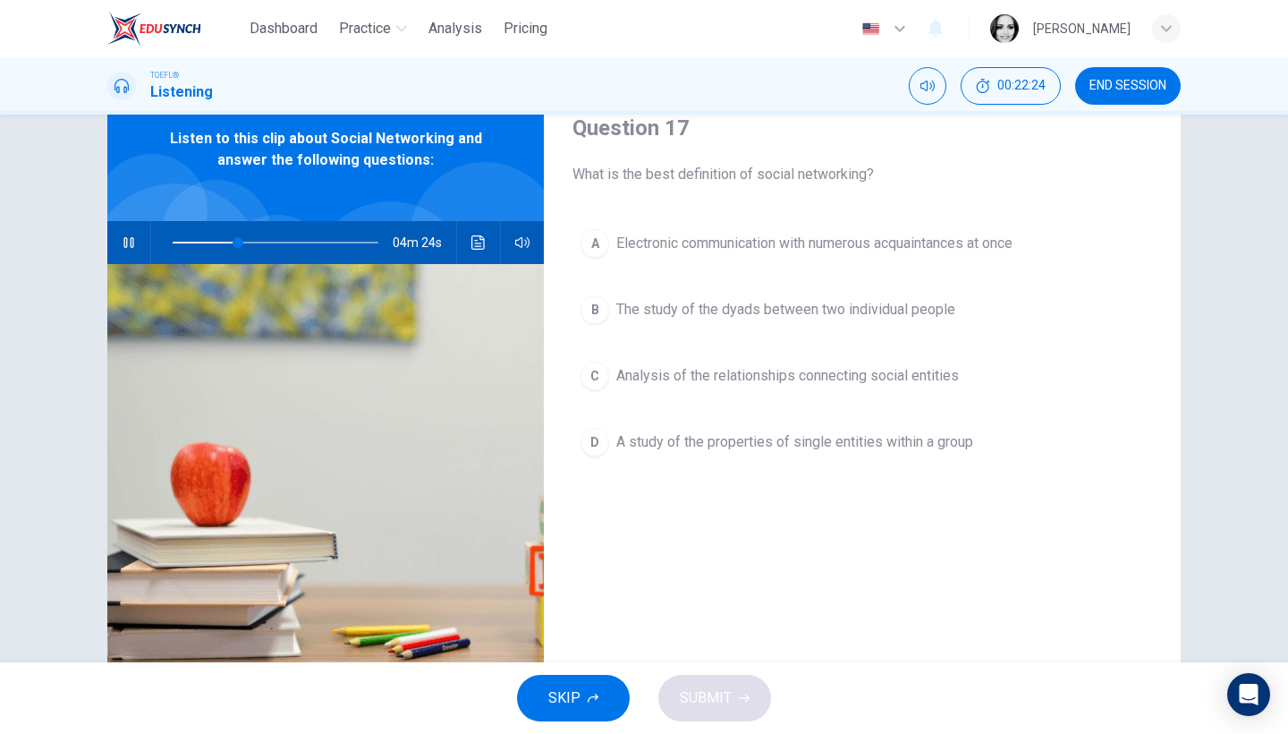
click at [132, 236] on icon "button" at bounding box center [129, 242] width 14 height 14
click at [122, 244] on icon "button" at bounding box center [129, 242] width 14 height 14
click at [896, 375] on span "Analysis of the relationships connecting social entities" at bounding box center [787, 375] width 343 height 21
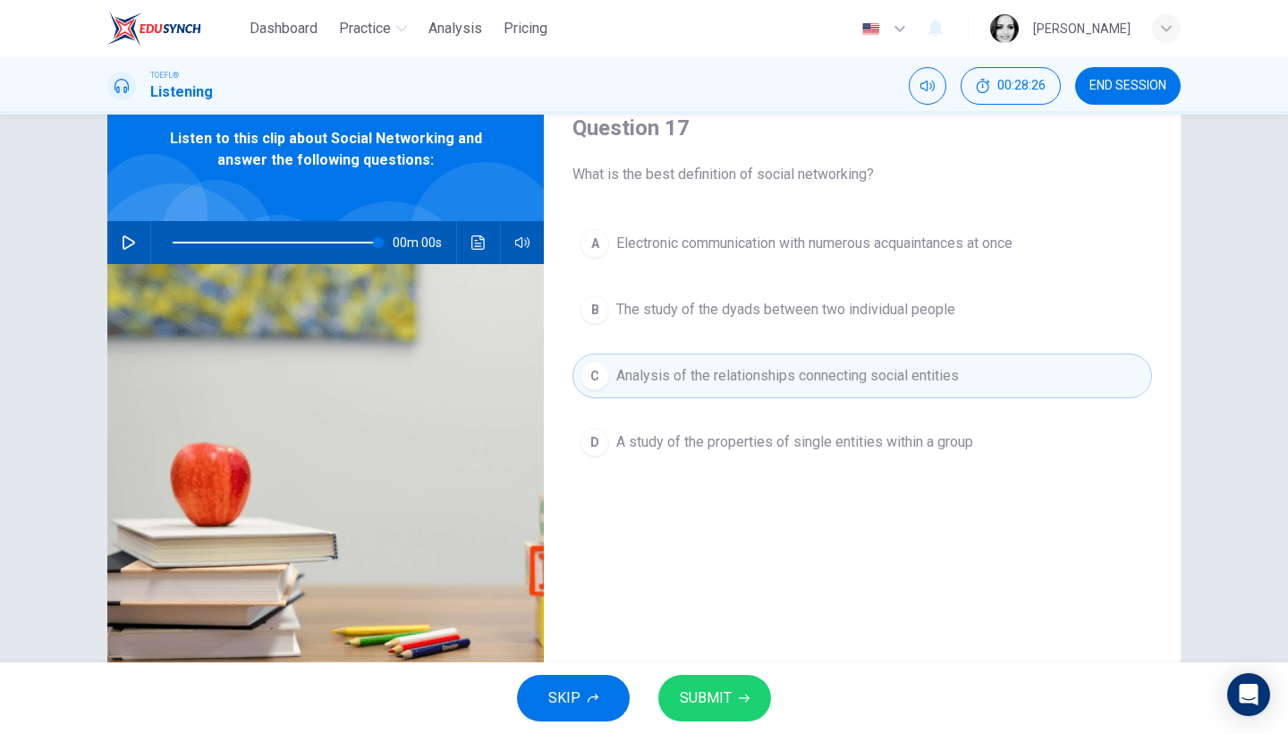
type input "0"
click at [731, 688] on button "SUBMIT" at bounding box center [714, 698] width 113 height 47
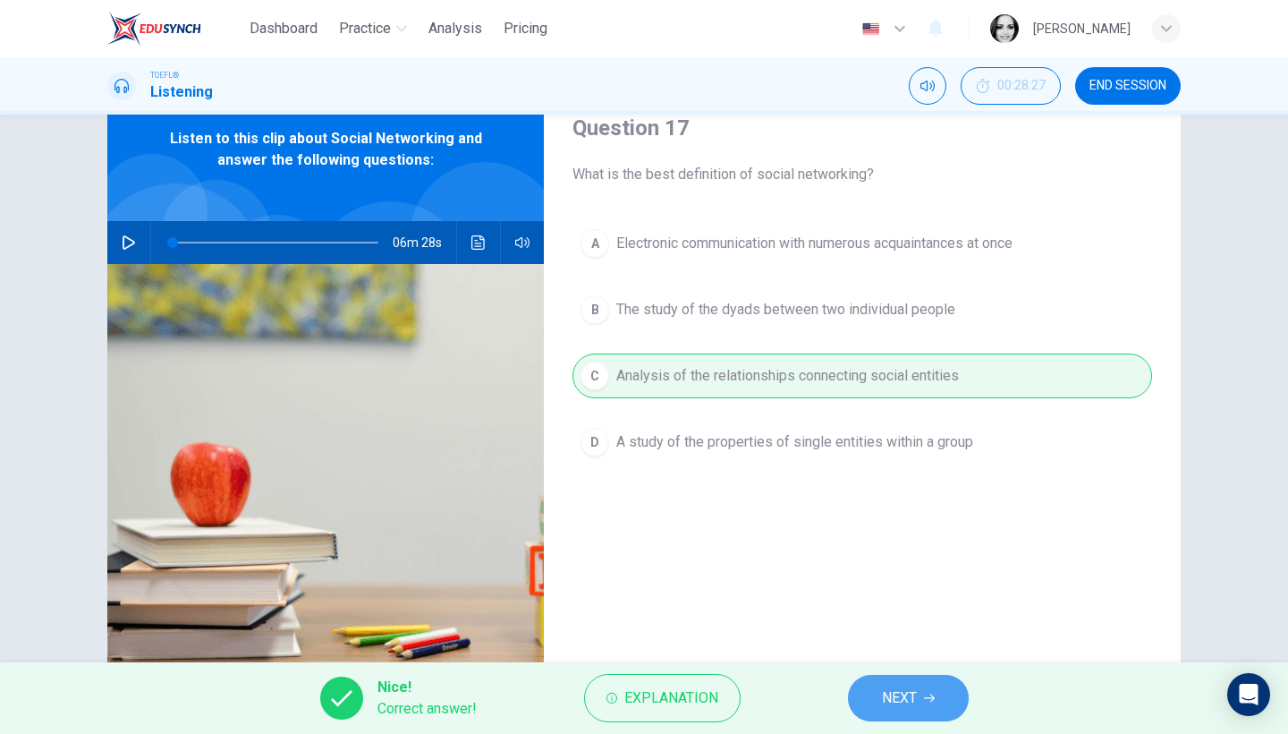
click at [926, 695] on icon "button" at bounding box center [929, 697] width 11 height 11
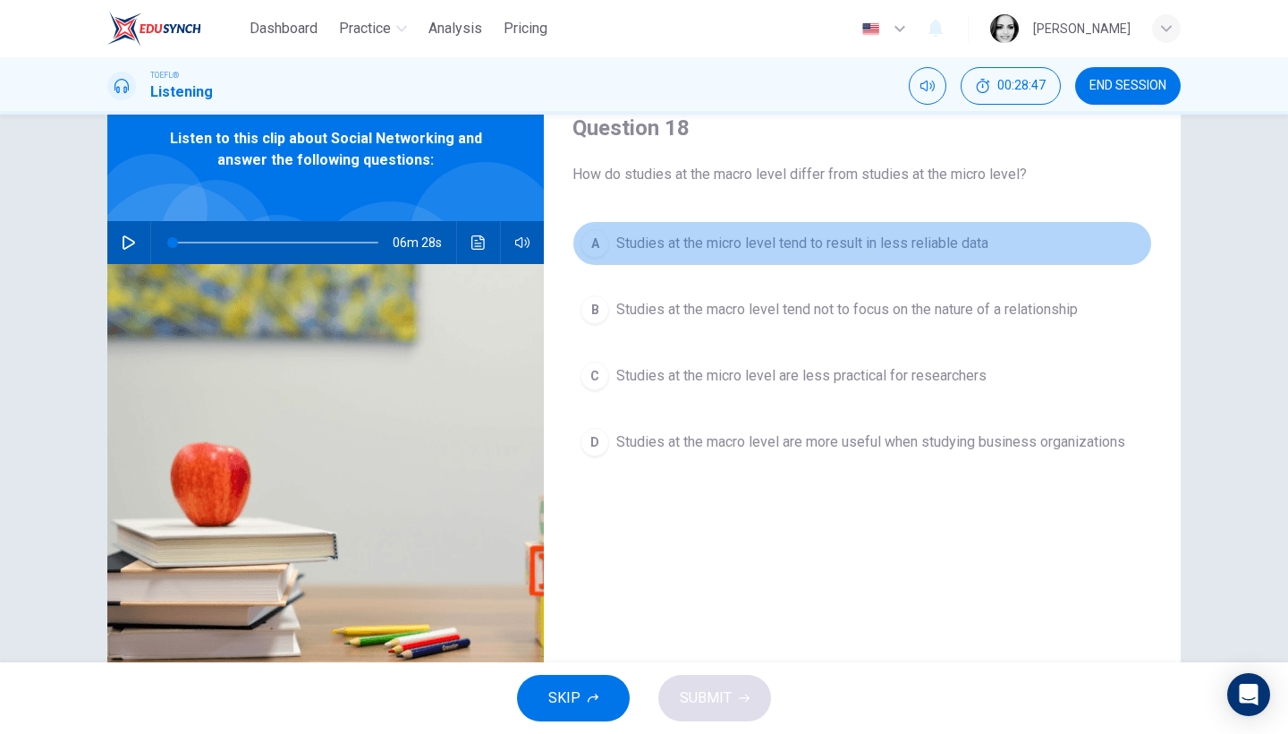
click at [987, 246] on button "A Studies at the micro level tend to result in less reliable data" at bounding box center [863, 243] width 580 height 45
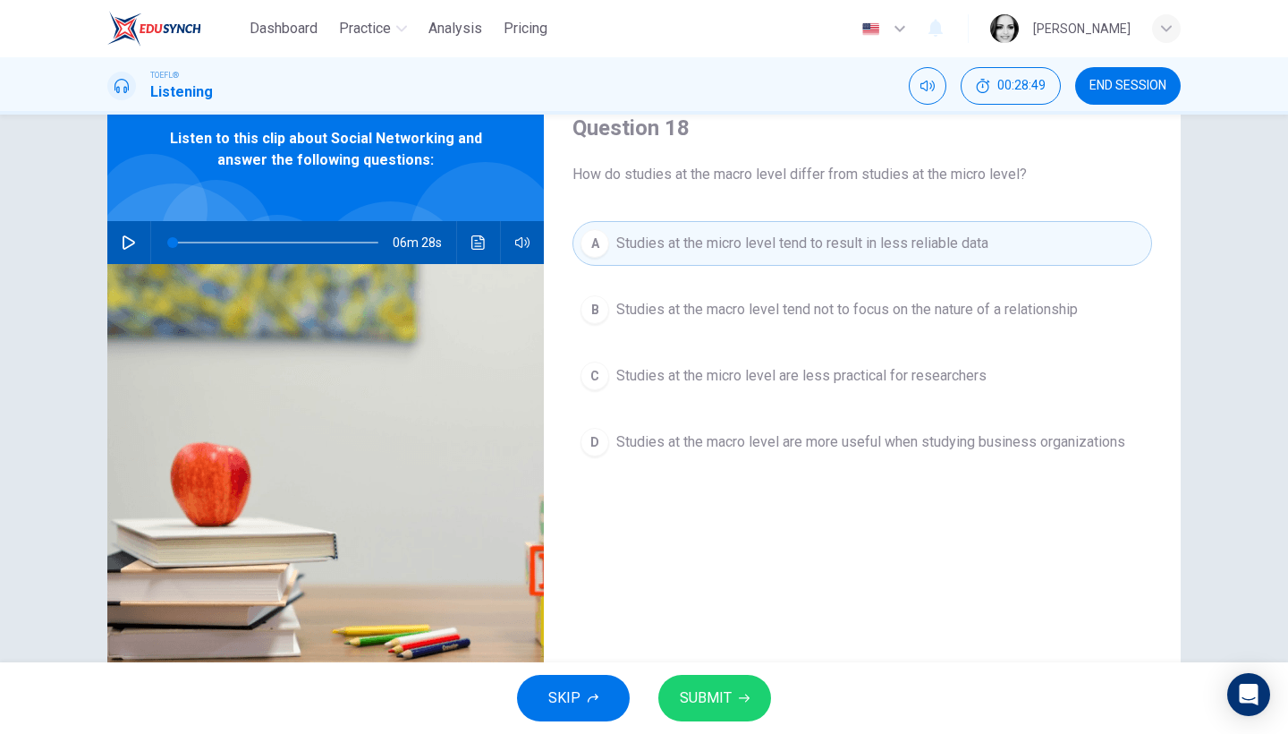
click at [718, 700] on span "SUBMIT" at bounding box center [706, 697] width 52 height 25
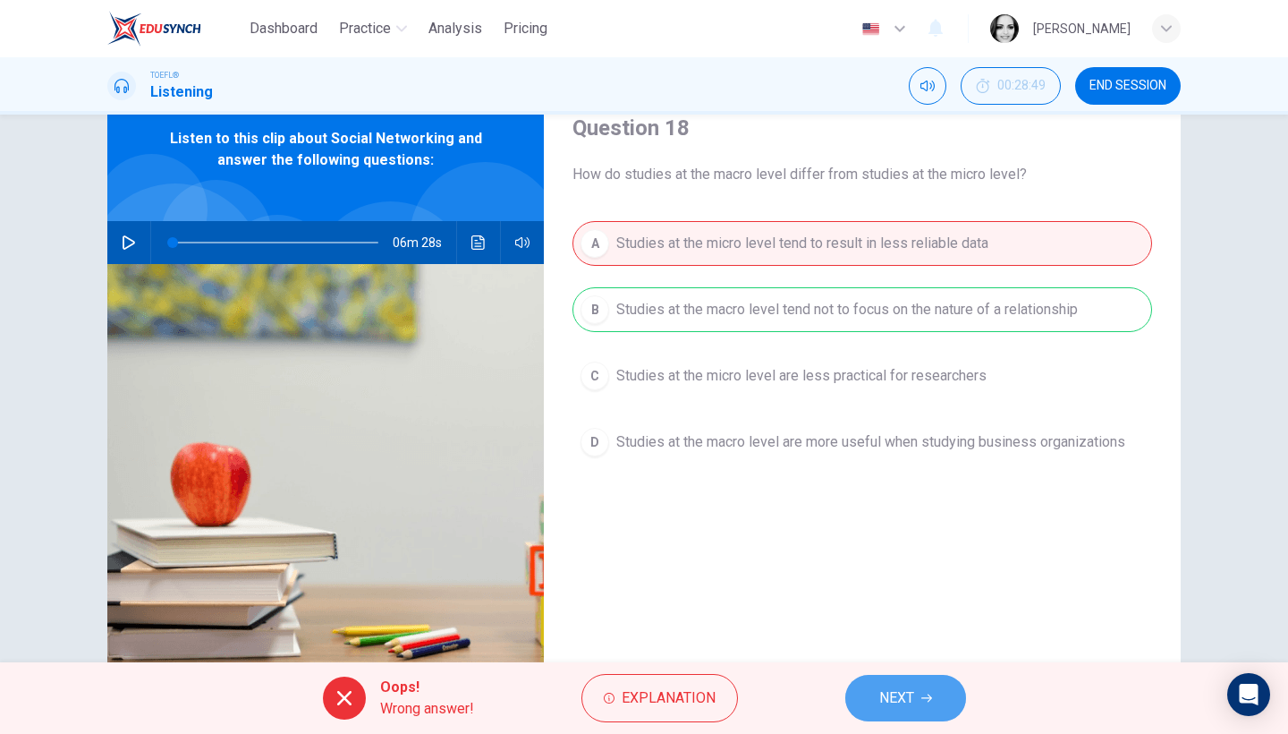
click at [936, 701] on button "NEXT" at bounding box center [905, 698] width 121 height 47
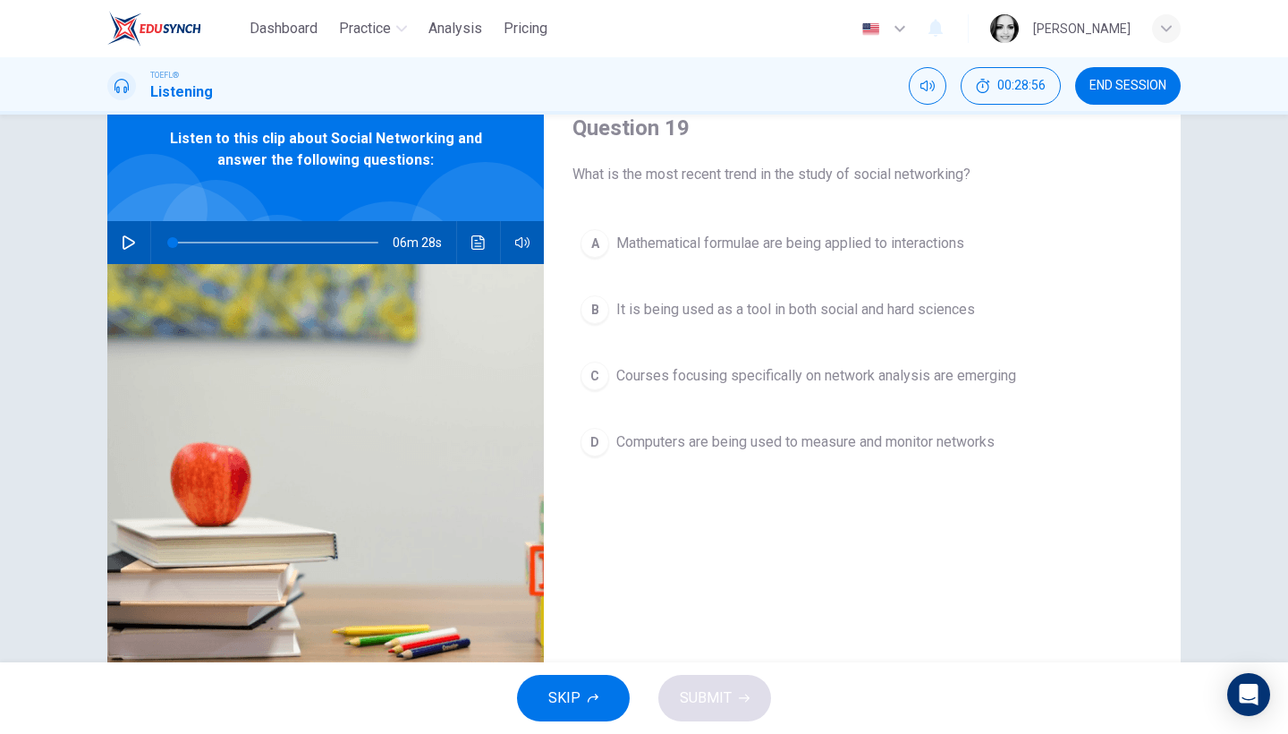
click at [789, 310] on span "It is being used as a tool in both social and hard sciences" at bounding box center [795, 309] width 359 height 21
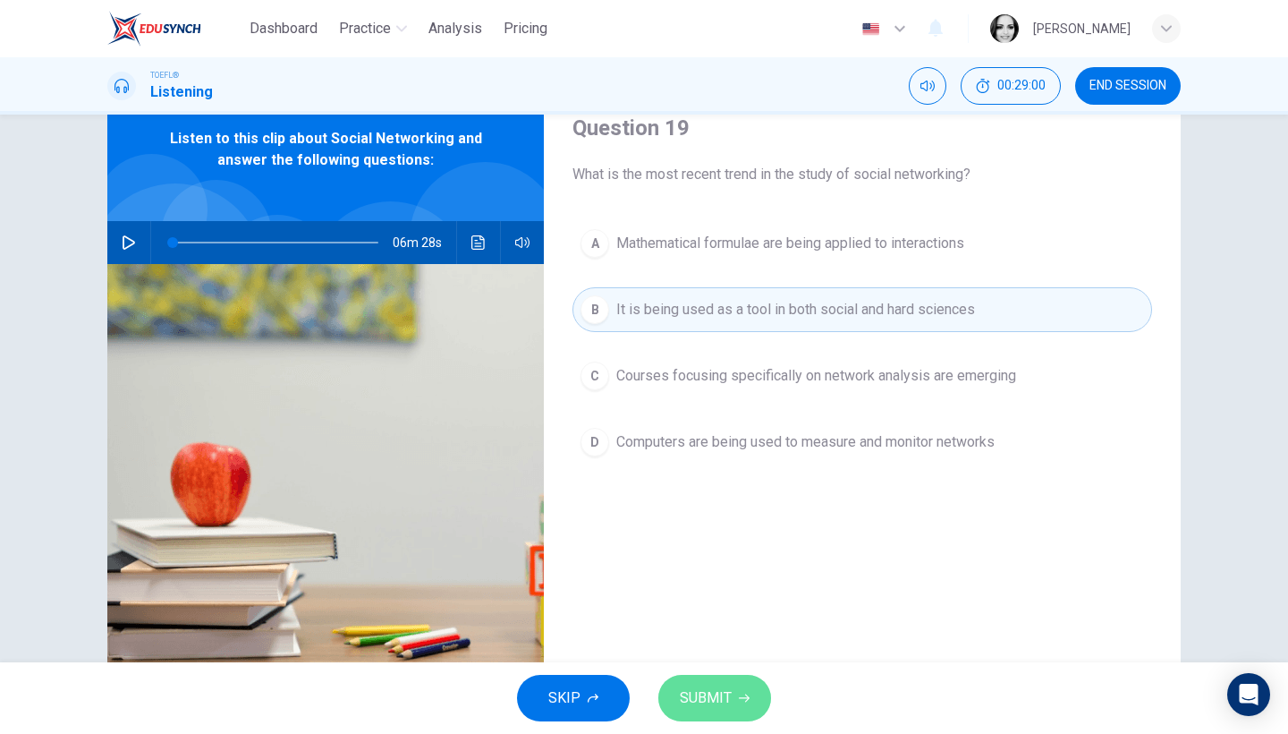
click at [721, 712] on button "SUBMIT" at bounding box center [714, 698] width 113 height 47
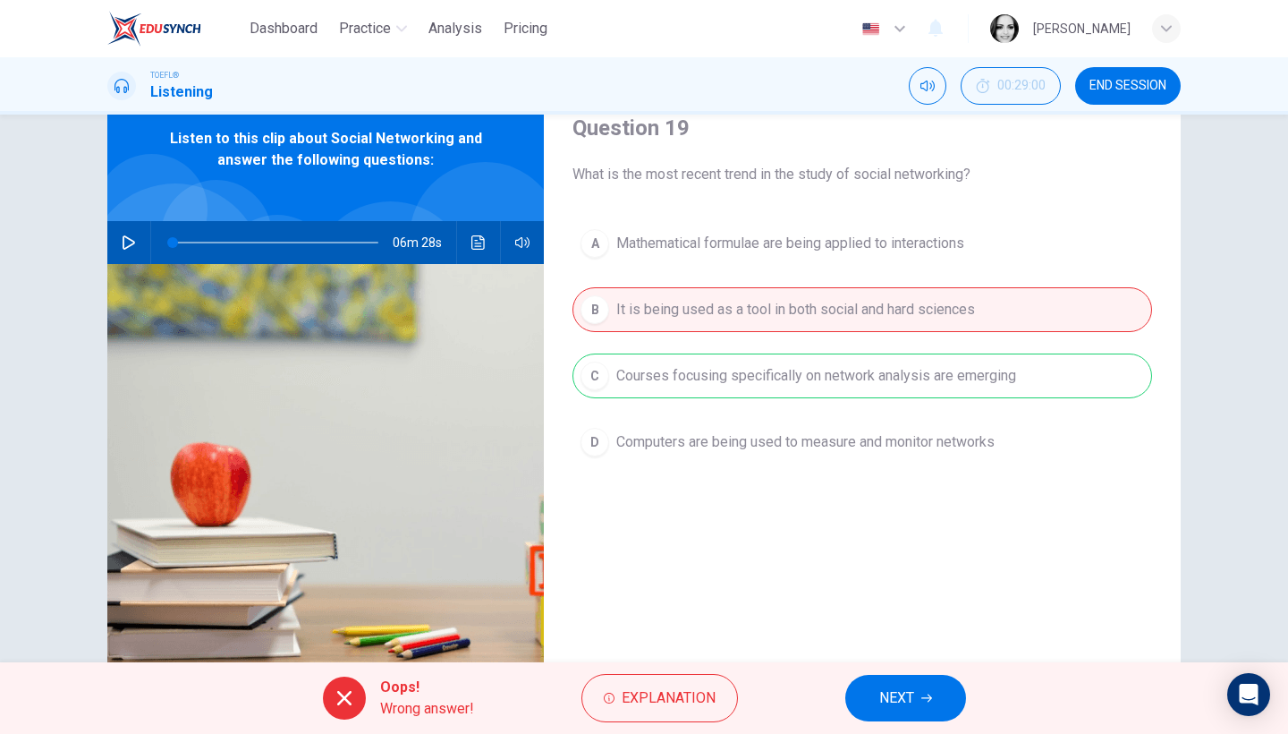
click at [905, 689] on span "NEXT" at bounding box center [896, 697] width 35 height 25
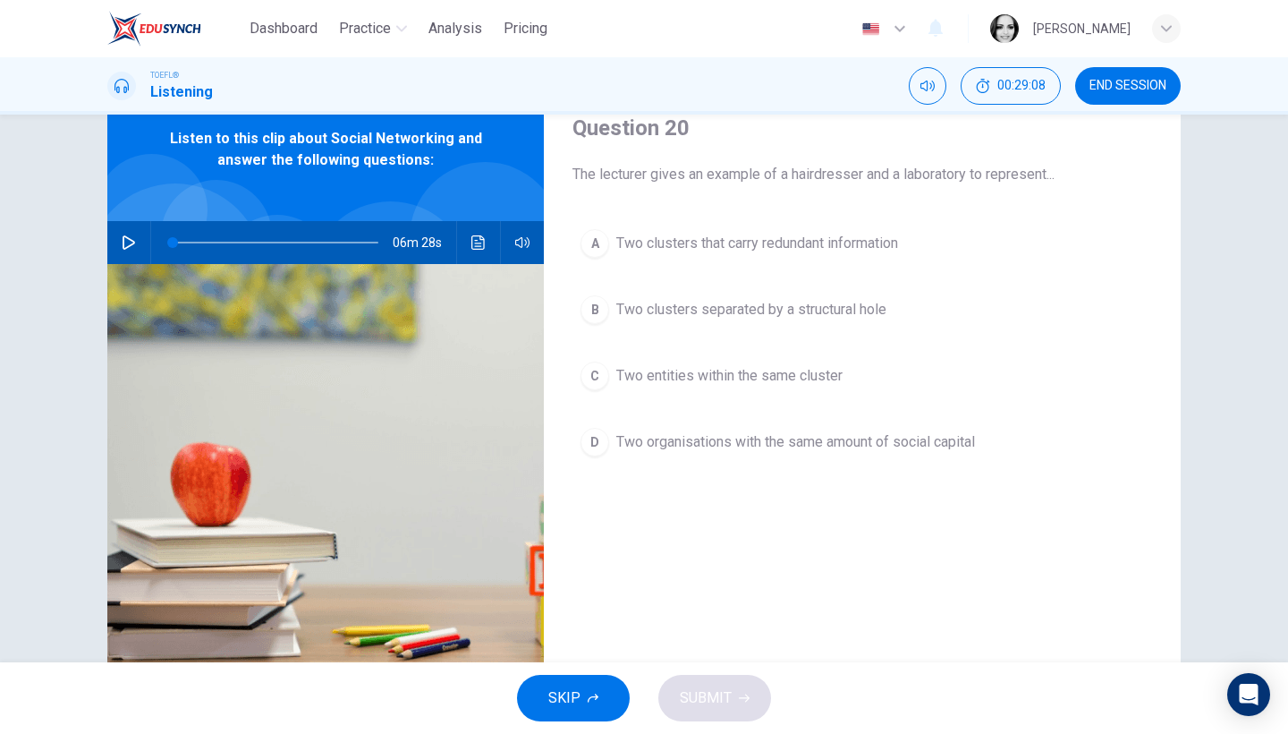
click at [789, 312] on span "Two clusters separated by a structural hole" at bounding box center [751, 309] width 270 height 21
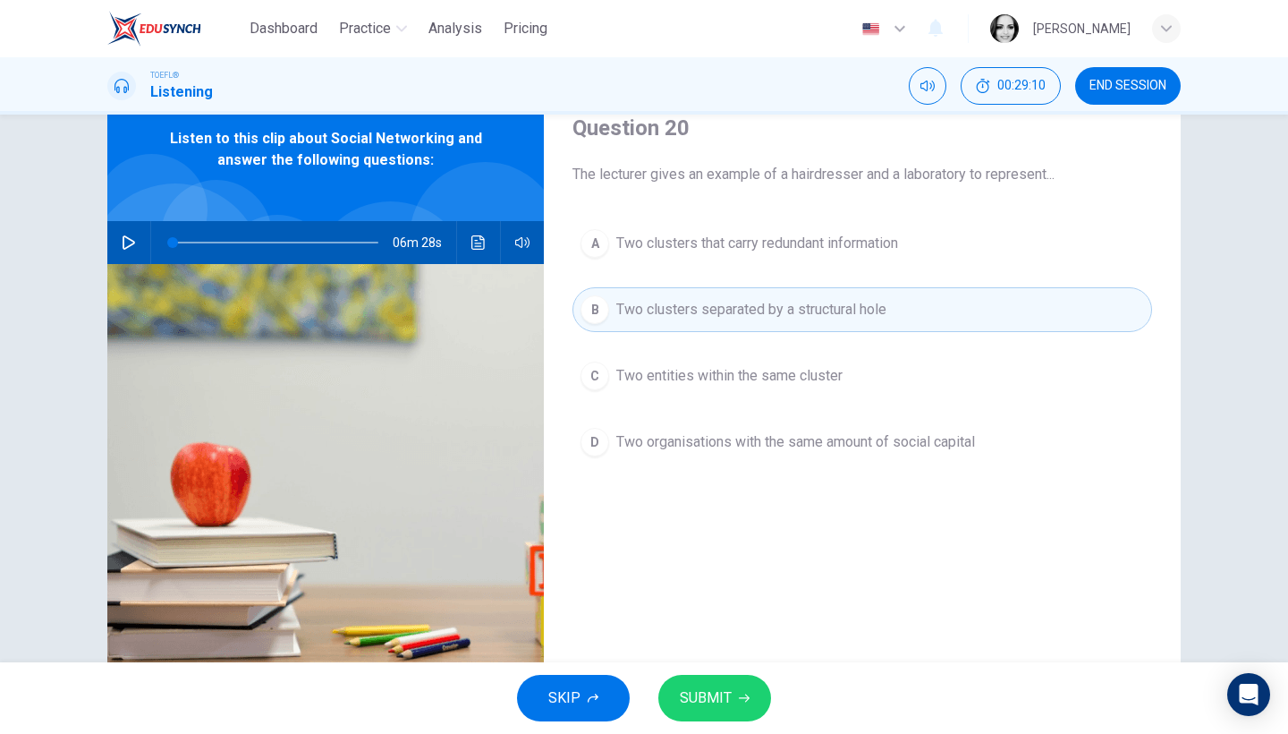
click at [718, 697] on span "SUBMIT" at bounding box center [706, 697] width 52 height 25
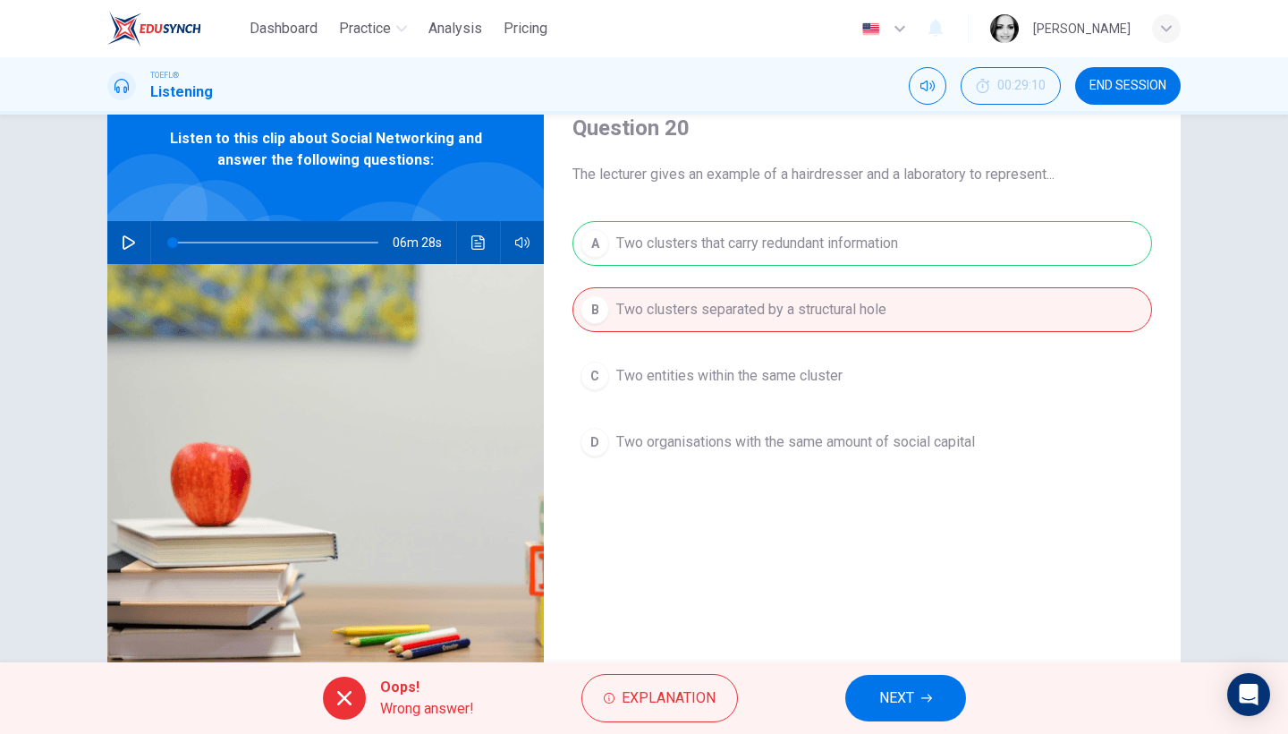
click at [910, 709] on span "NEXT" at bounding box center [896, 697] width 35 height 25
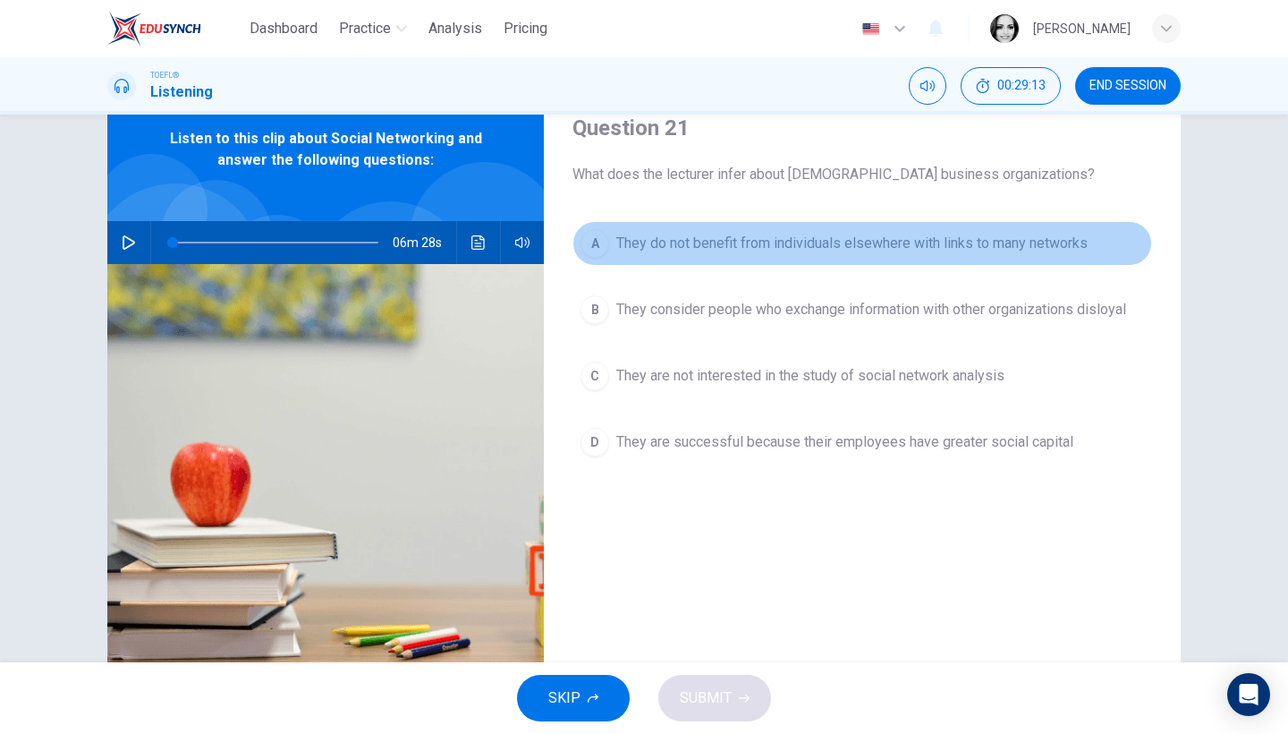
click at [955, 252] on span "They do not benefit from individuals elsewhere with links to many networks" at bounding box center [852, 243] width 472 height 21
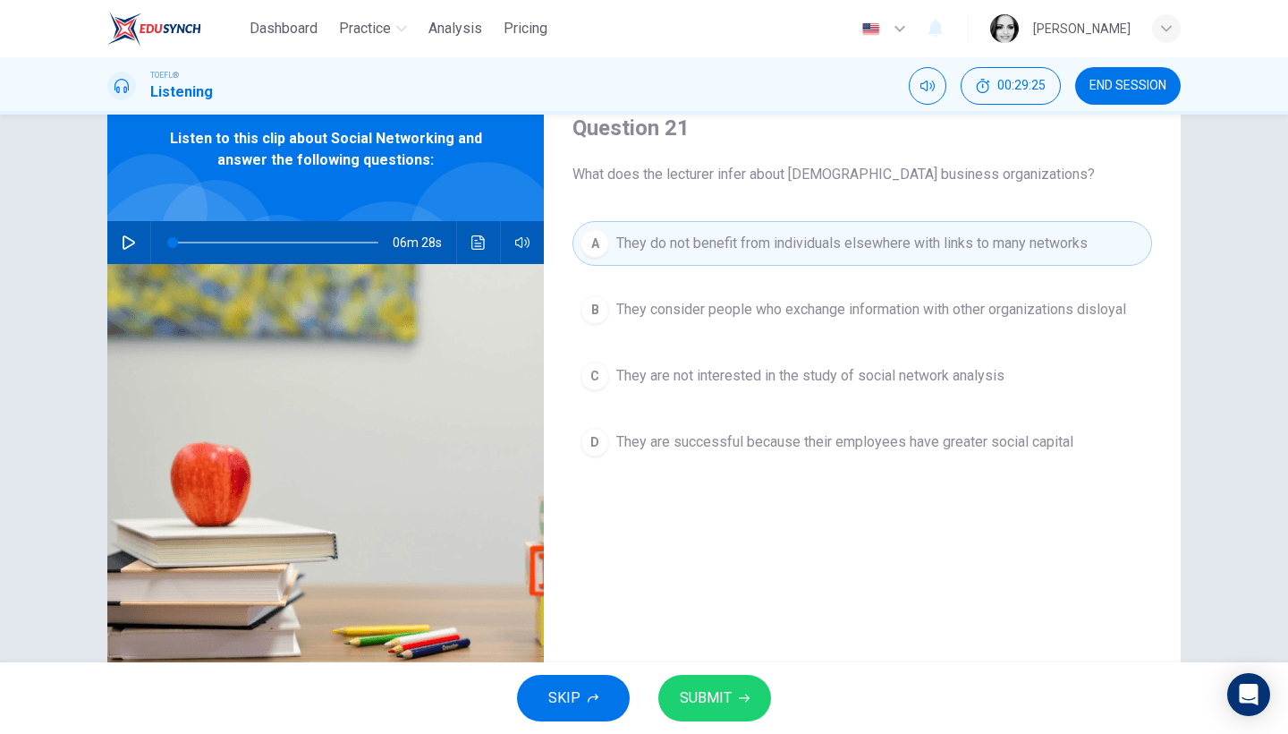
click at [717, 707] on span "SUBMIT" at bounding box center [706, 697] width 52 height 25
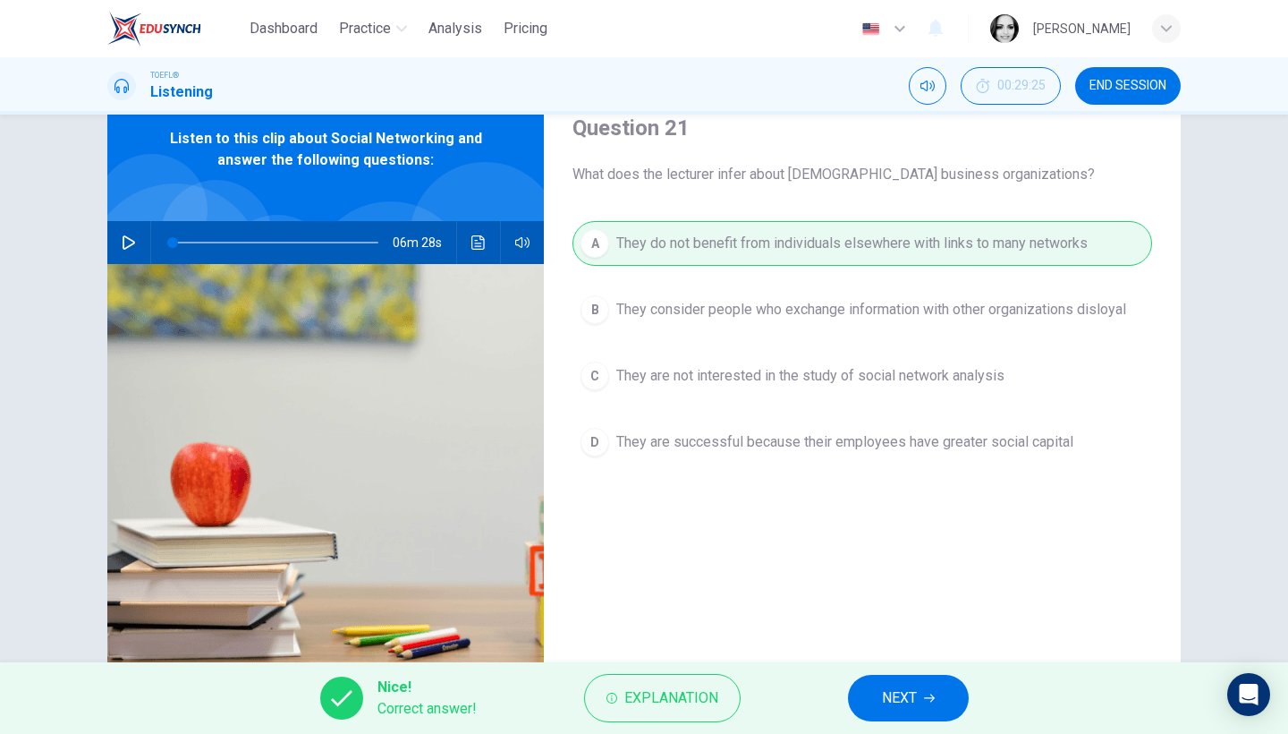
click at [884, 685] on span "NEXT" at bounding box center [899, 697] width 35 height 25
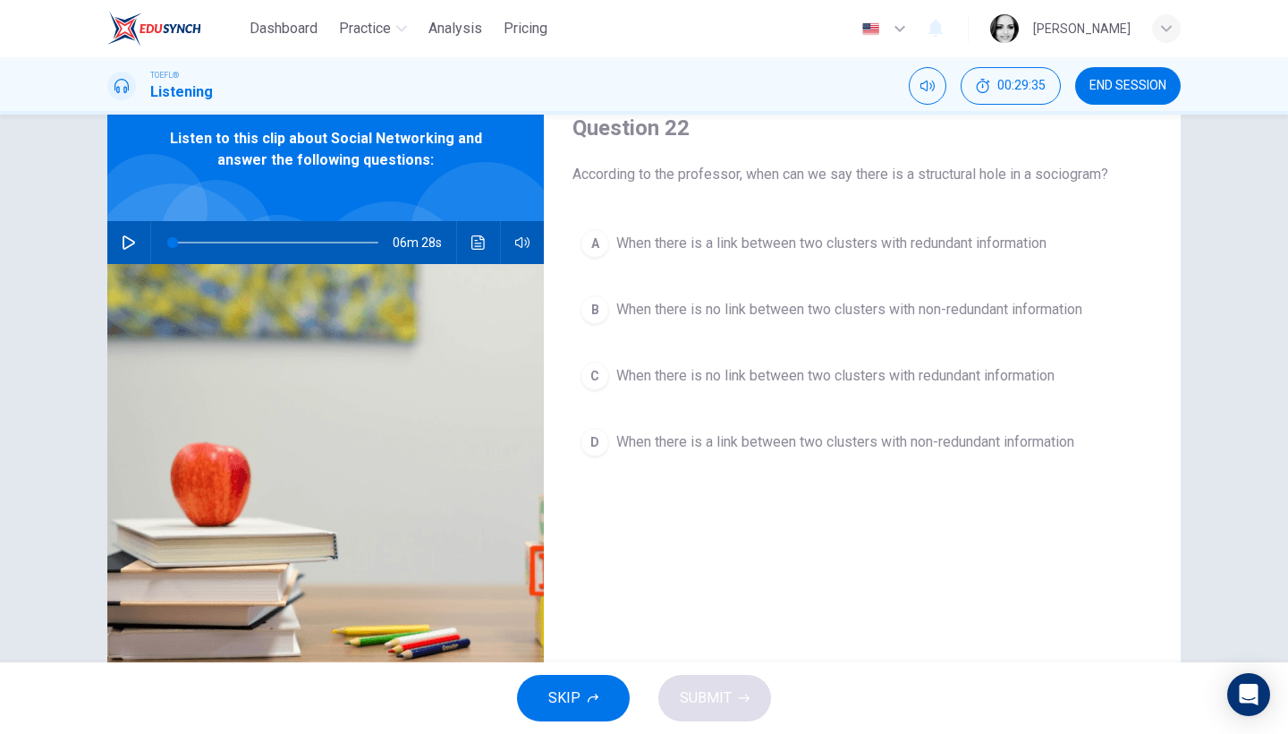
click at [1046, 316] on span "When there is no link between two clusters with non-redundant information" at bounding box center [849, 309] width 466 height 21
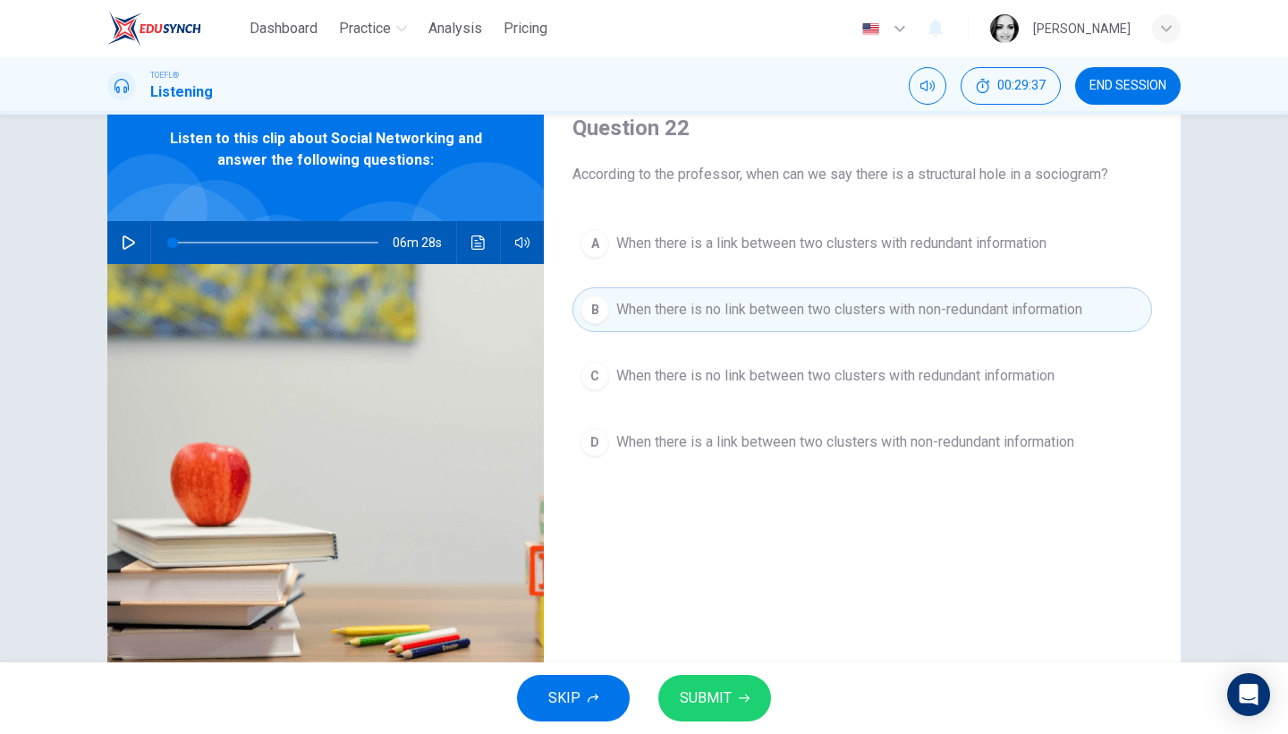
click at [726, 695] on span "SUBMIT" at bounding box center [706, 697] width 52 height 25
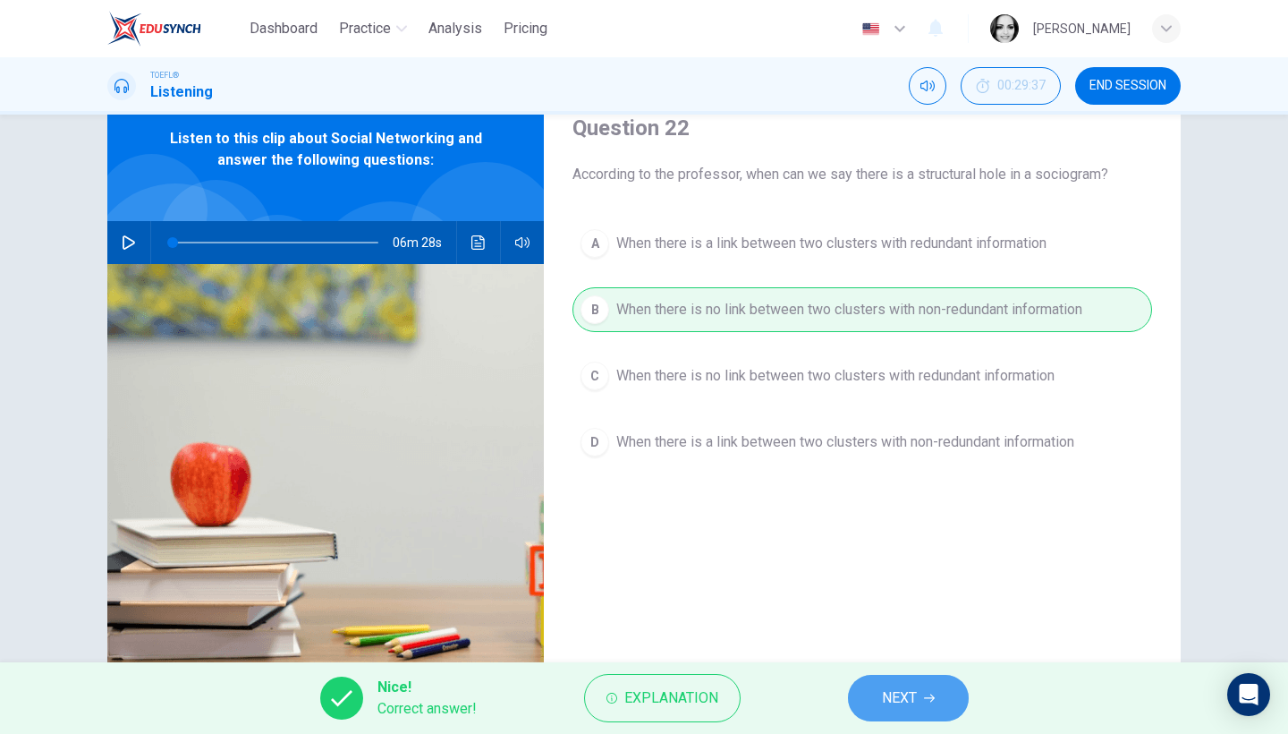
click at [895, 695] on span "NEXT" at bounding box center [899, 697] width 35 height 25
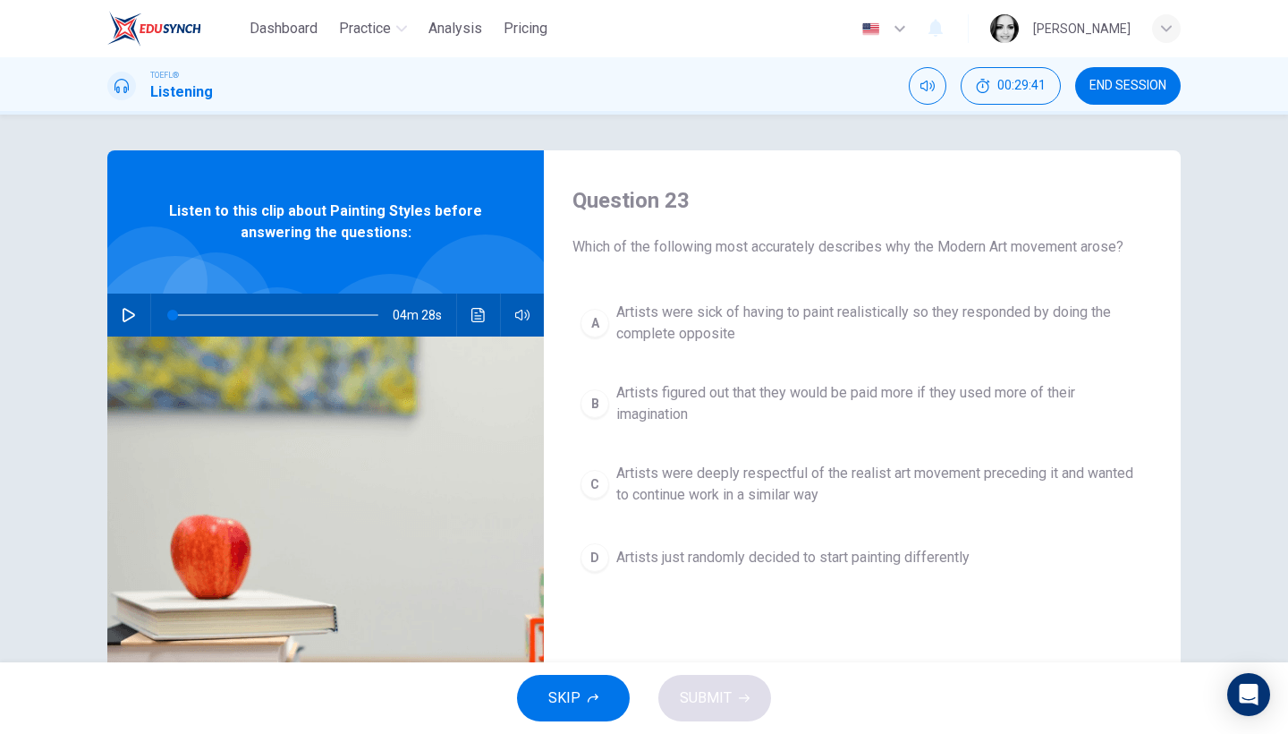
click at [1151, 87] on span "END SESSION" at bounding box center [1128, 86] width 77 height 14
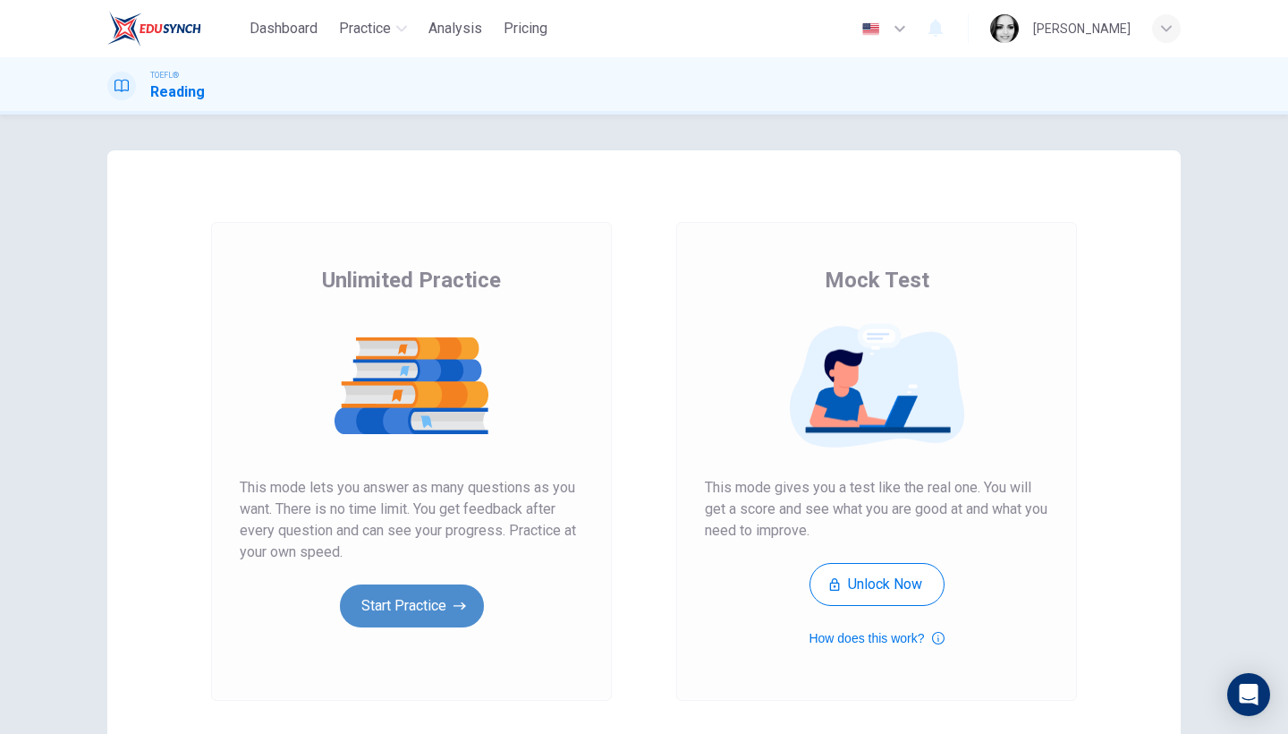
click at [435, 609] on button "Start Practice" at bounding box center [412, 605] width 144 height 43
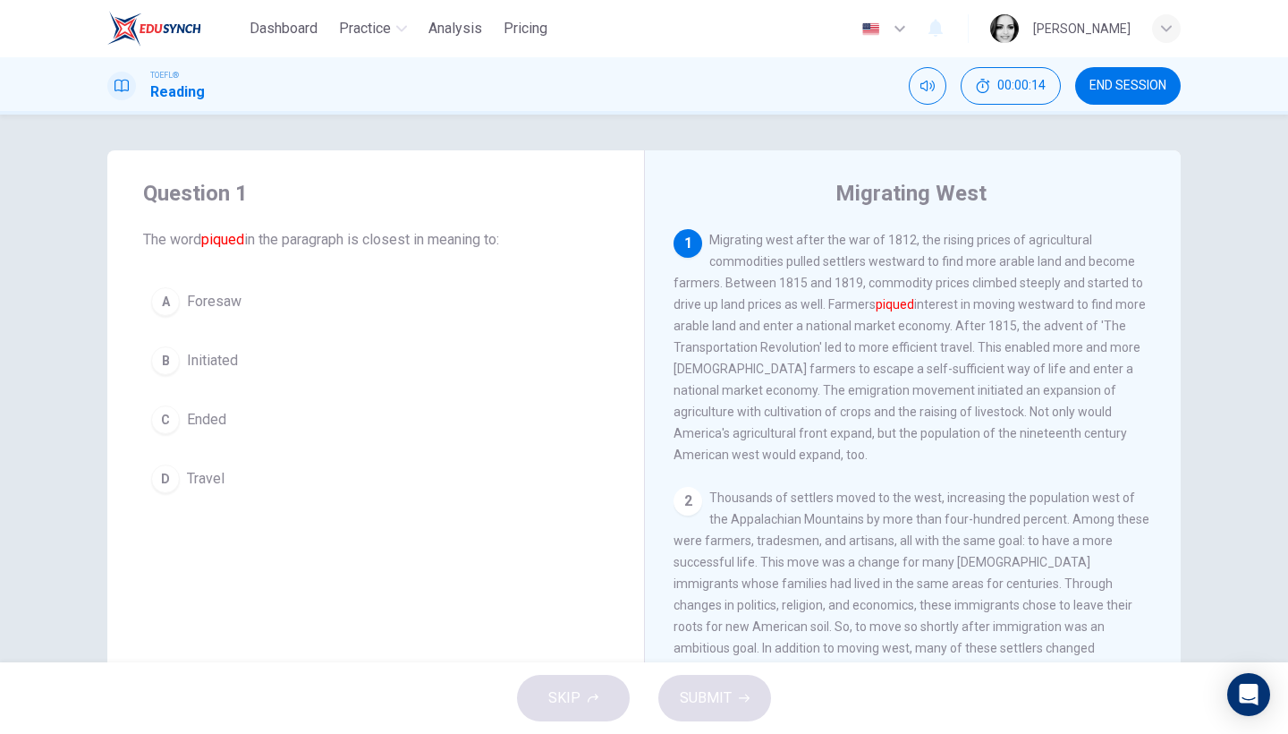
click at [224, 363] on span "Initiated" at bounding box center [212, 360] width 51 height 21
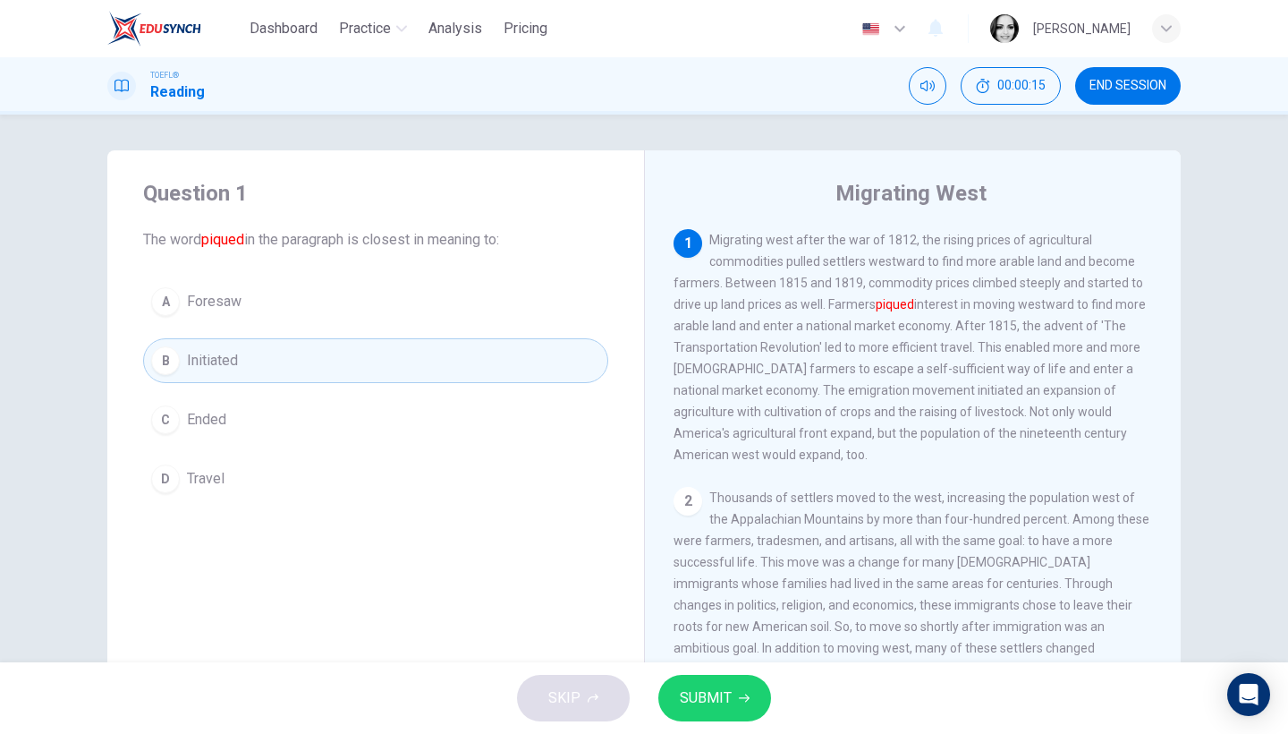
click at [730, 695] on span "SUBMIT" at bounding box center [706, 697] width 52 height 25
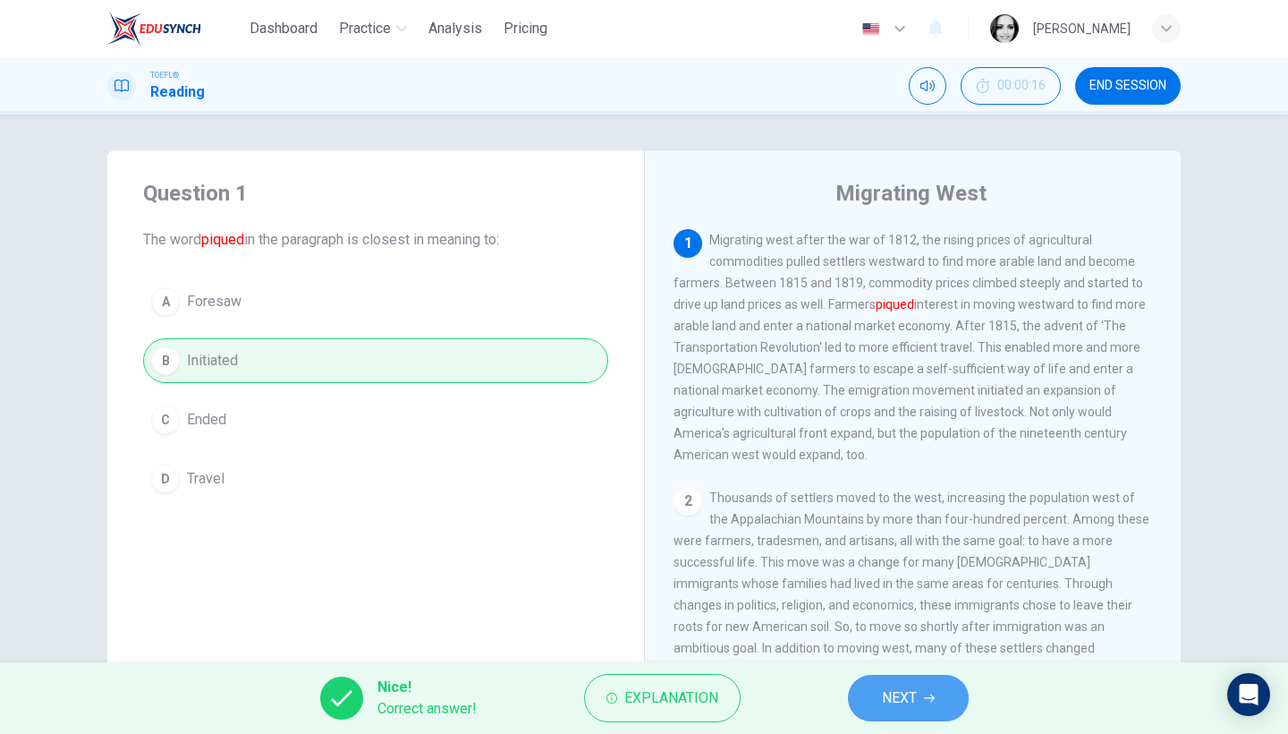
click at [921, 683] on button "NEXT" at bounding box center [908, 698] width 121 height 47
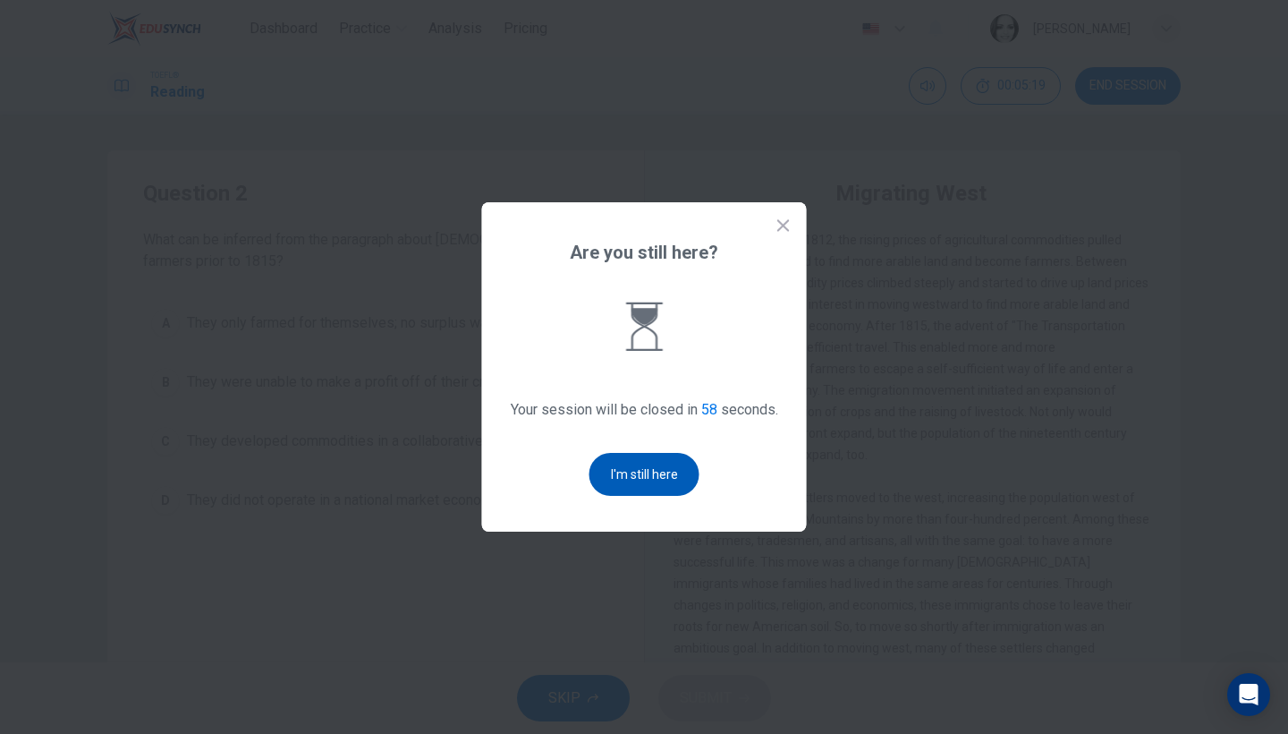
click at [633, 480] on button "I'm still here" at bounding box center [645, 474] width 110 height 43
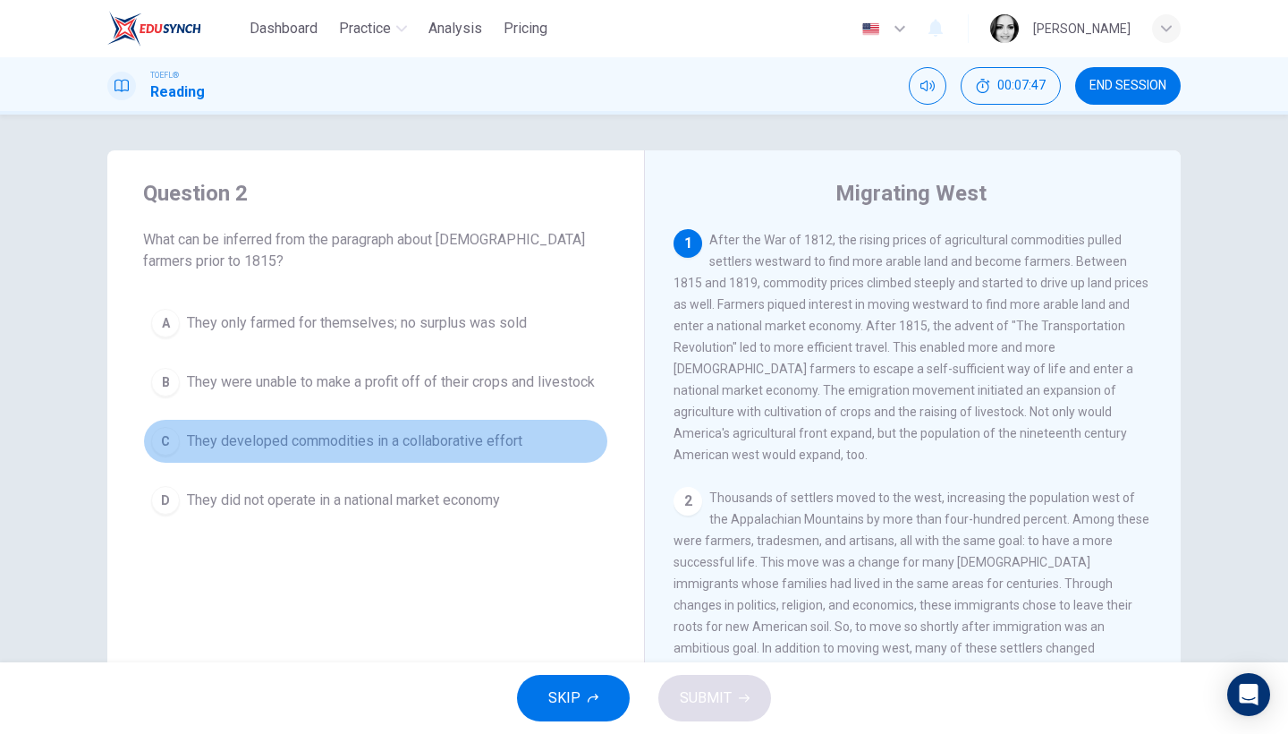
click at [377, 433] on span "They developed commodities in a collaborative effort" at bounding box center [355, 440] width 336 height 21
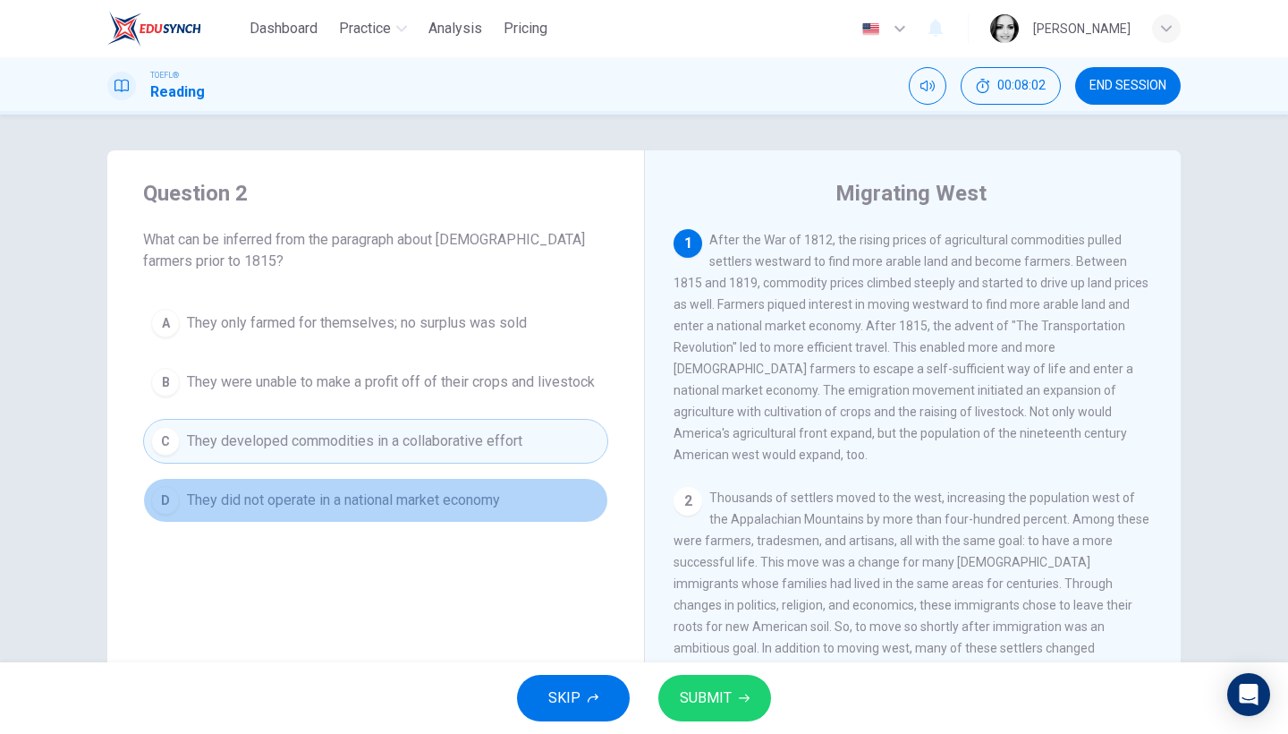
click at [388, 498] on span "They did not operate in a national market economy" at bounding box center [343, 499] width 313 height 21
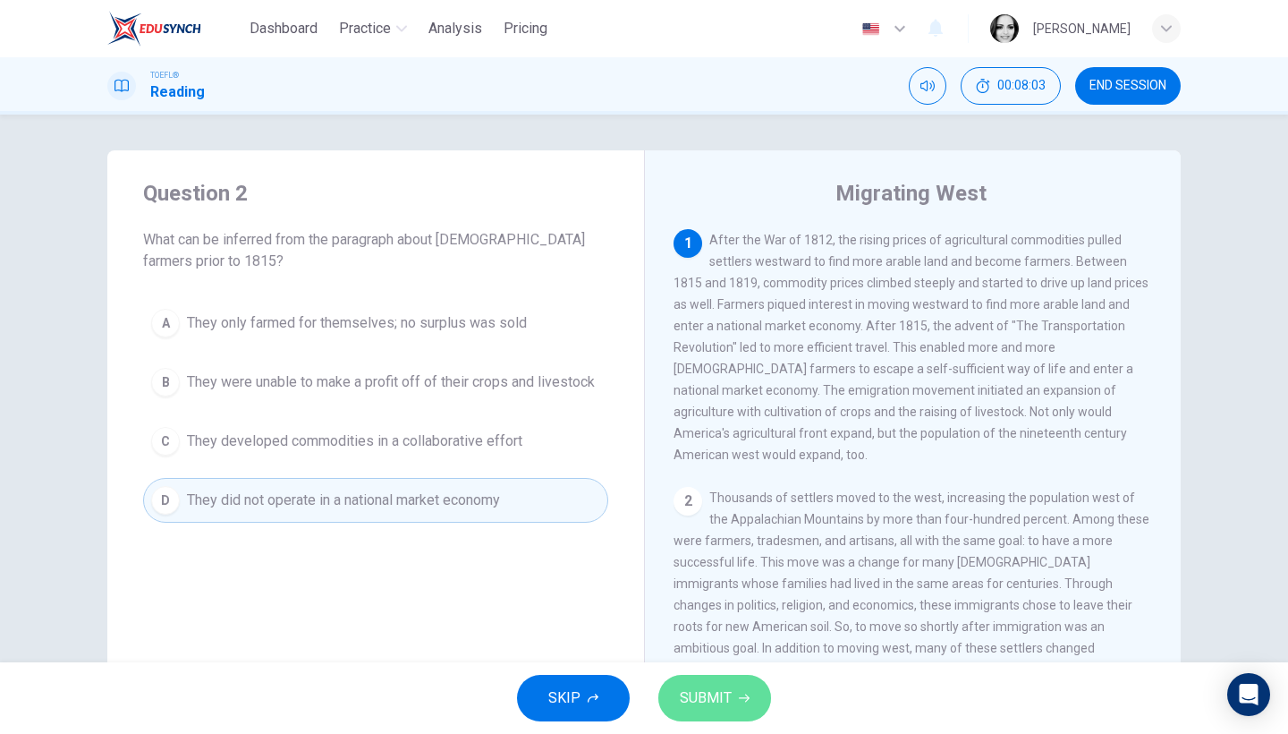
click at [692, 693] on span "SUBMIT" at bounding box center [706, 697] width 52 height 25
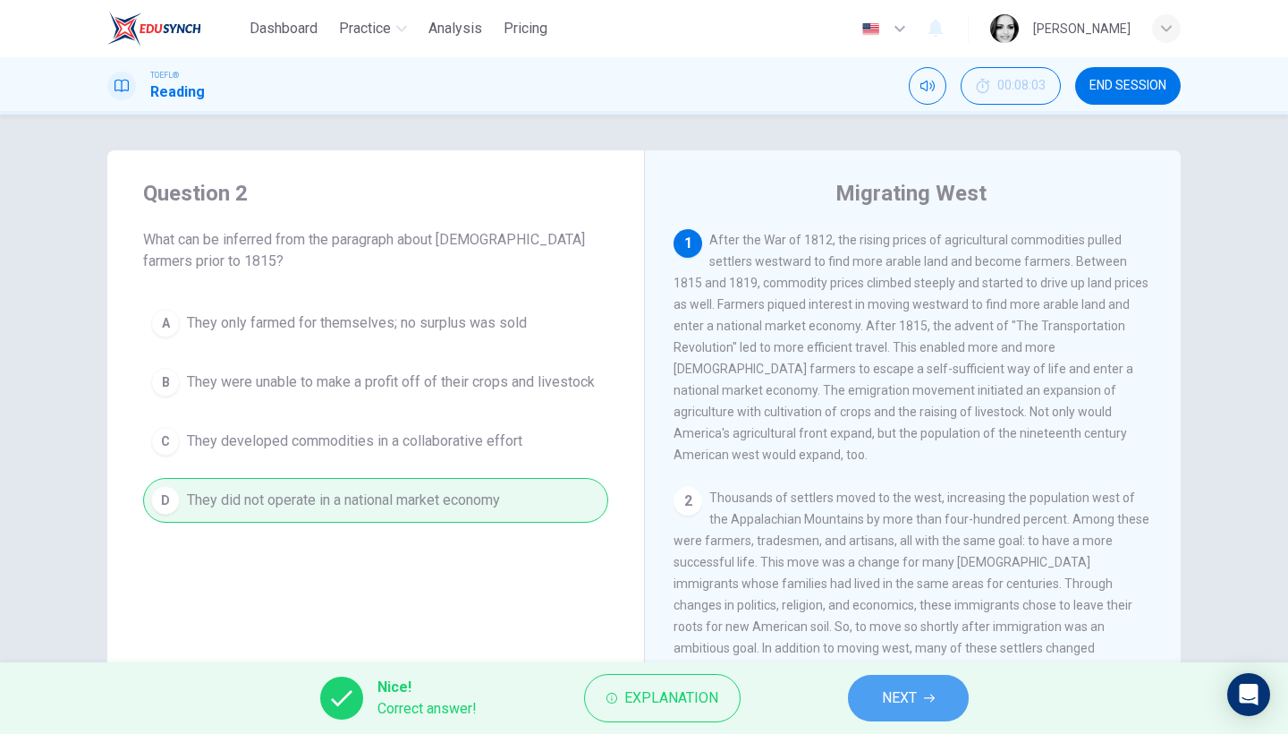
click at [879, 682] on button "NEXT" at bounding box center [908, 698] width 121 height 47
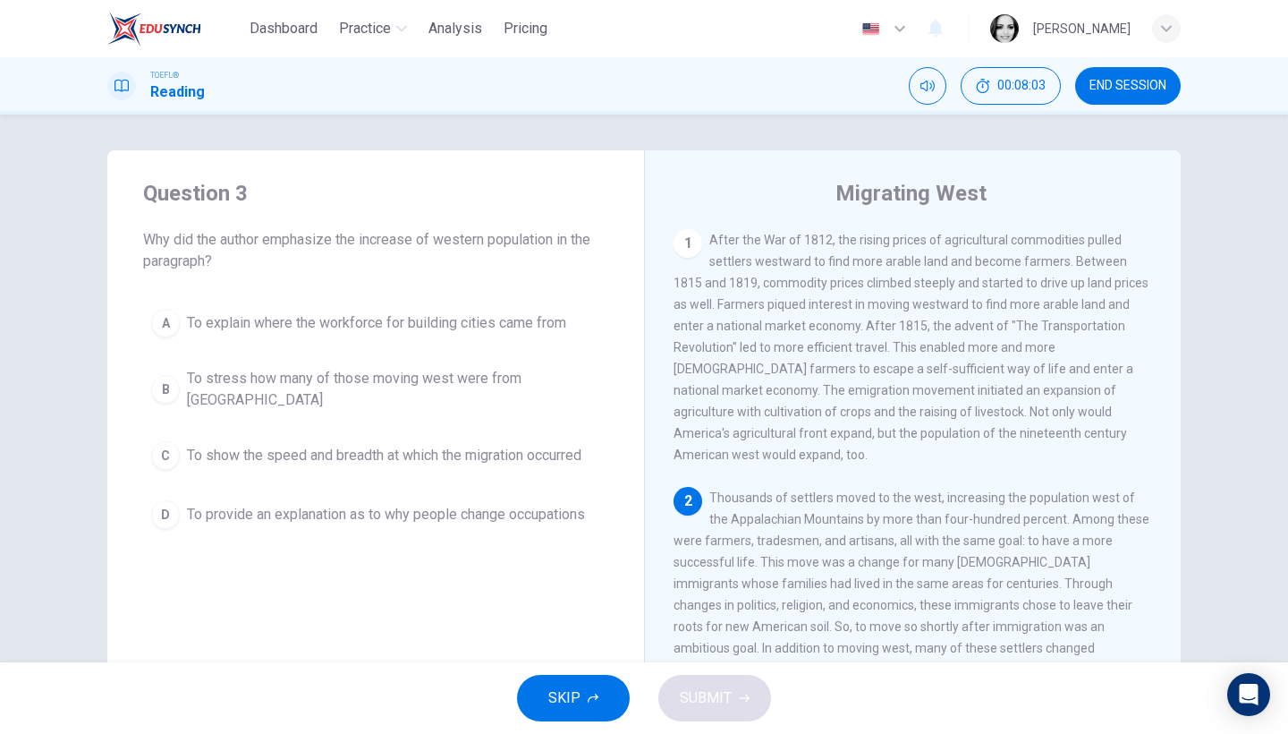
scroll to position [137, 0]
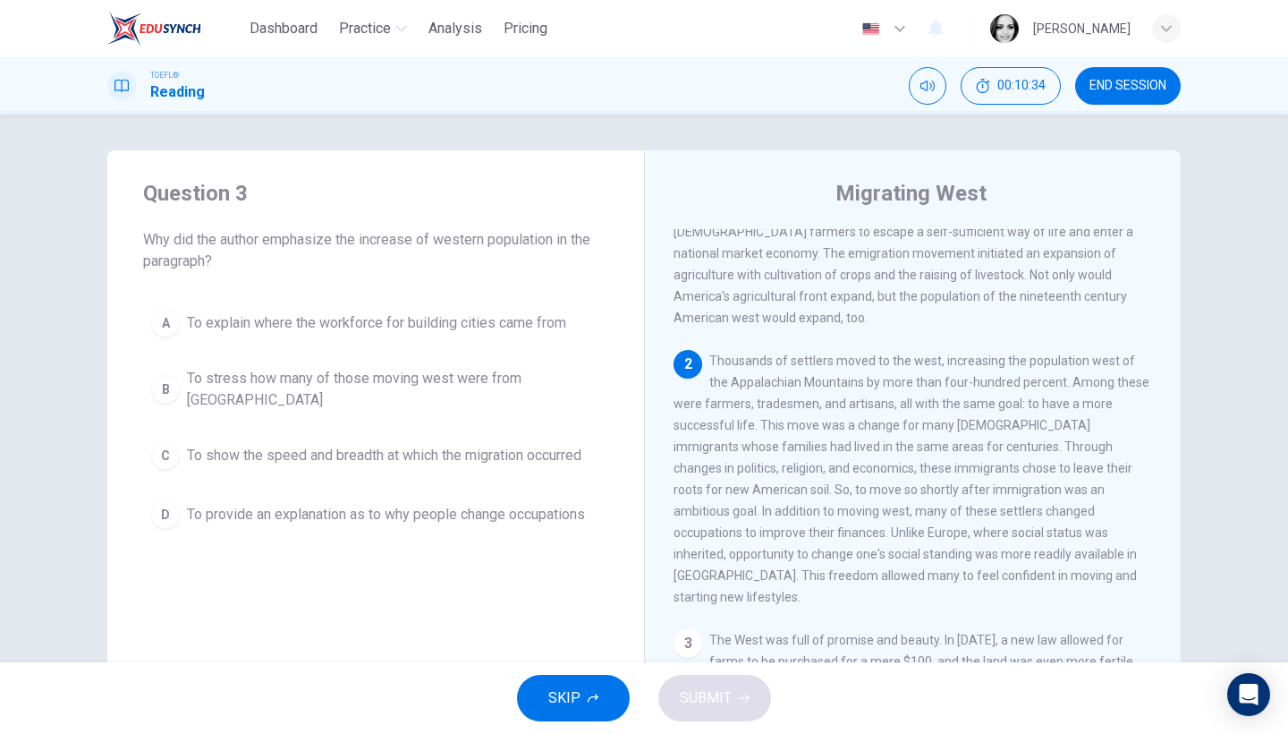
click at [504, 340] on button "A To explain where the workforce for building cities came from" at bounding box center [375, 323] width 465 height 45
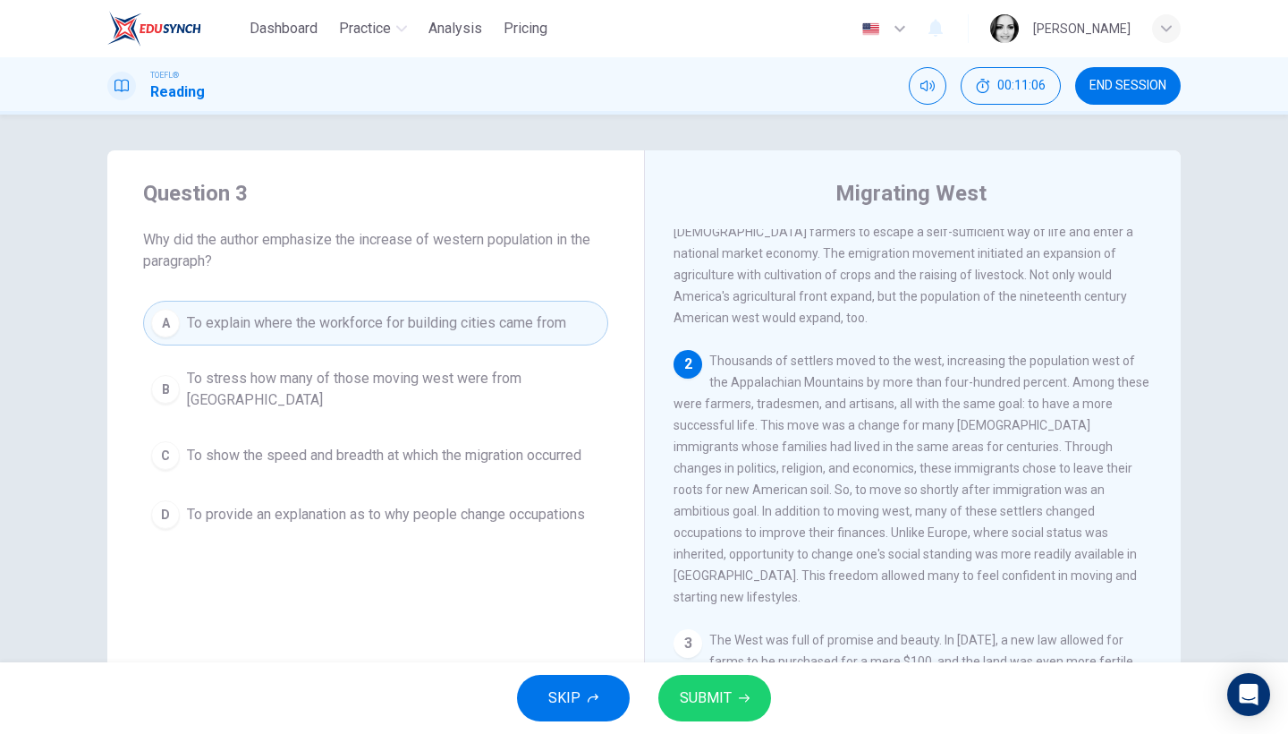
click at [455, 506] on span "To provide an explanation as to why people change occupations" at bounding box center [386, 514] width 398 height 21
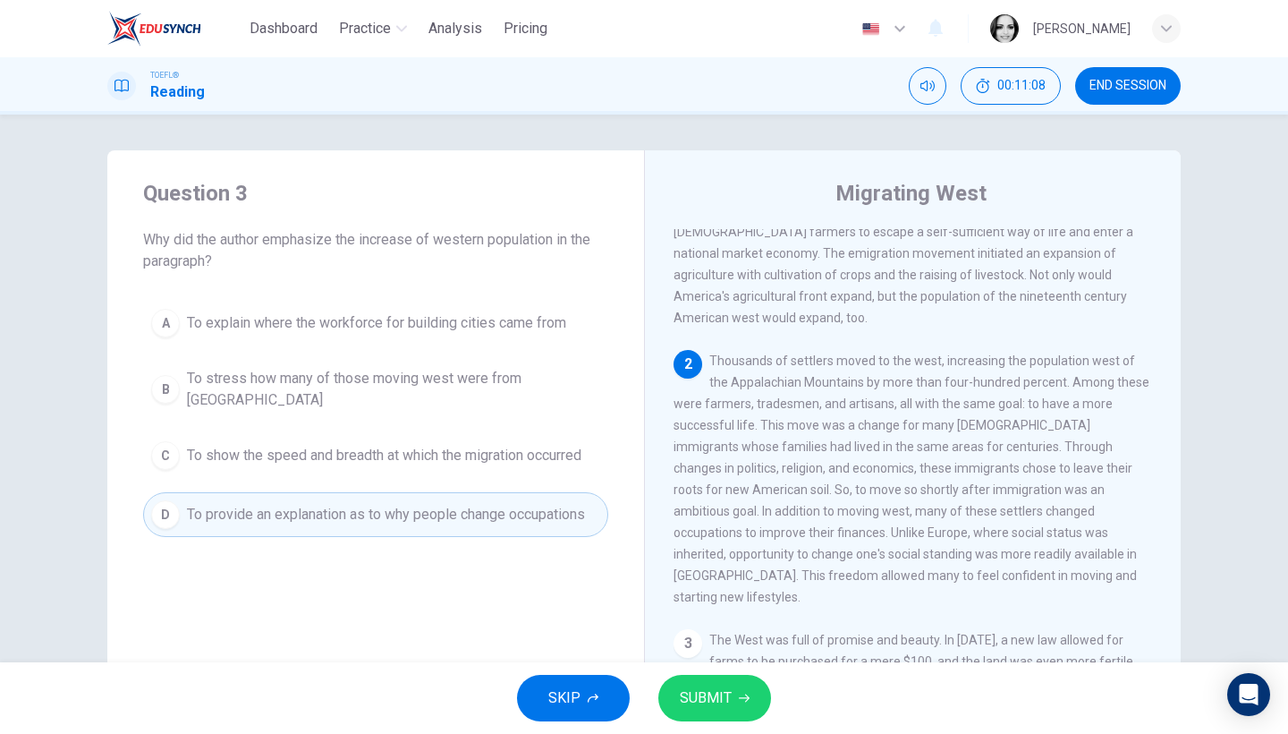
click at [724, 696] on span "SUBMIT" at bounding box center [706, 697] width 52 height 25
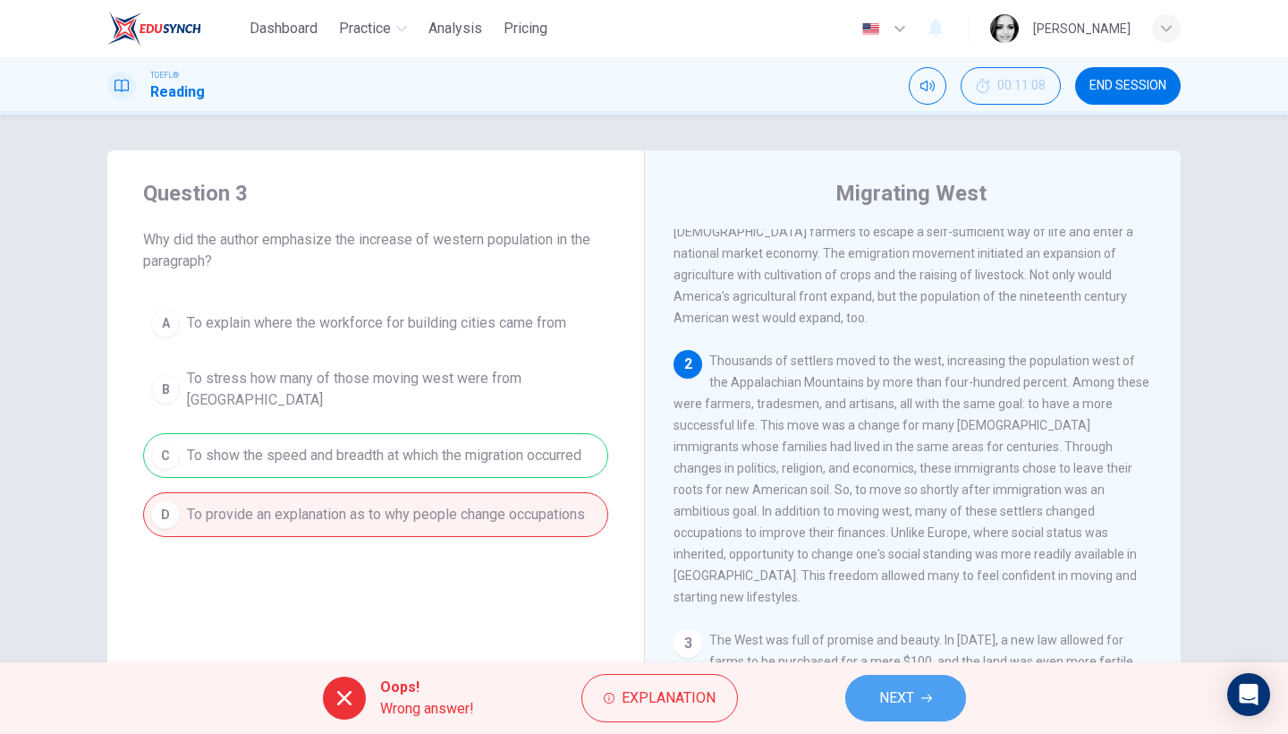
click at [929, 694] on icon "button" at bounding box center [927, 698] width 11 height 8
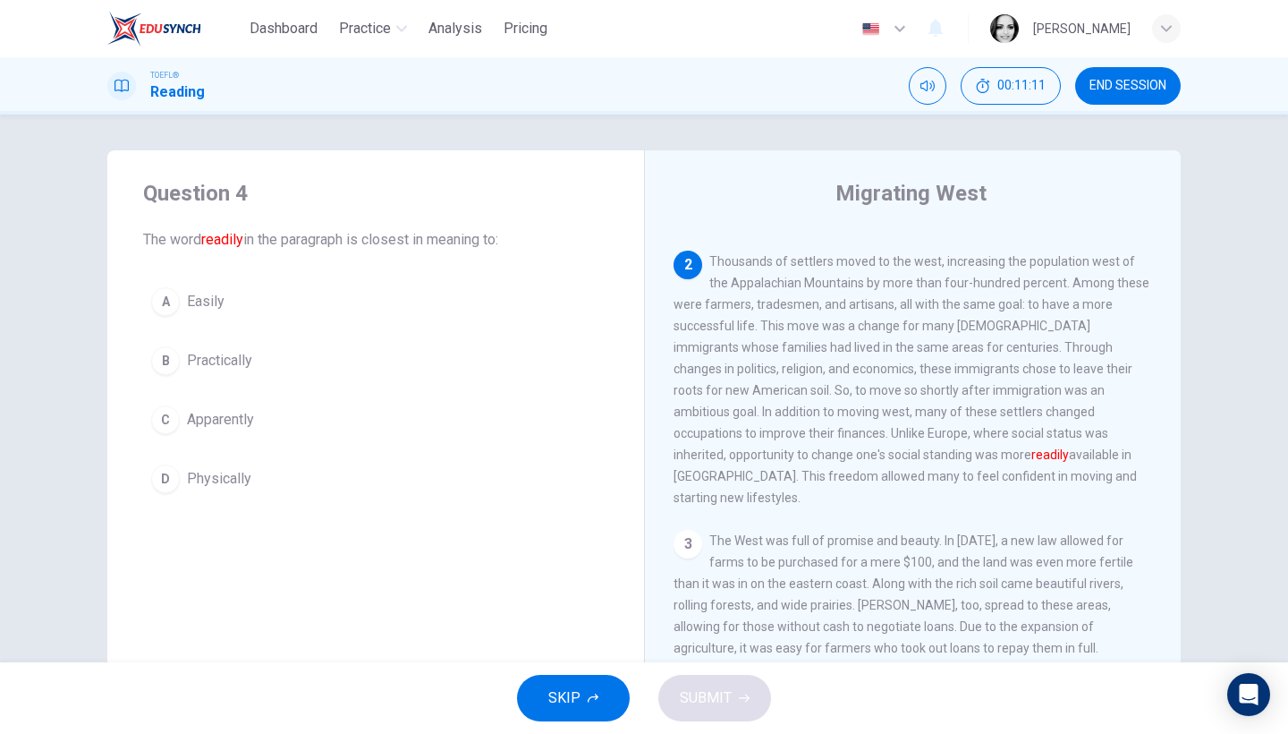
click at [200, 304] on span "Easily" at bounding box center [206, 301] width 38 height 21
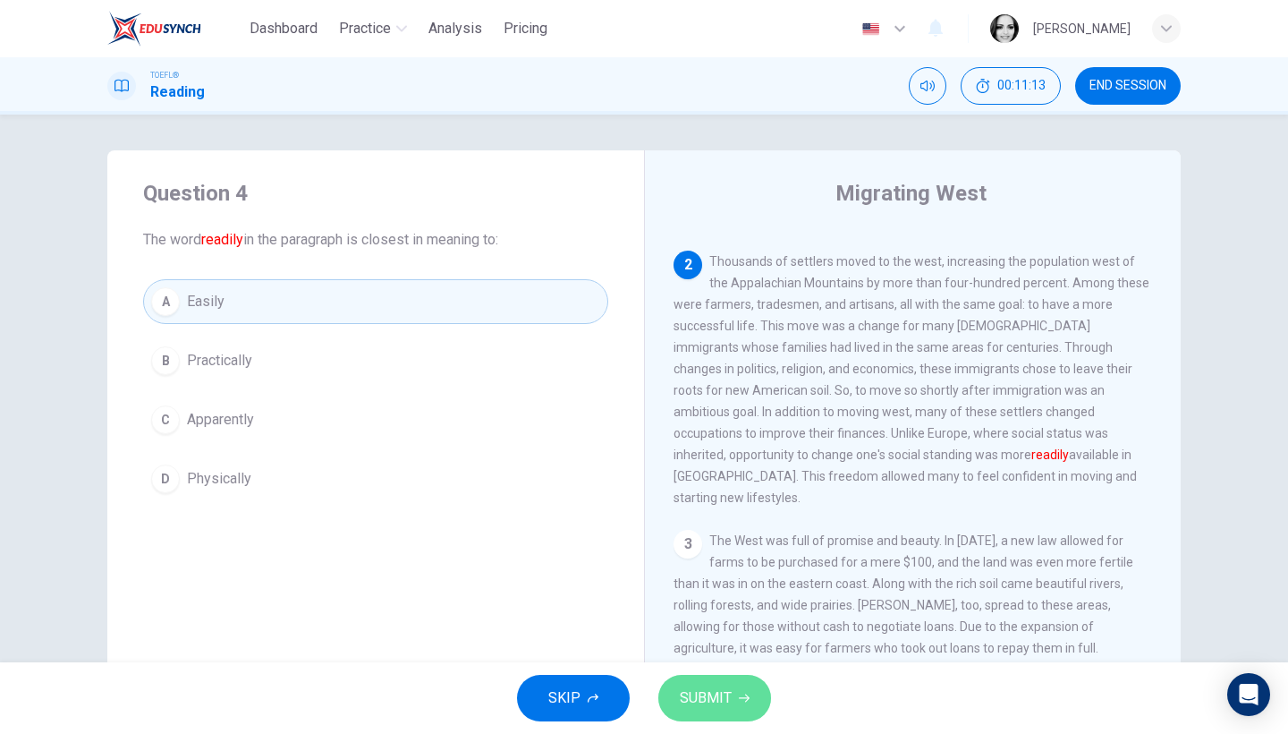
click at [743, 680] on button "SUBMIT" at bounding box center [714, 698] width 113 height 47
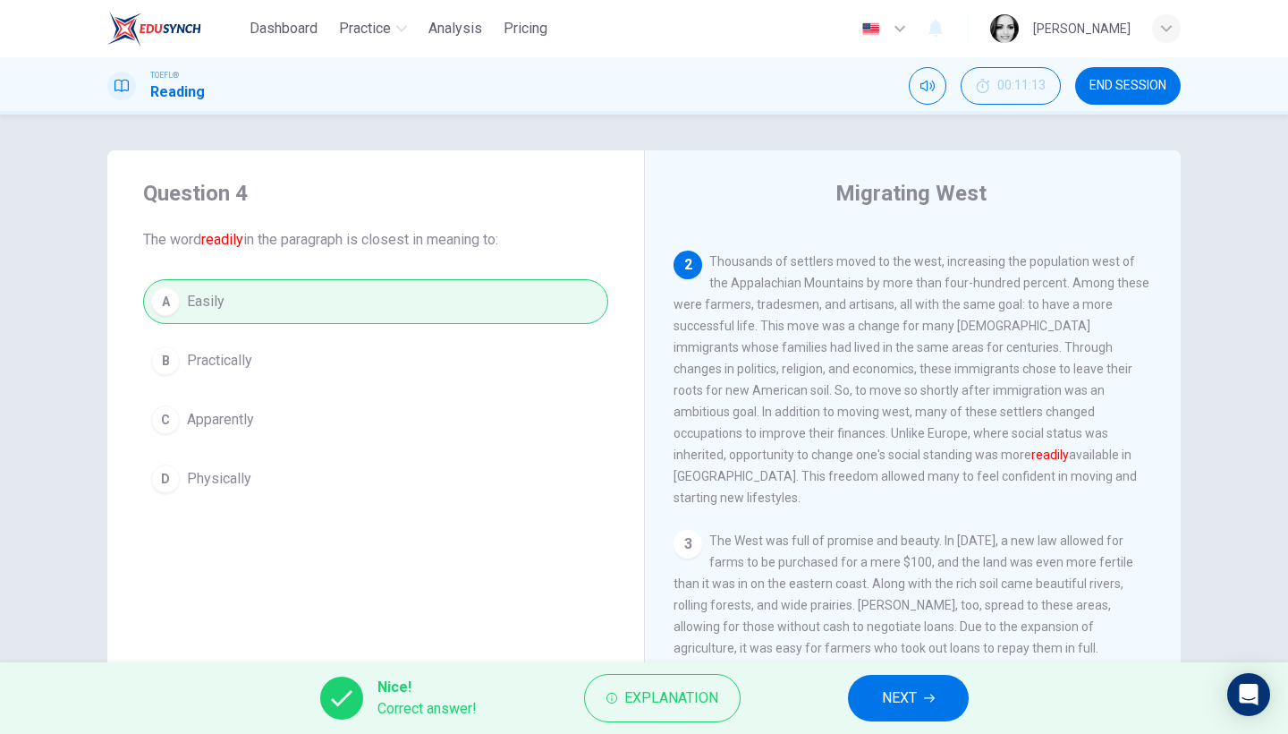
click at [891, 701] on span "NEXT" at bounding box center [899, 697] width 35 height 25
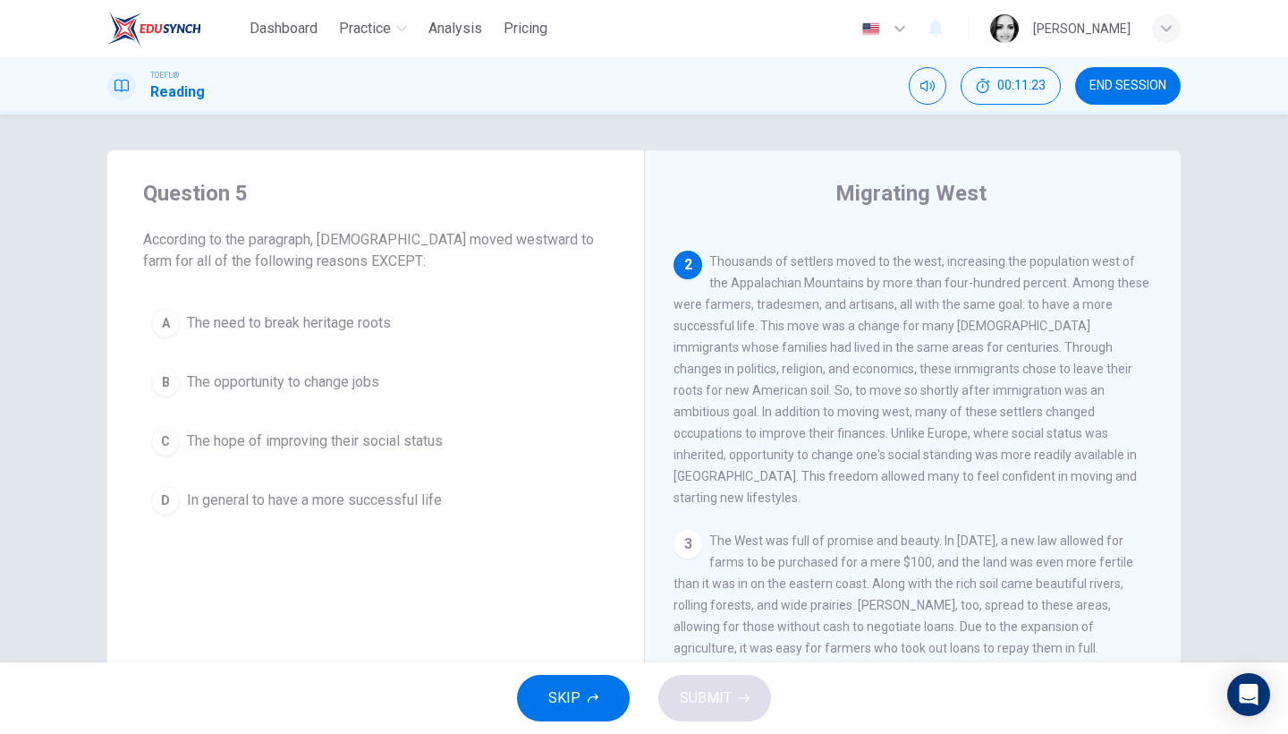
click at [279, 327] on span "The need to break heritage roots" at bounding box center [289, 322] width 204 height 21
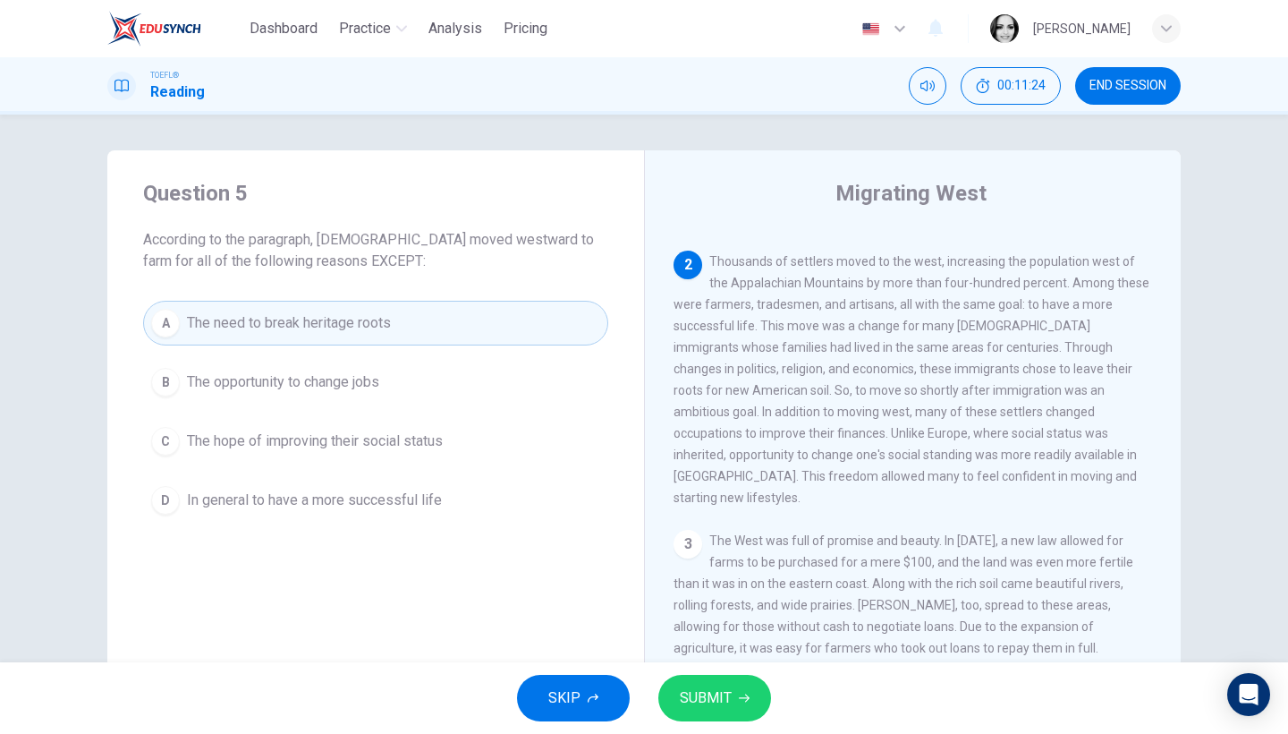
click at [752, 696] on button "SUBMIT" at bounding box center [714, 698] width 113 height 47
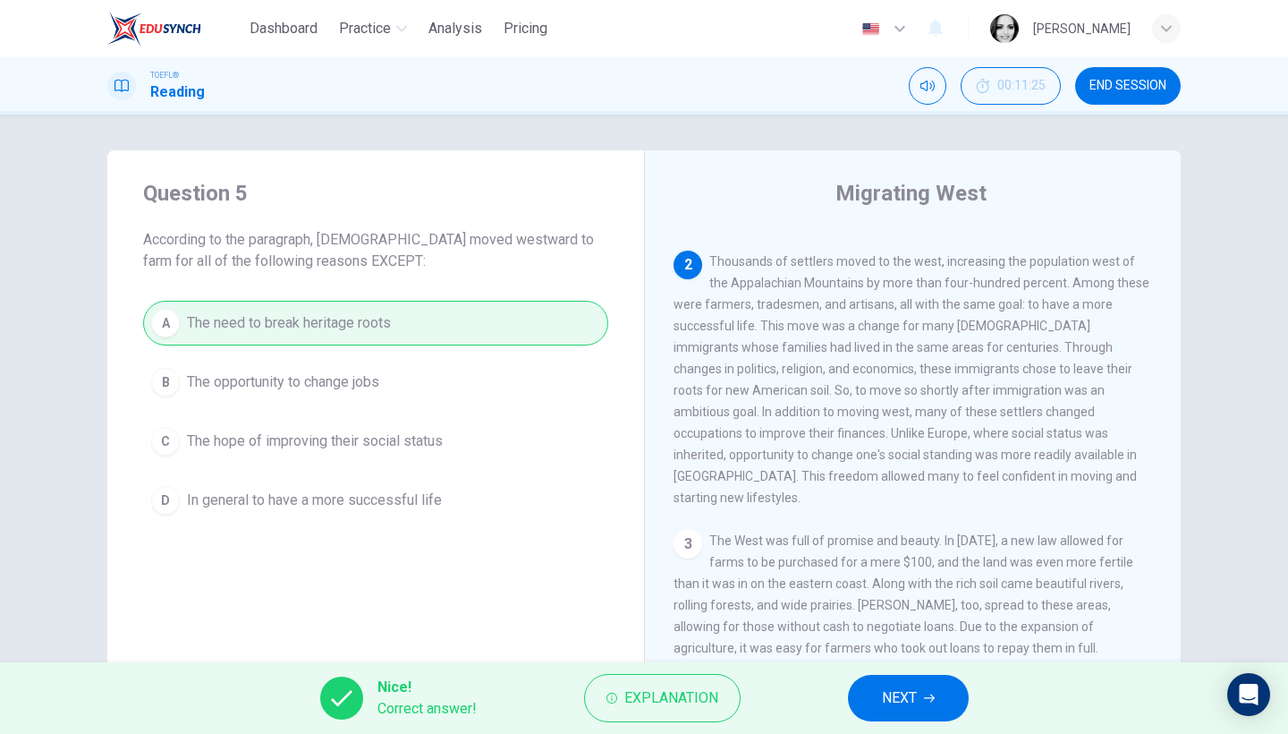
click at [941, 697] on button "NEXT" at bounding box center [908, 698] width 121 height 47
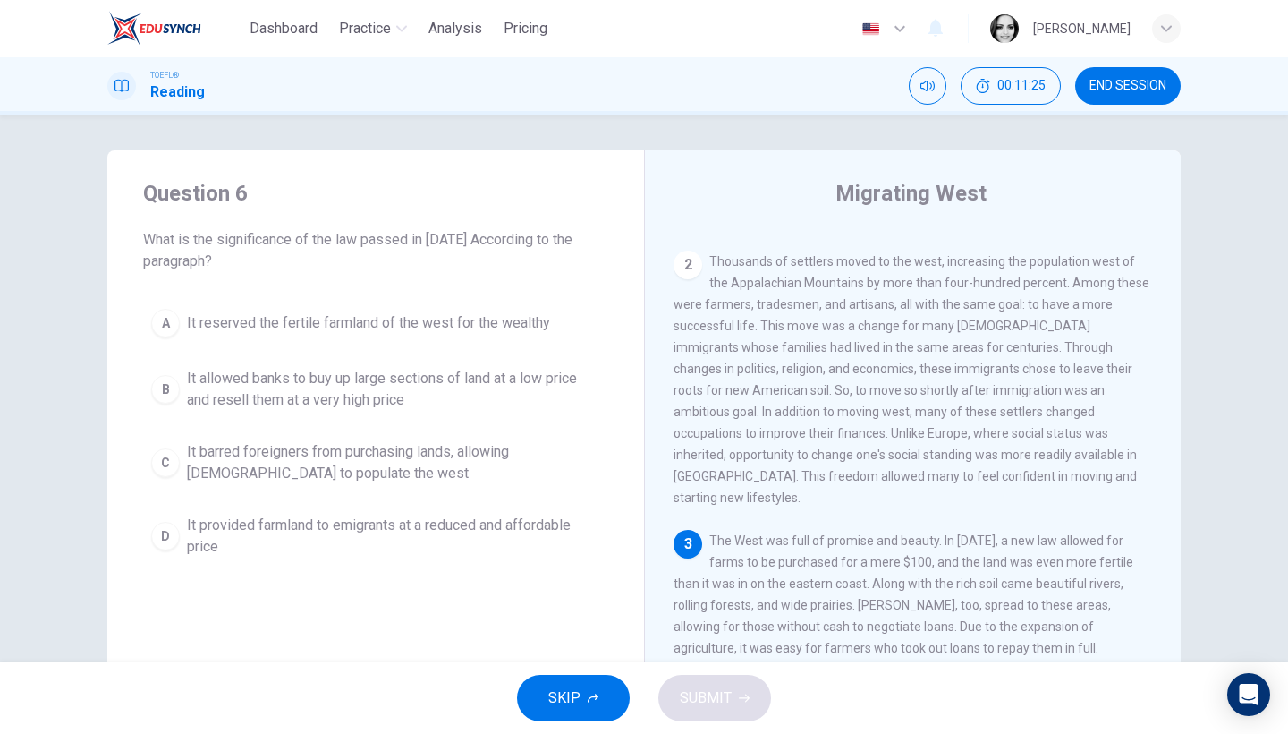
scroll to position [287, 0]
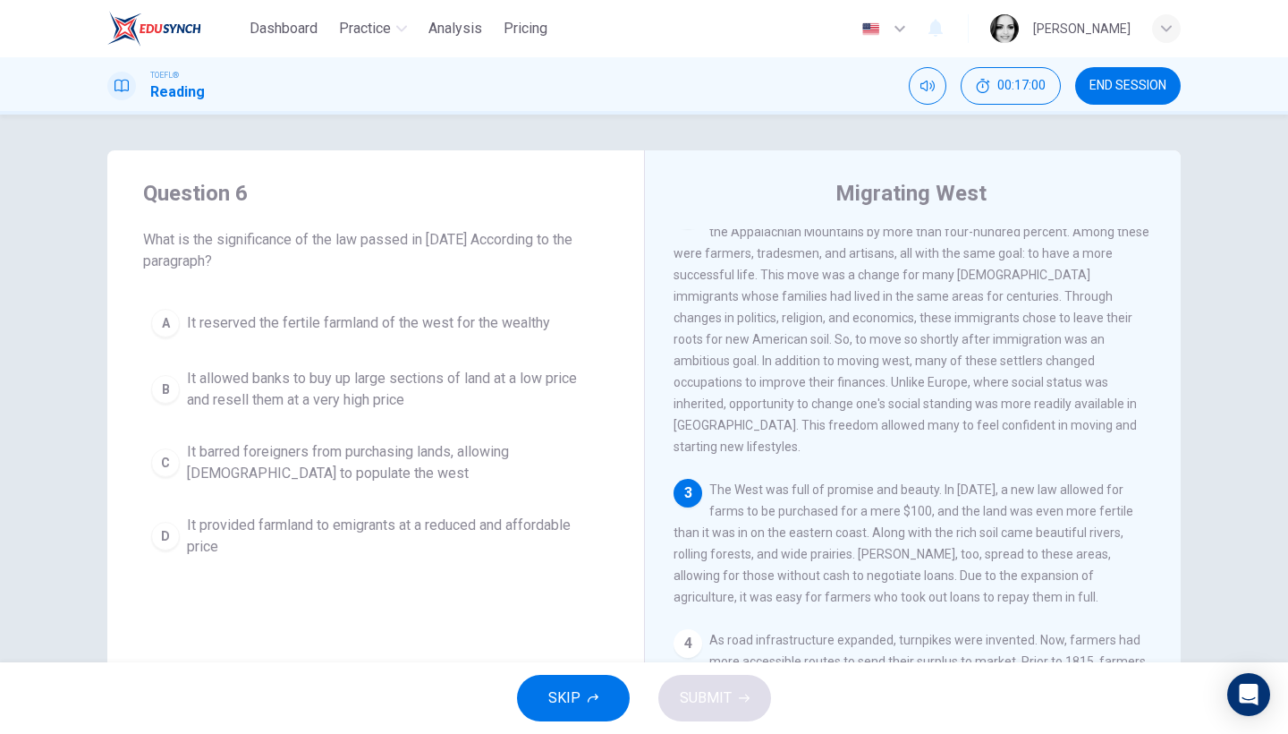
click at [1129, 94] on button "END SESSION" at bounding box center [1128, 86] width 106 height 38
